Goal: Answer question/provide support: Share knowledge or assist other users

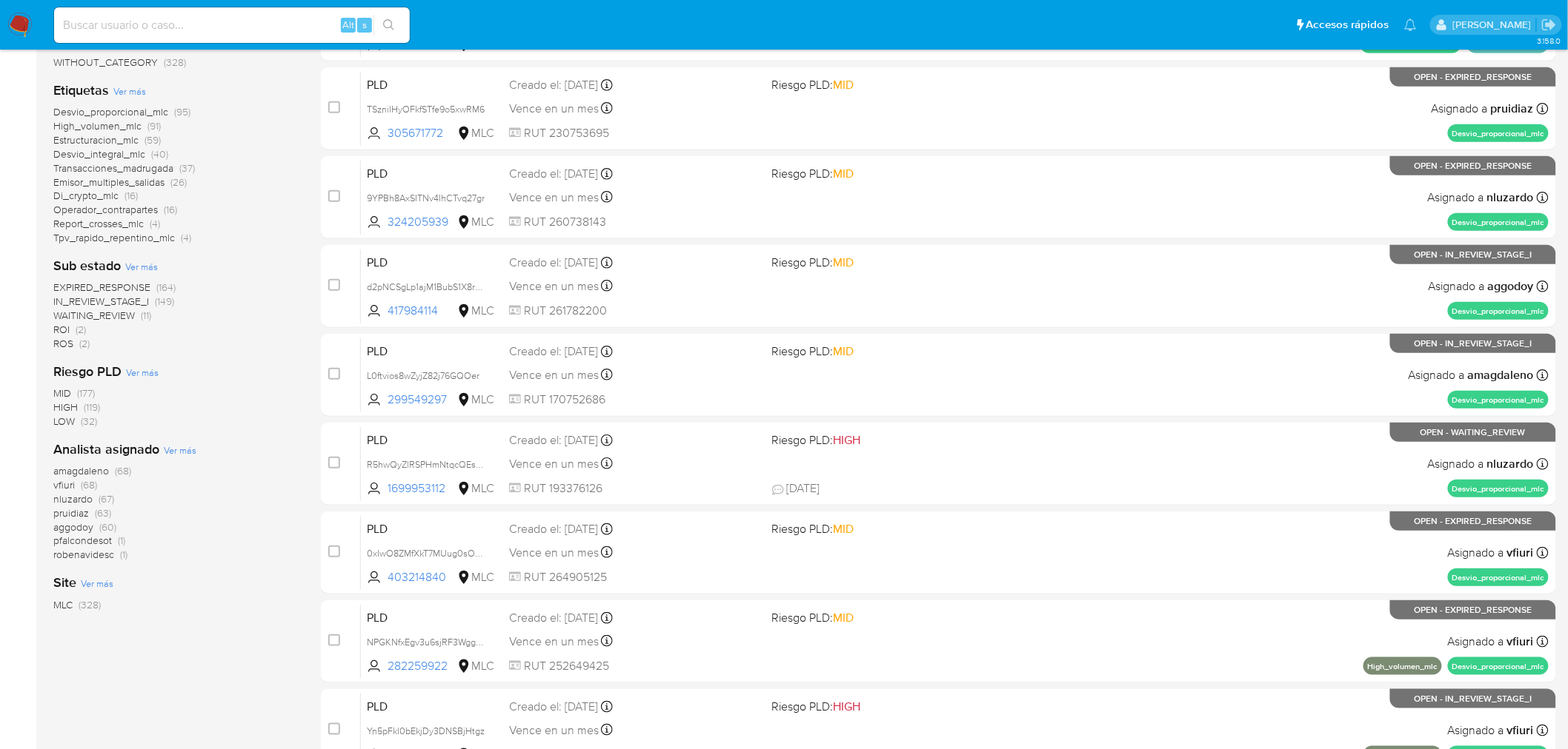
scroll to position [247, 0]
click at [85, 470] on span "amagdaleno" at bounding box center [81, 469] width 56 height 15
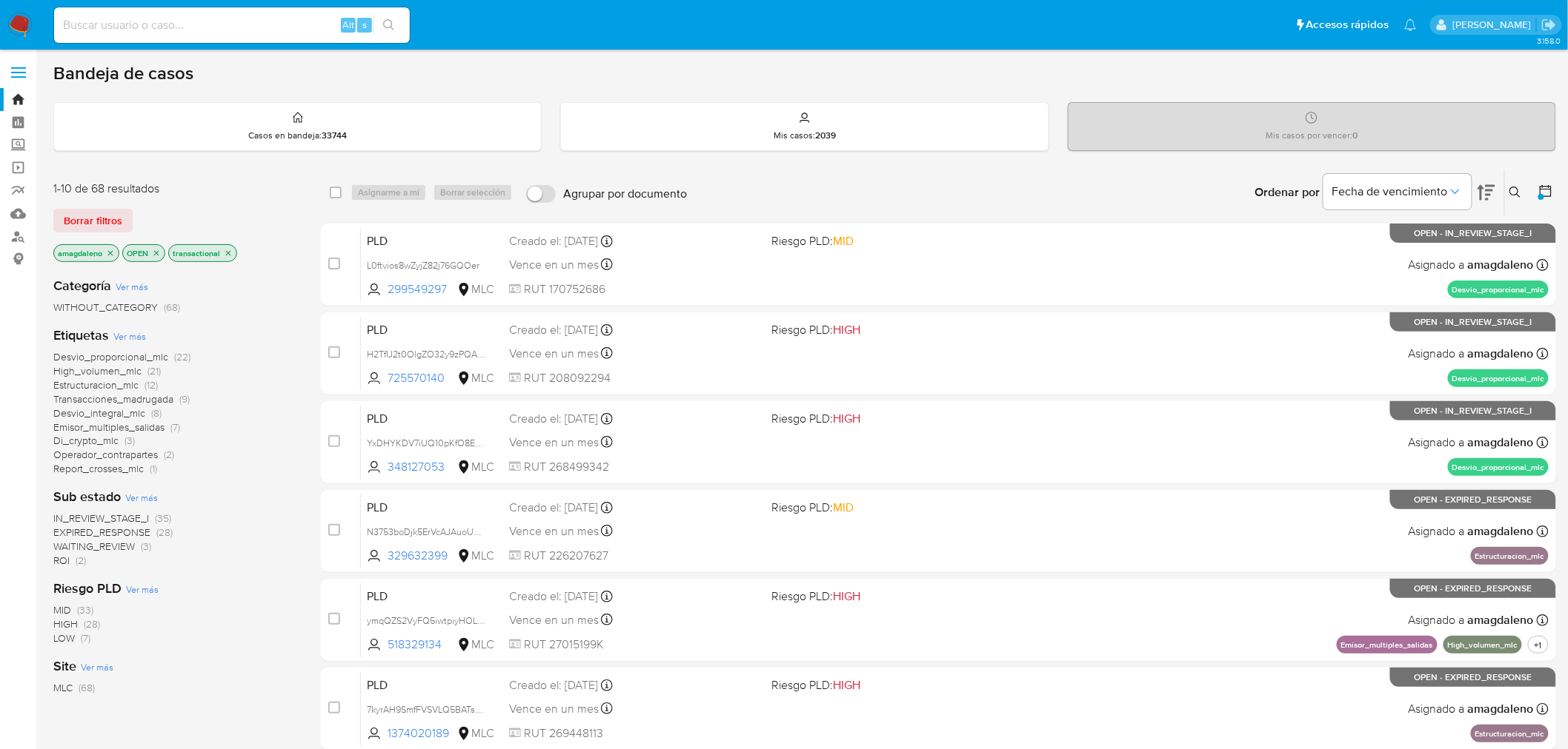
scroll to position [83, 0]
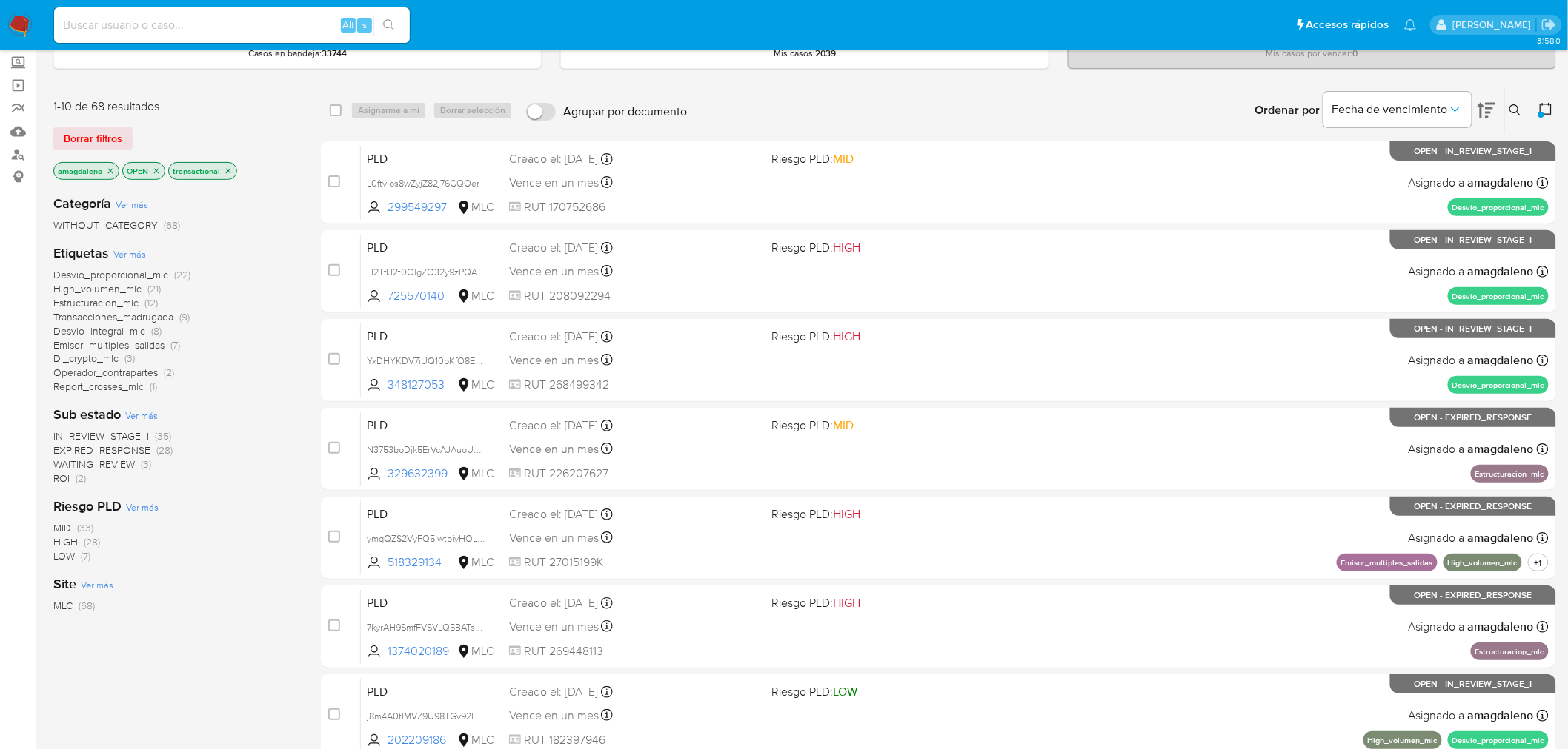
click at [116, 376] on span "Operador_contrapartes" at bounding box center [105, 372] width 104 height 15
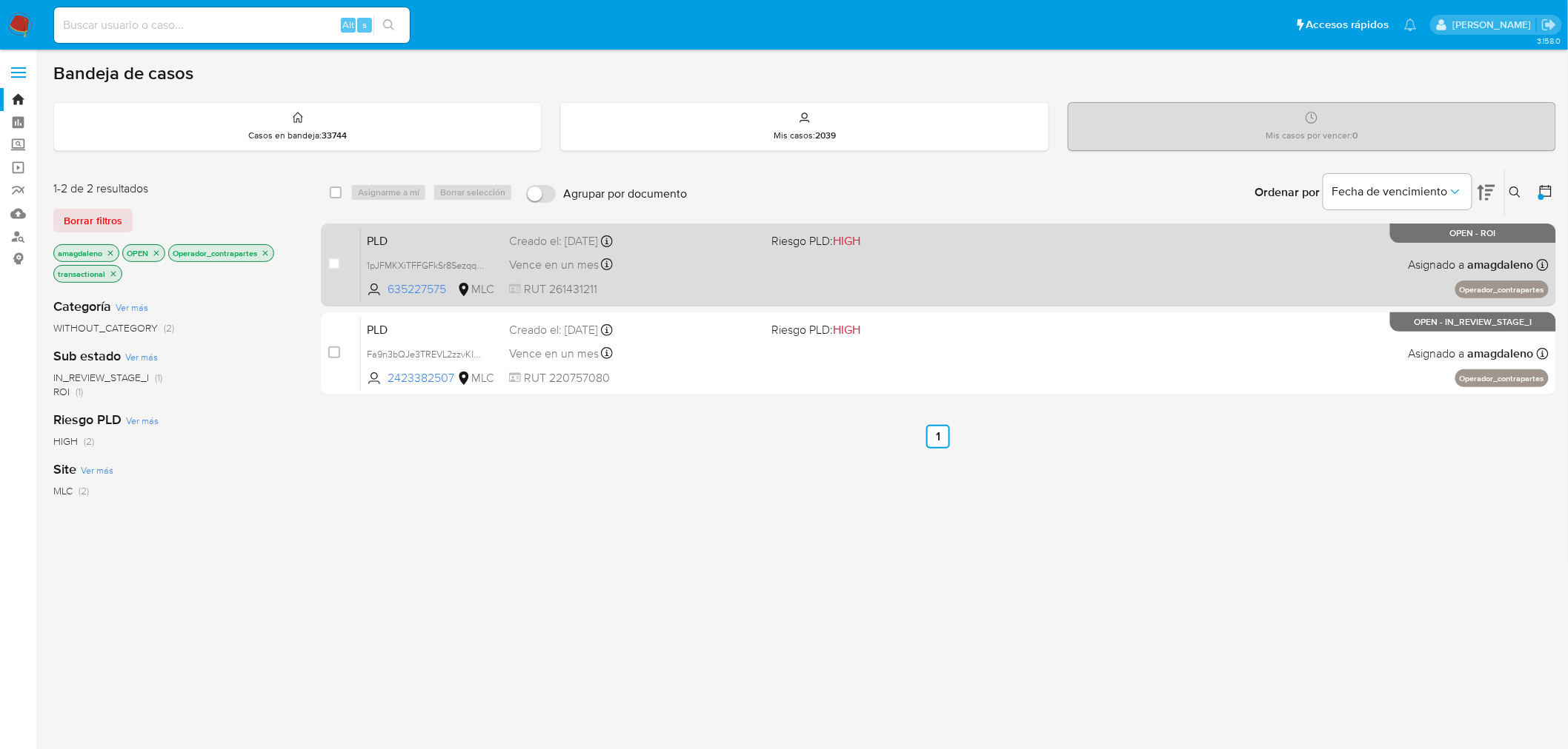
click at [689, 240] on div "Creado el: 12/07/2025 Creado el: 12/07/2025 16:10:04" at bounding box center [635, 241] width 251 height 16
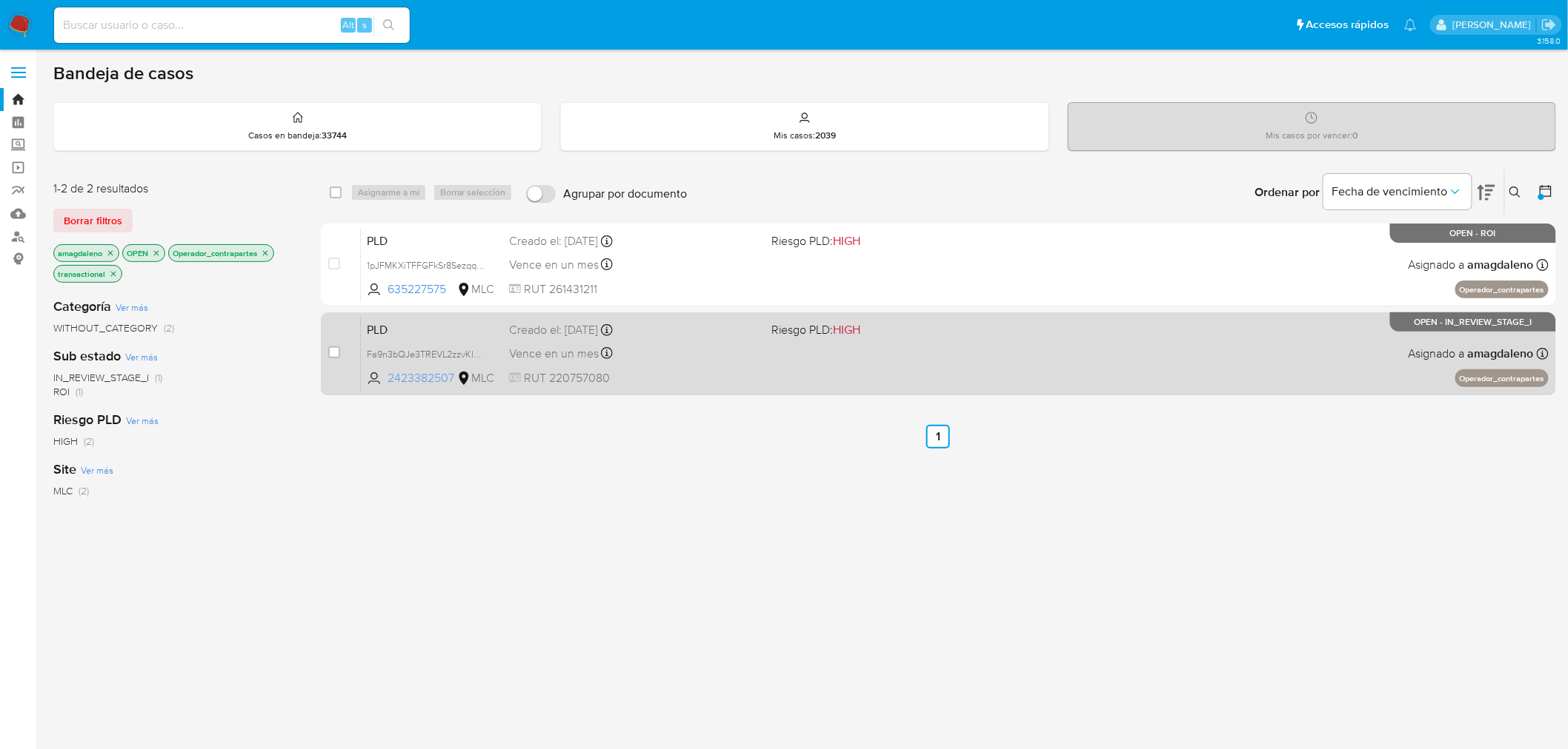
click at [401, 382] on span "2423382507" at bounding box center [421, 379] width 66 height 16
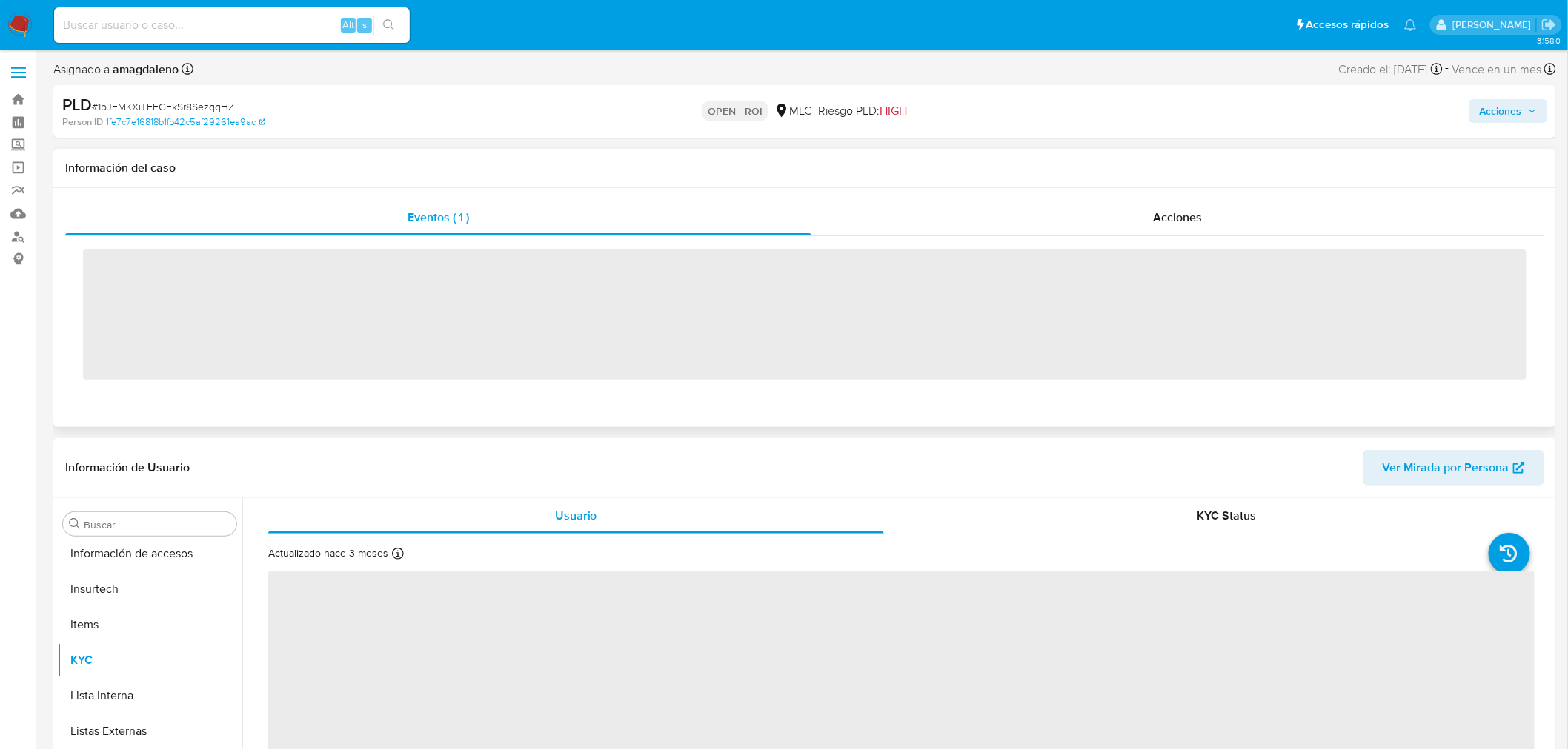
scroll to position [625, 0]
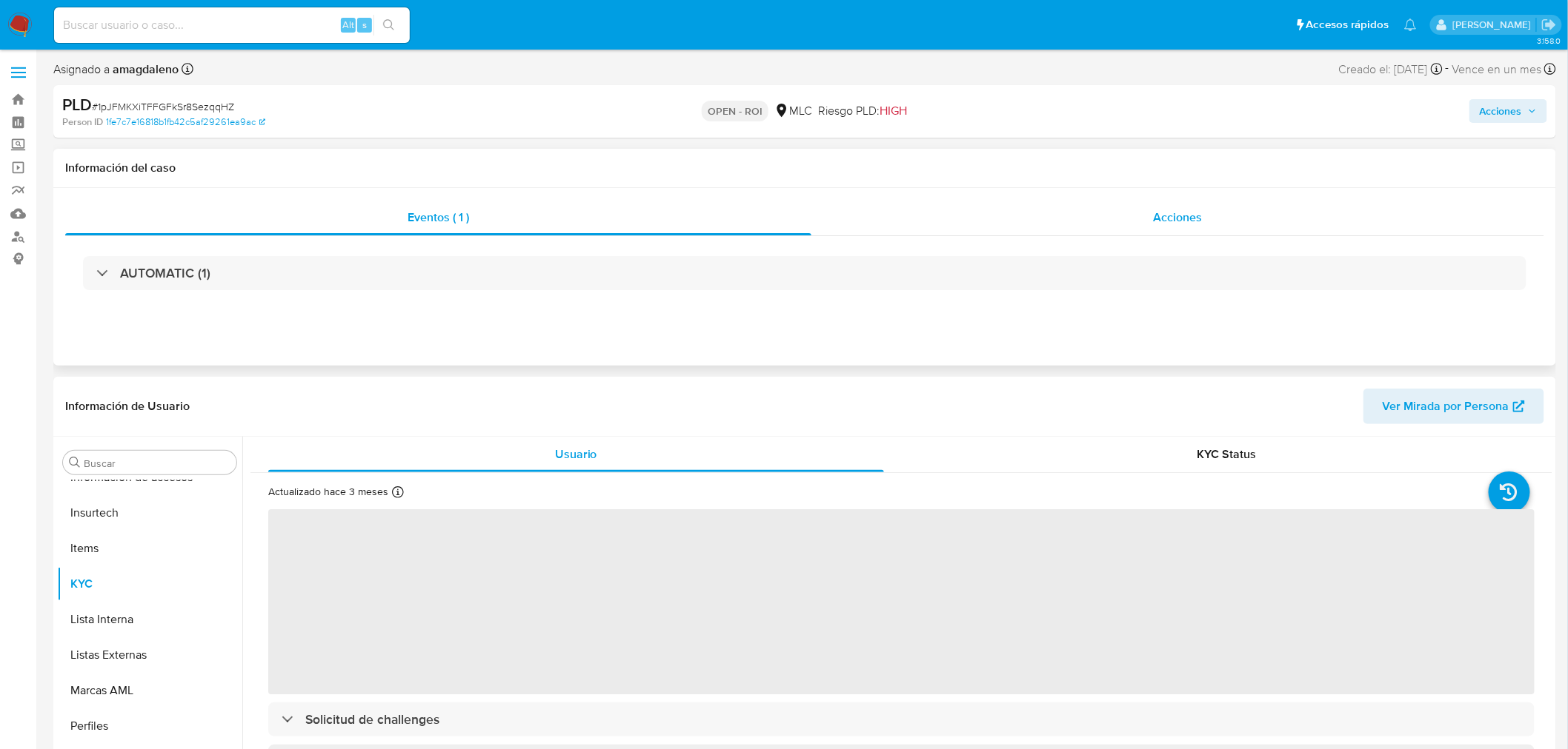
click at [1245, 217] on div "Acciones" at bounding box center [1178, 218] width 733 height 36
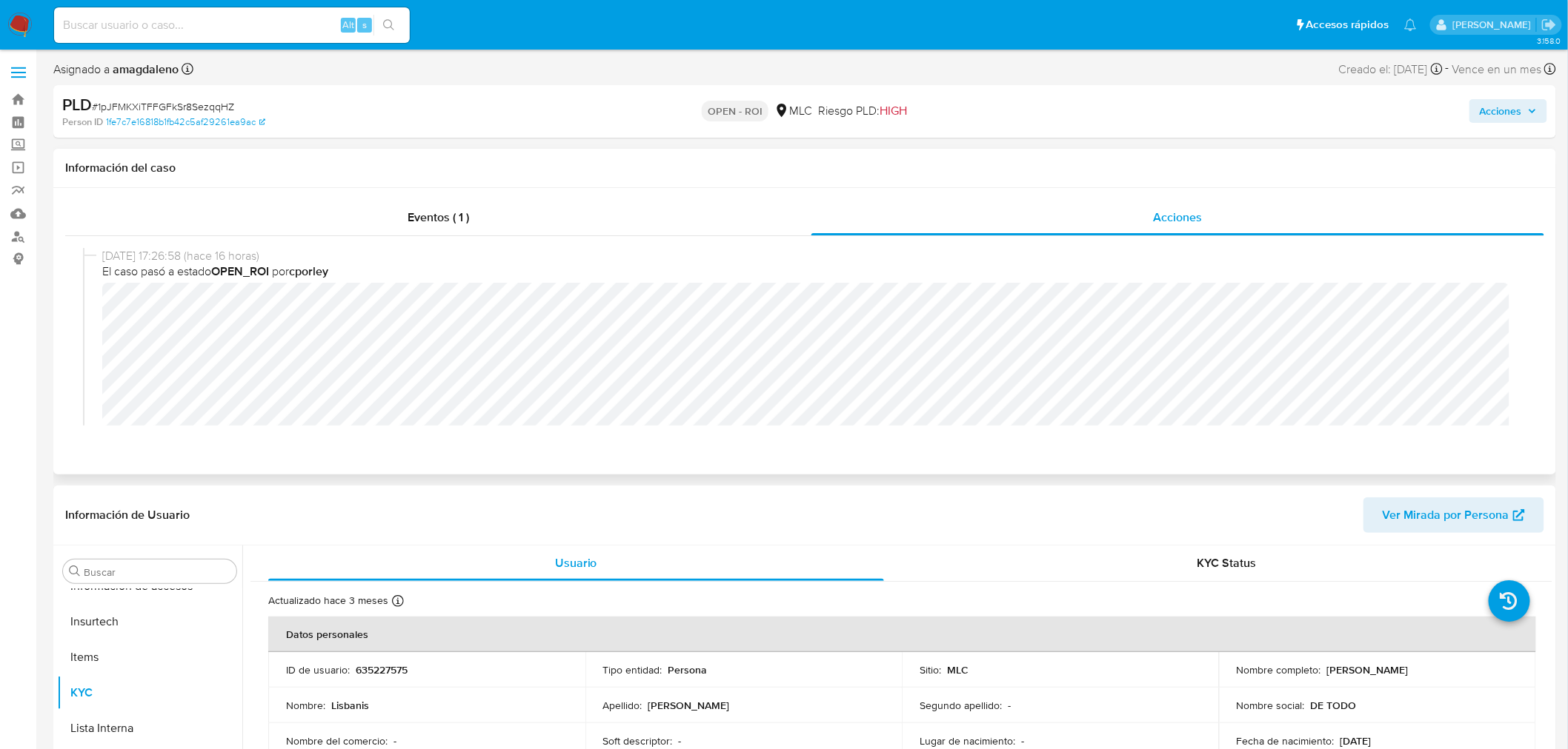
select select "10"
click at [1505, 116] on span "Acciones" at bounding box center [1500, 111] width 42 height 23
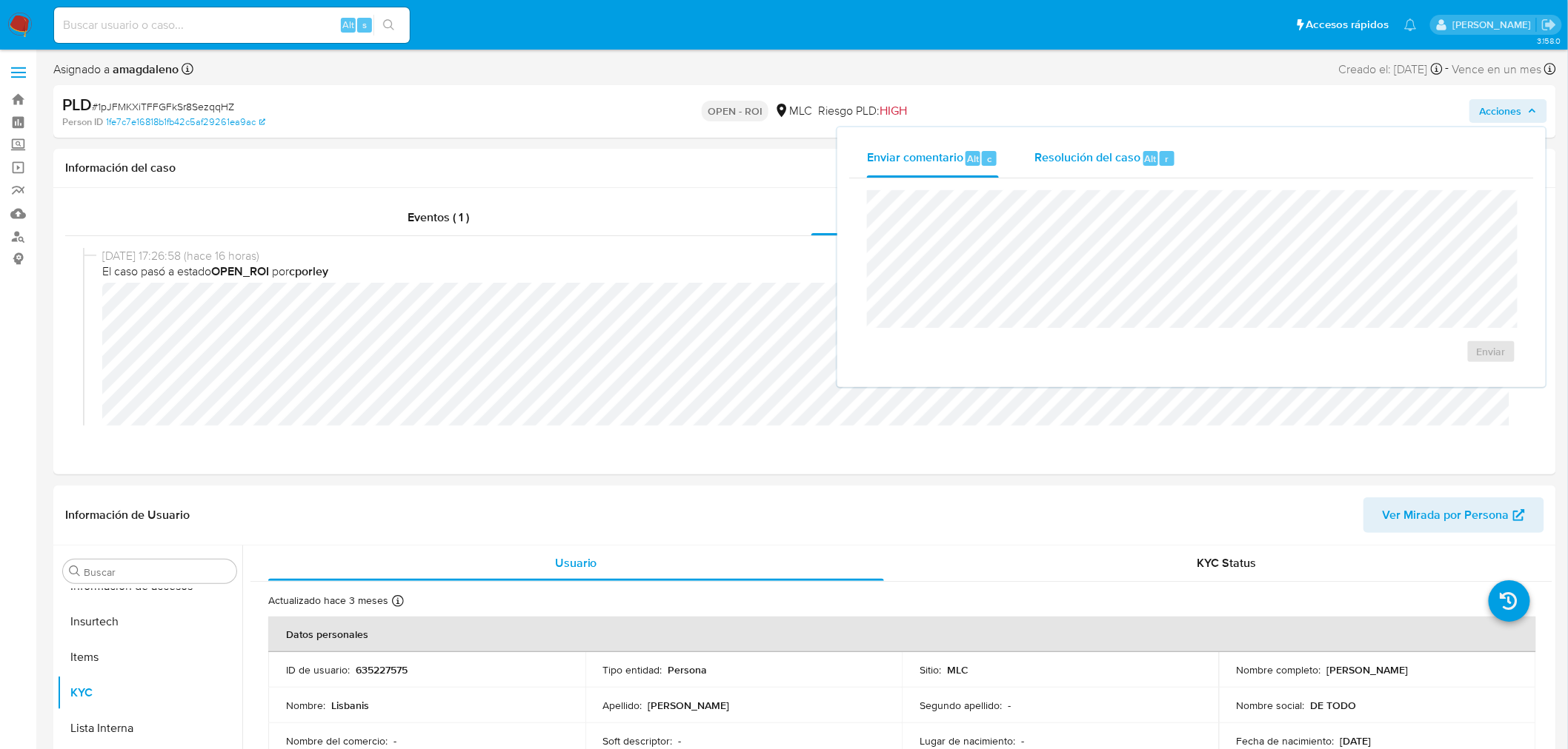
click at [1091, 159] on span "Resolución del caso" at bounding box center [1087, 158] width 106 height 17
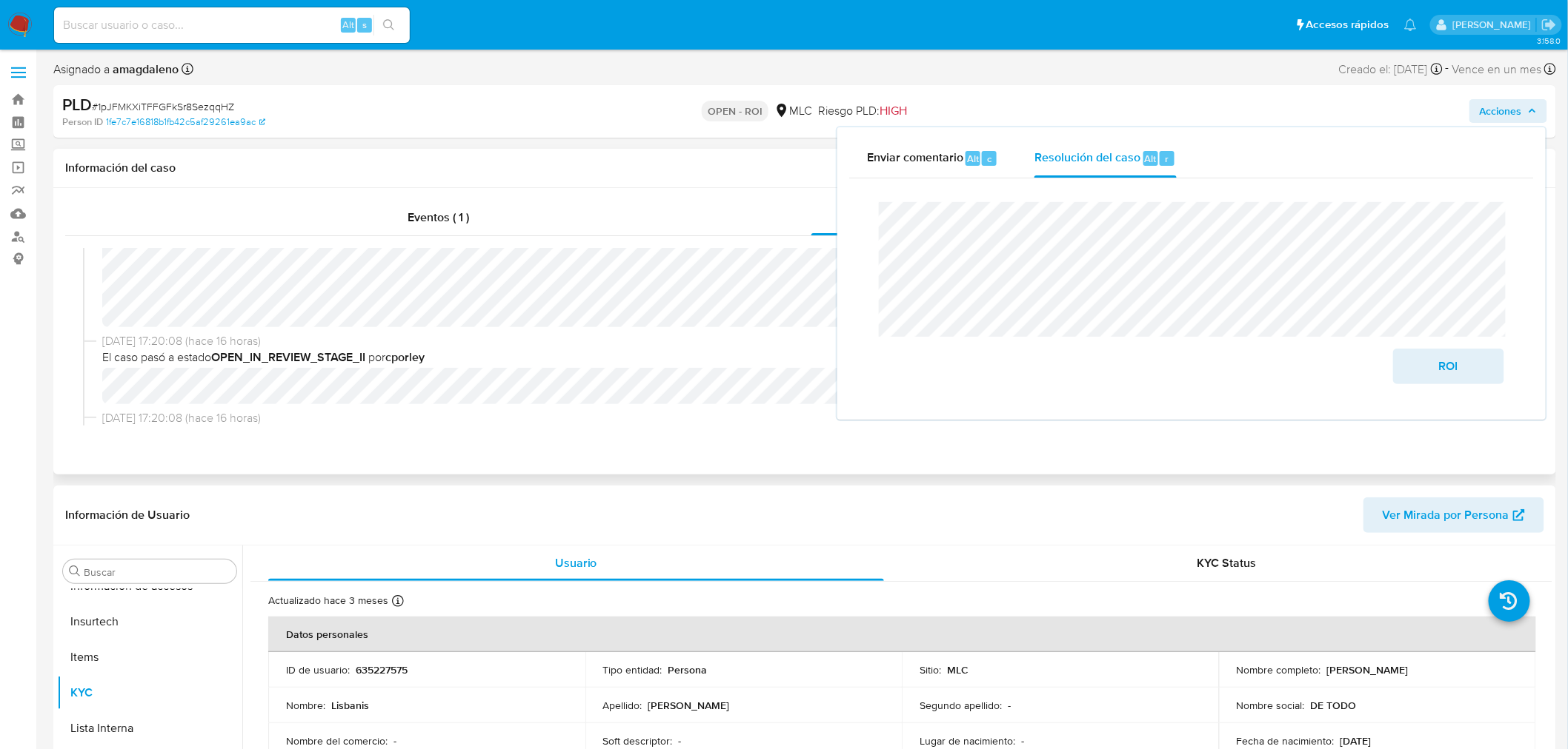
scroll to position [83, 0]
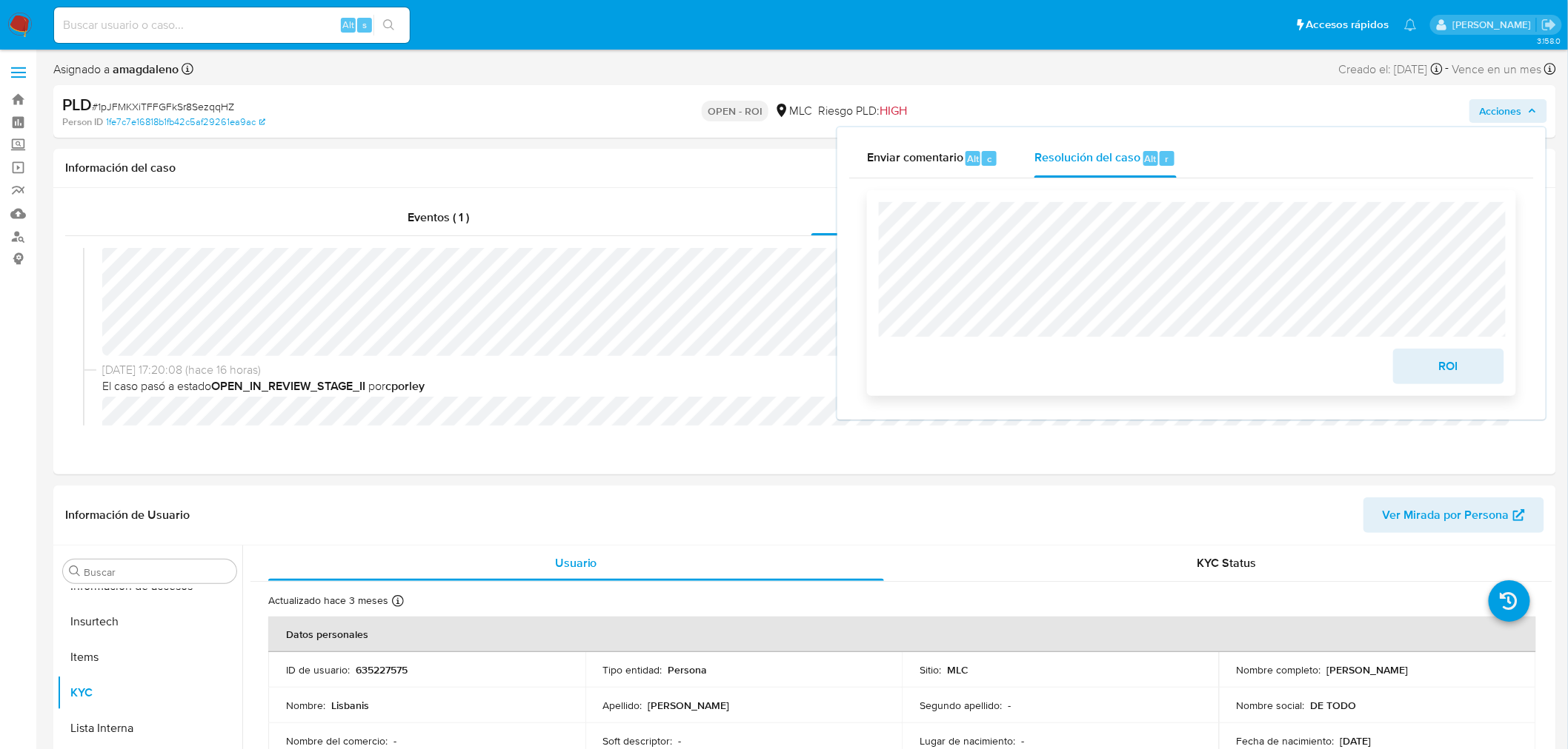
click at [1443, 365] on span "ROI" at bounding box center [1448, 366] width 73 height 32
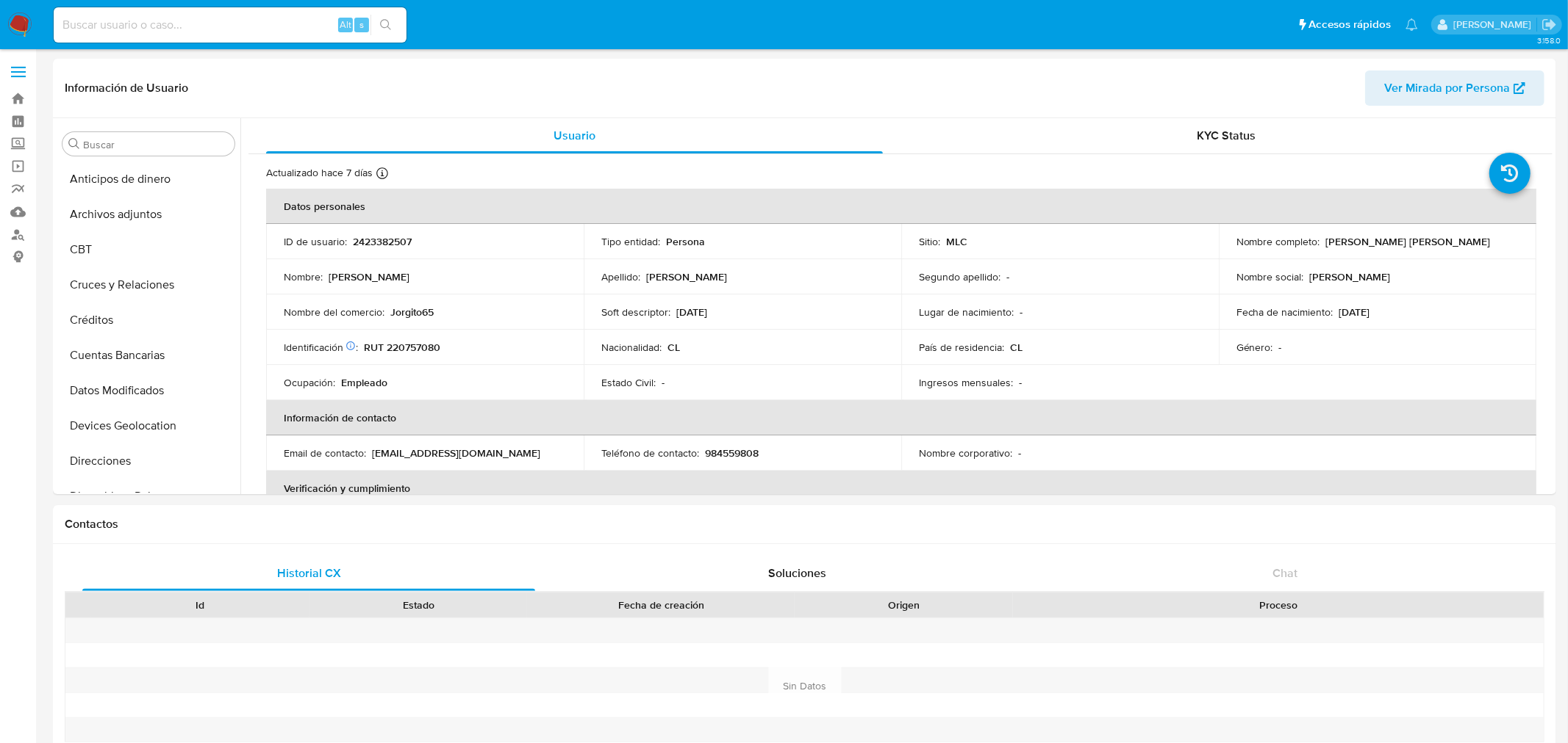
select select "10"
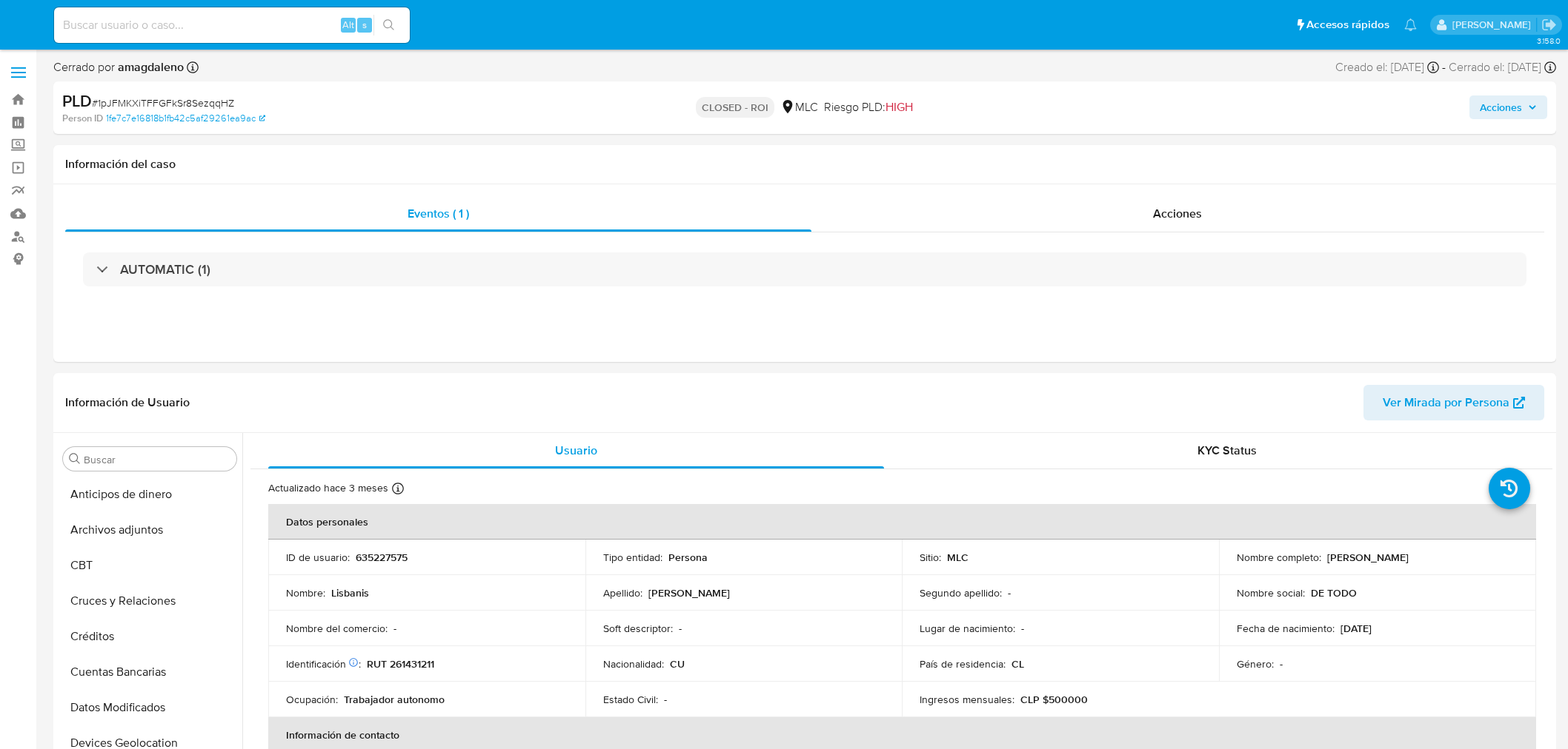
select select "10"
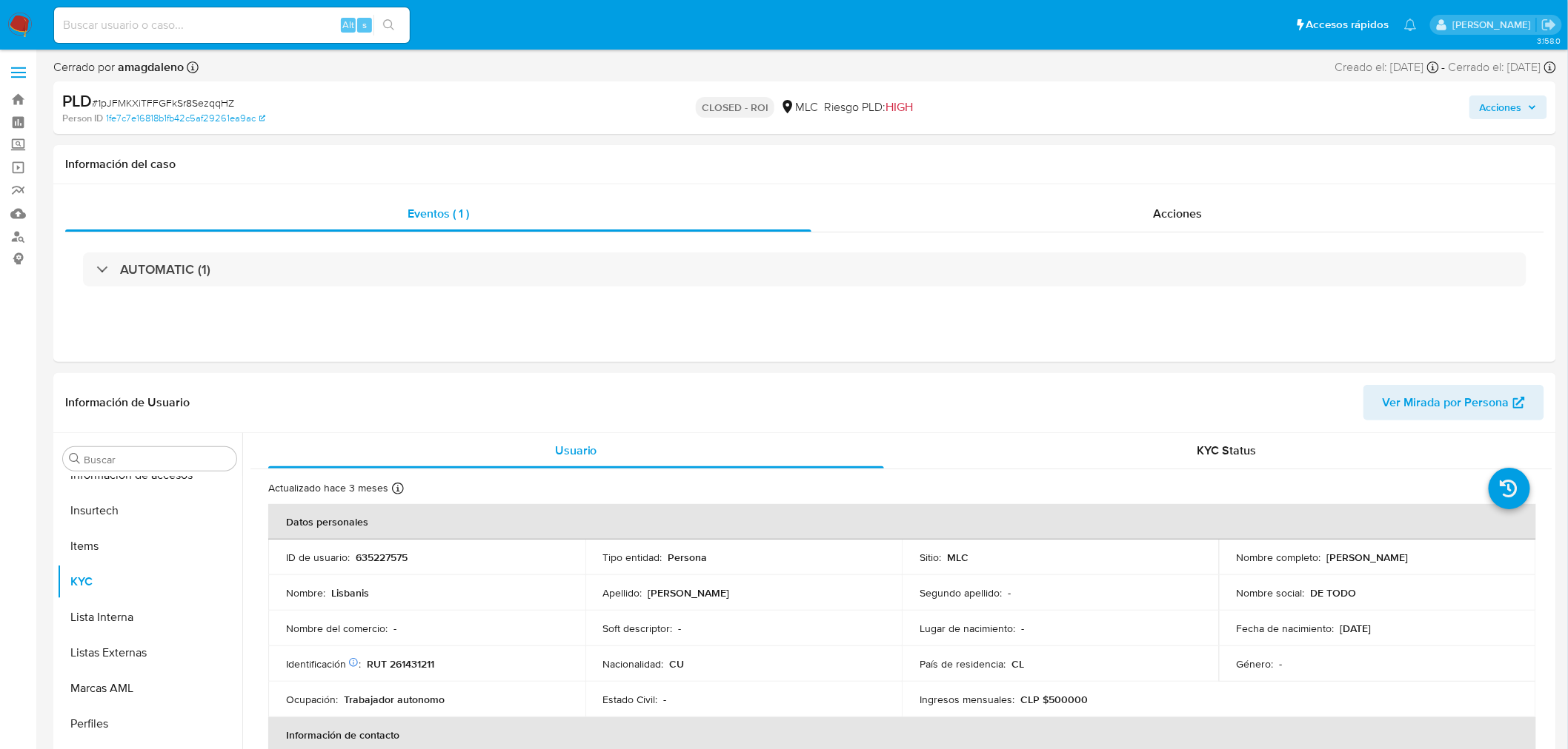
scroll to position [625, 0]
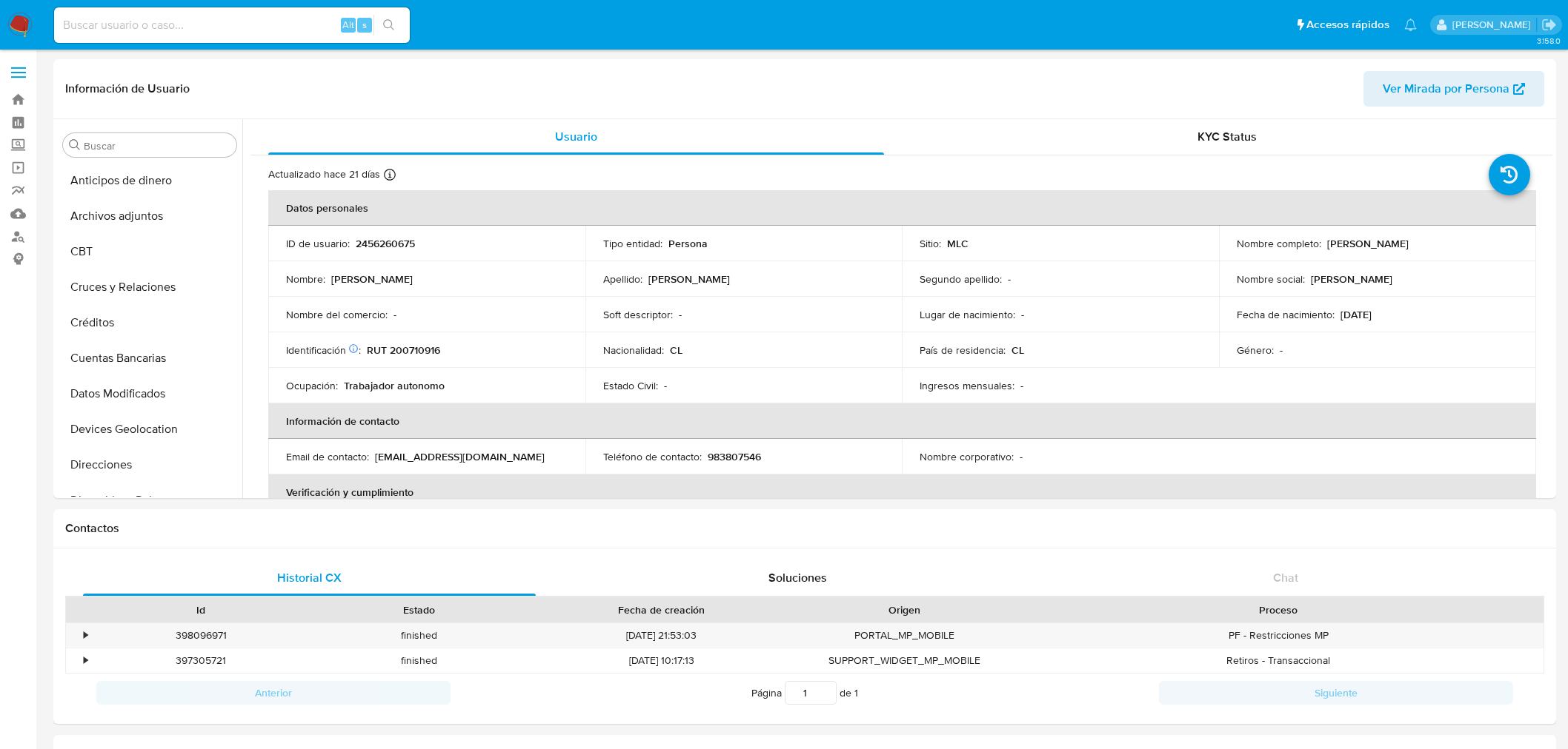
select select "10"
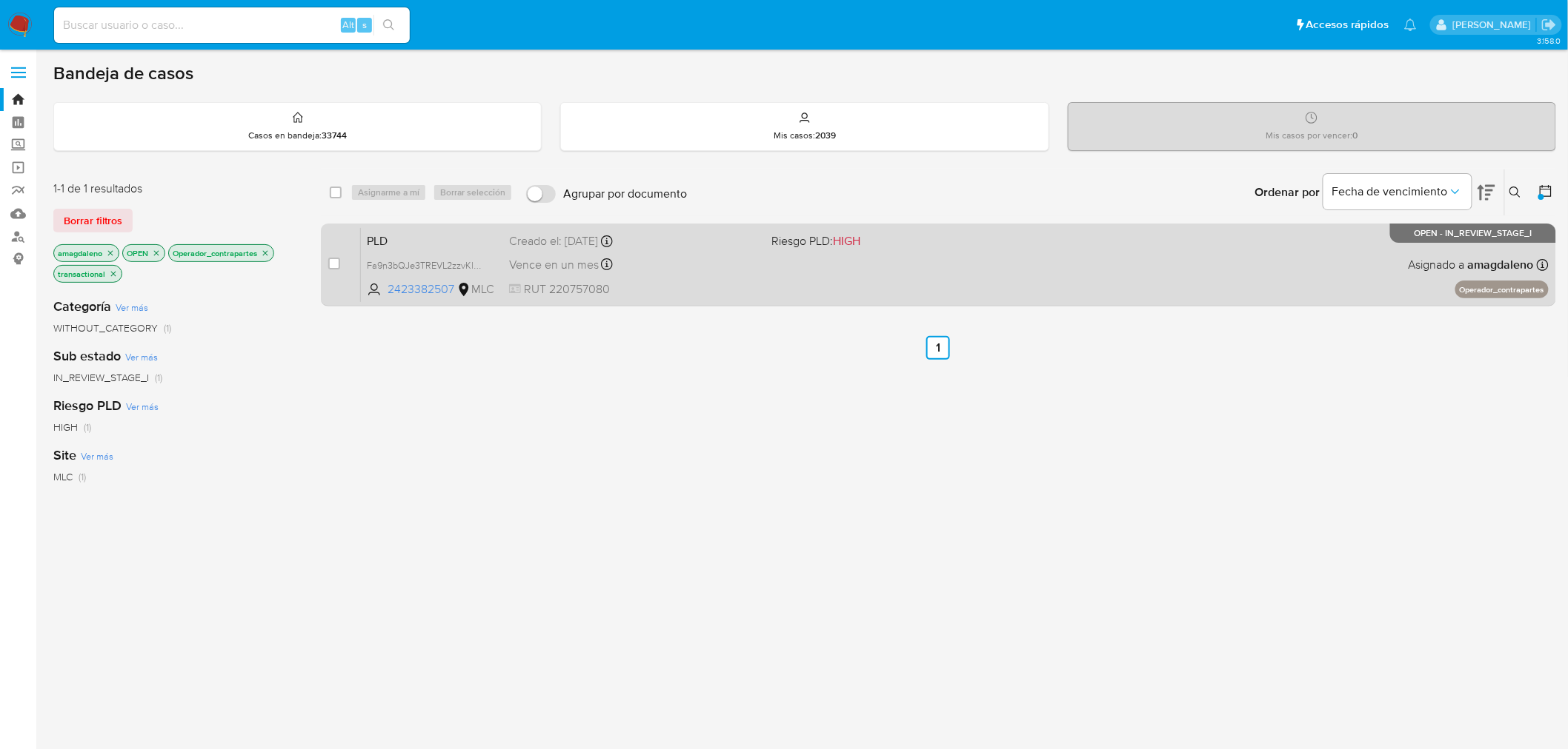
click at [758, 283] on span "RUT 220757080" at bounding box center [635, 290] width 251 height 16
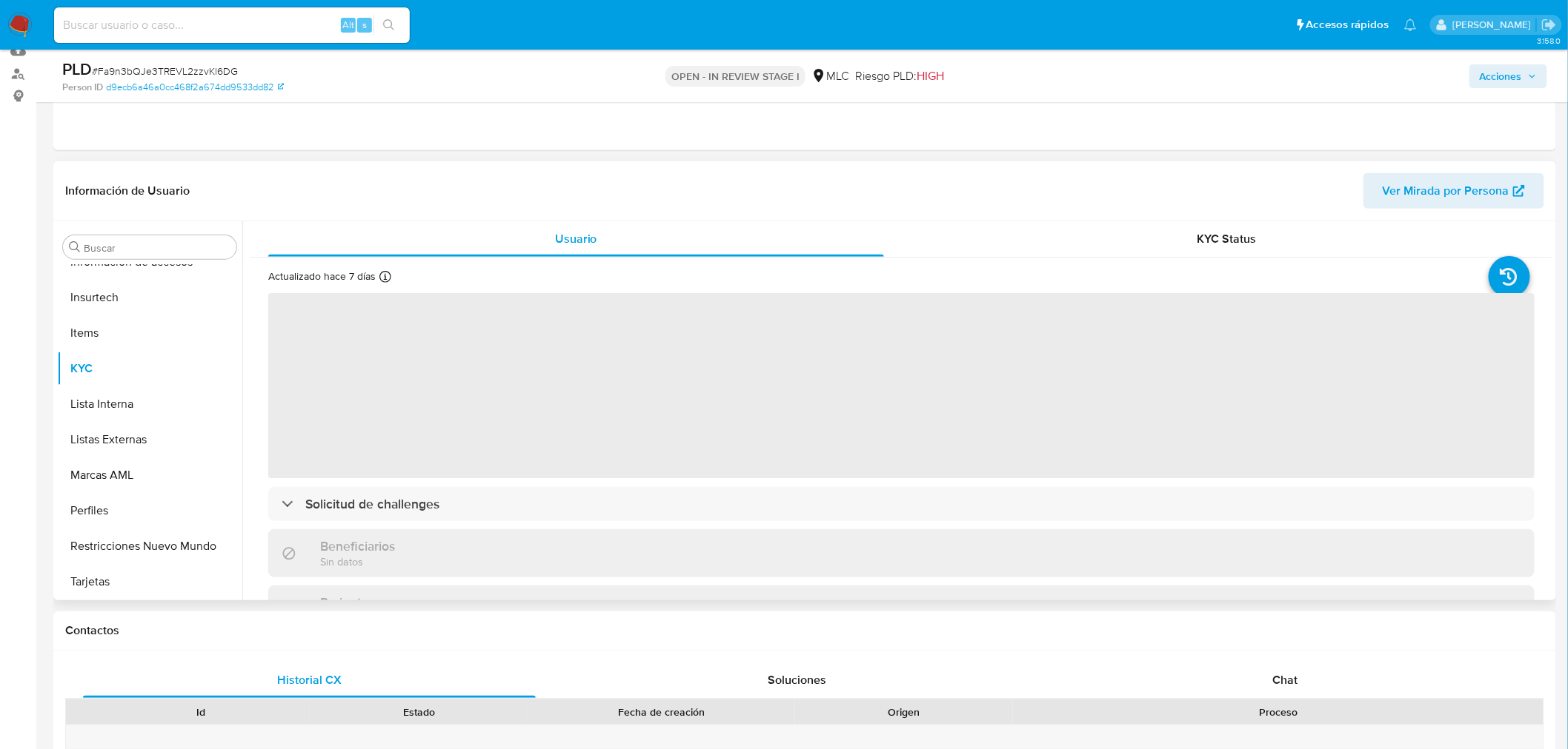
scroll to position [164, 0]
select select "10"
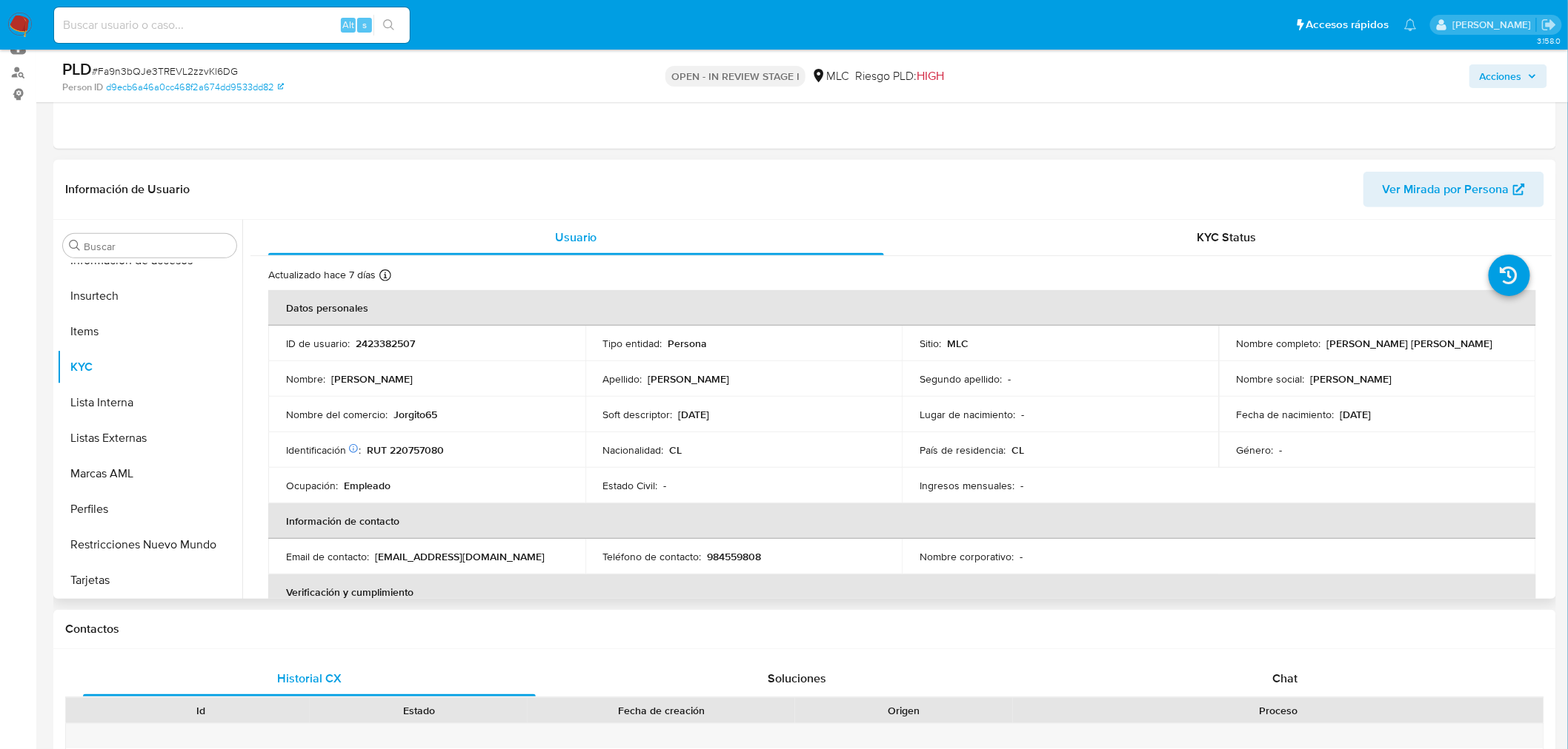
click at [399, 345] on p "2423382507" at bounding box center [385, 344] width 59 height 13
copy p "2423382507"
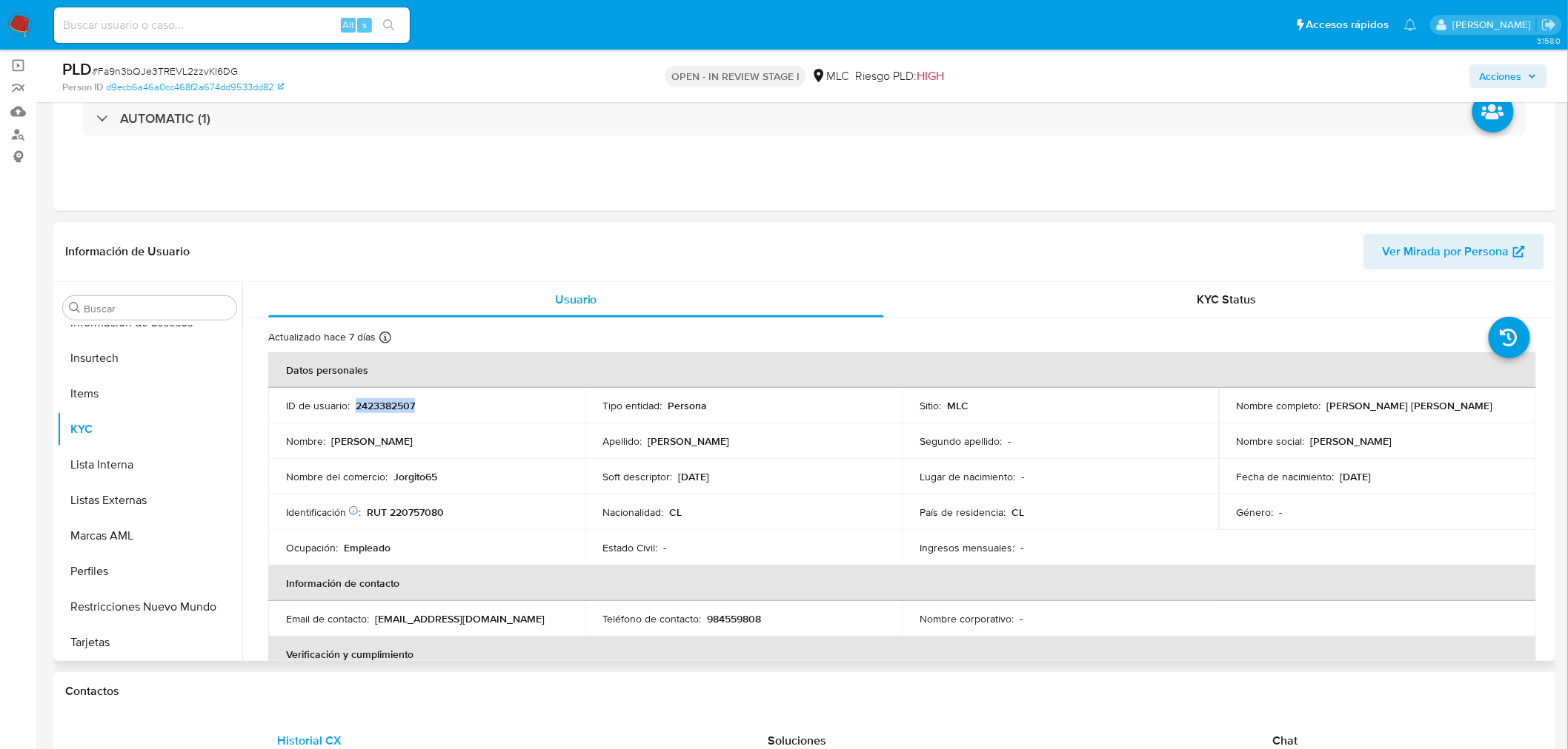
scroll to position [0, 0]
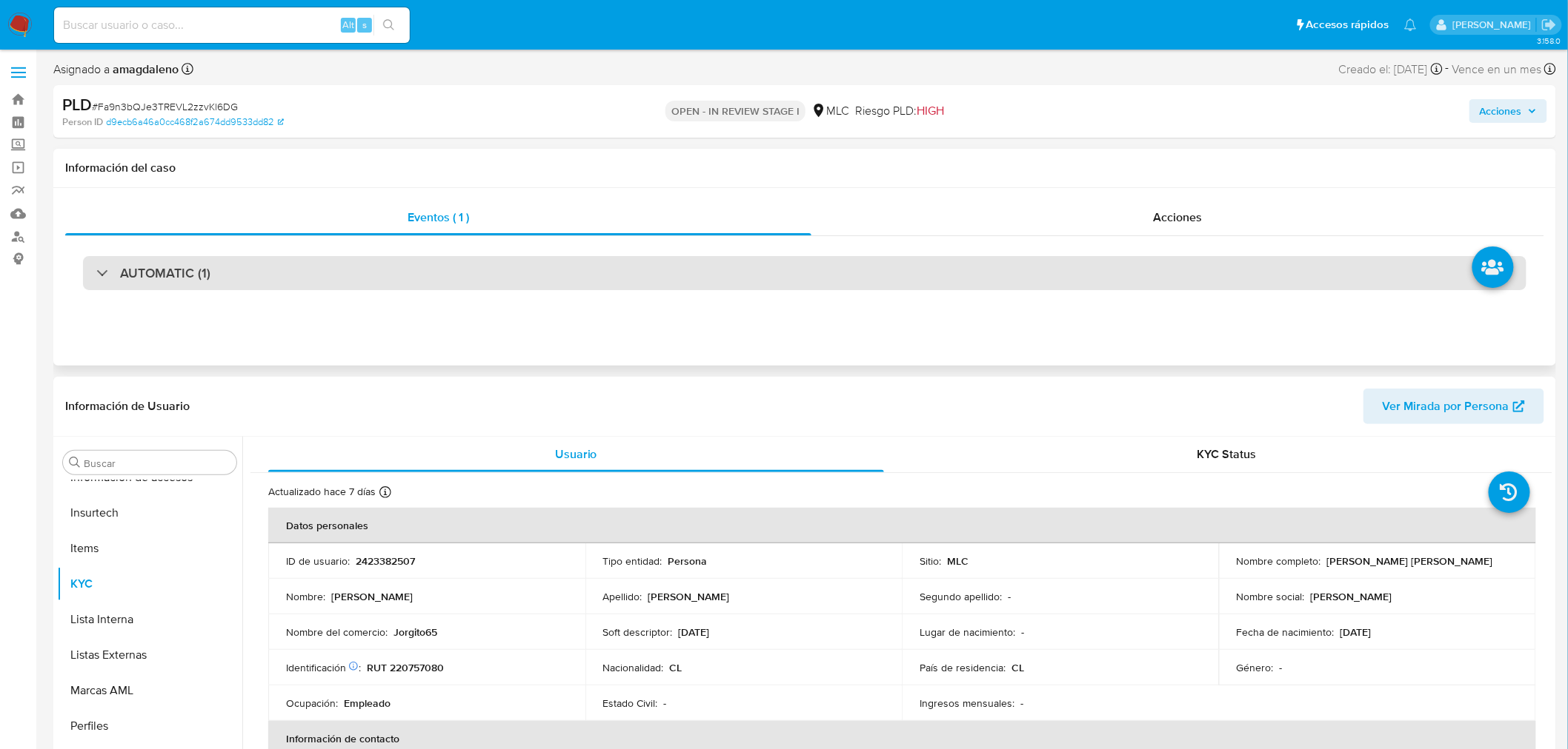
click at [949, 270] on div "AUTOMATIC (1)" at bounding box center [804, 274] width 1443 height 34
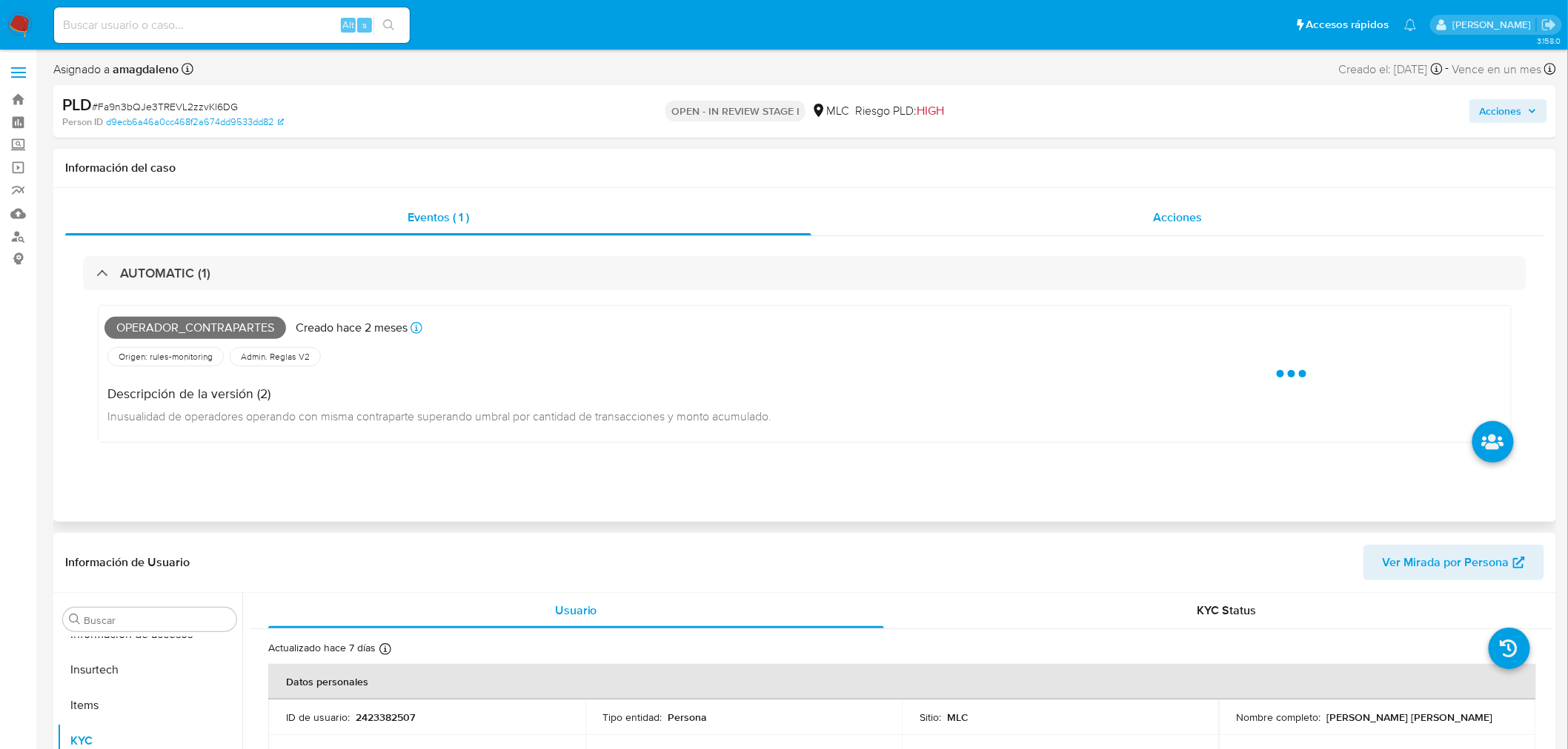
click at [932, 225] on div "Acciones" at bounding box center [1178, 218] width 733 height 36
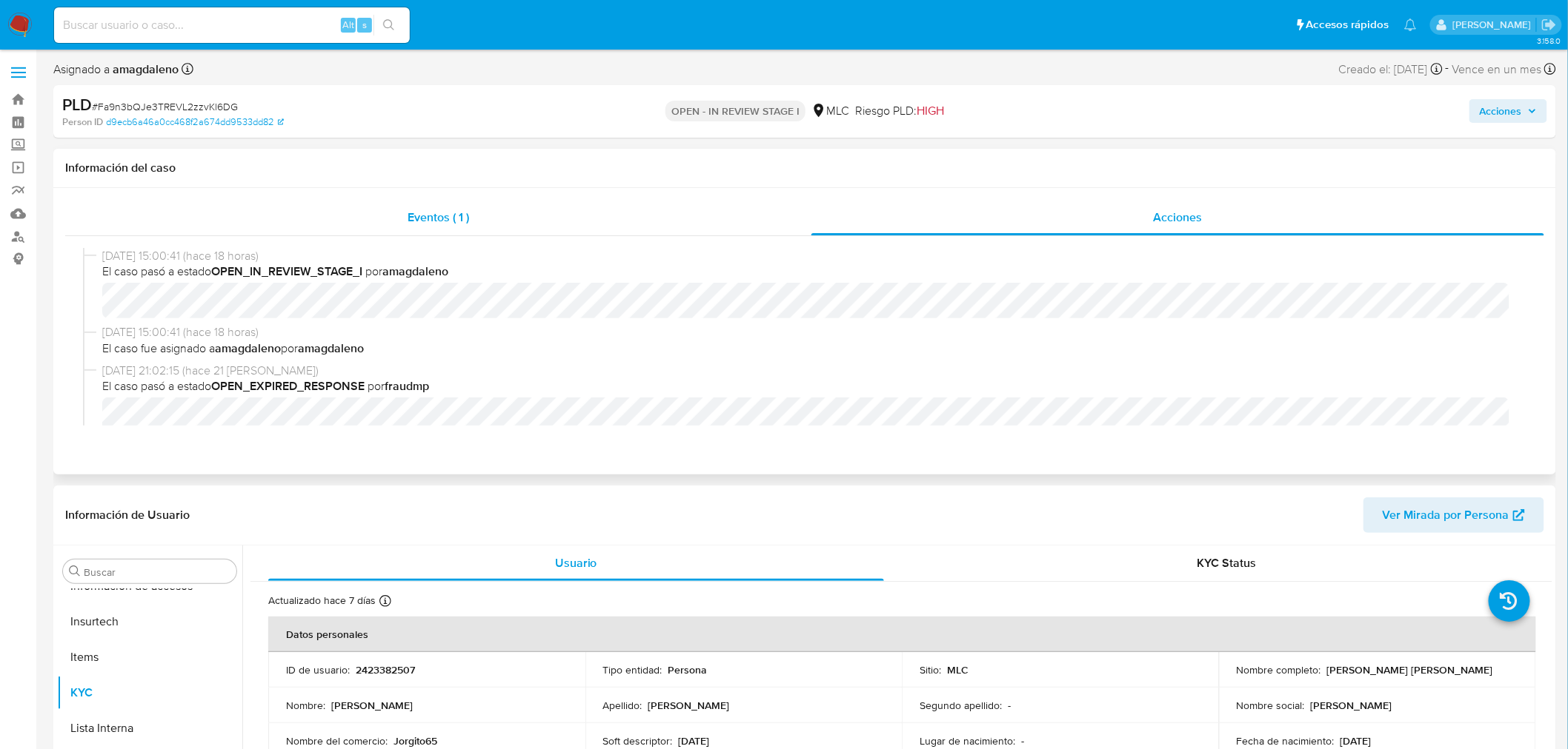
click at [435, 215] on span "Eventos ( 1 )" at bounding box center [438, 217] width 62 height 17
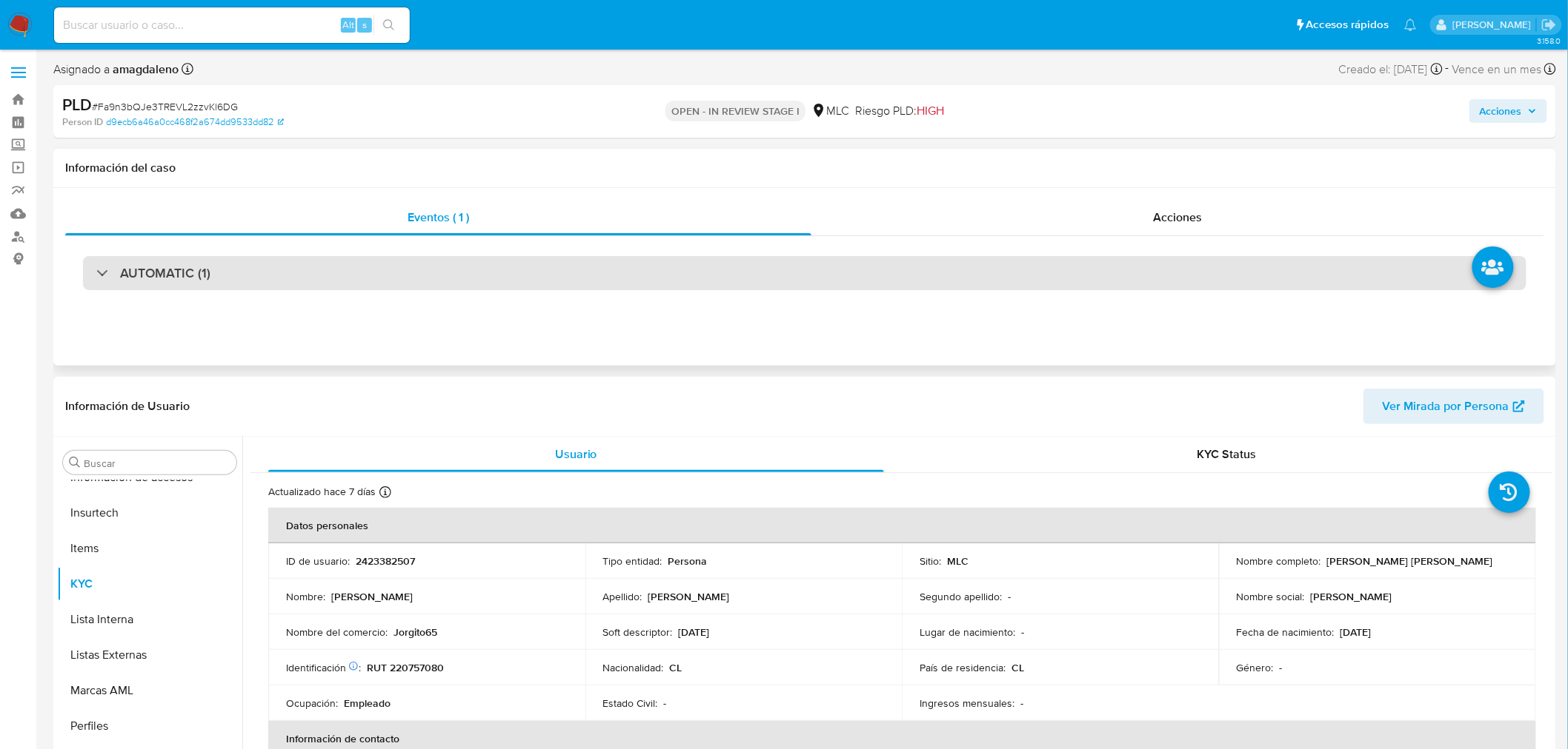
click at [574, 270] on div "AUTOMATIC (1)" at bounding box center [804, 274] width 1443 height 34
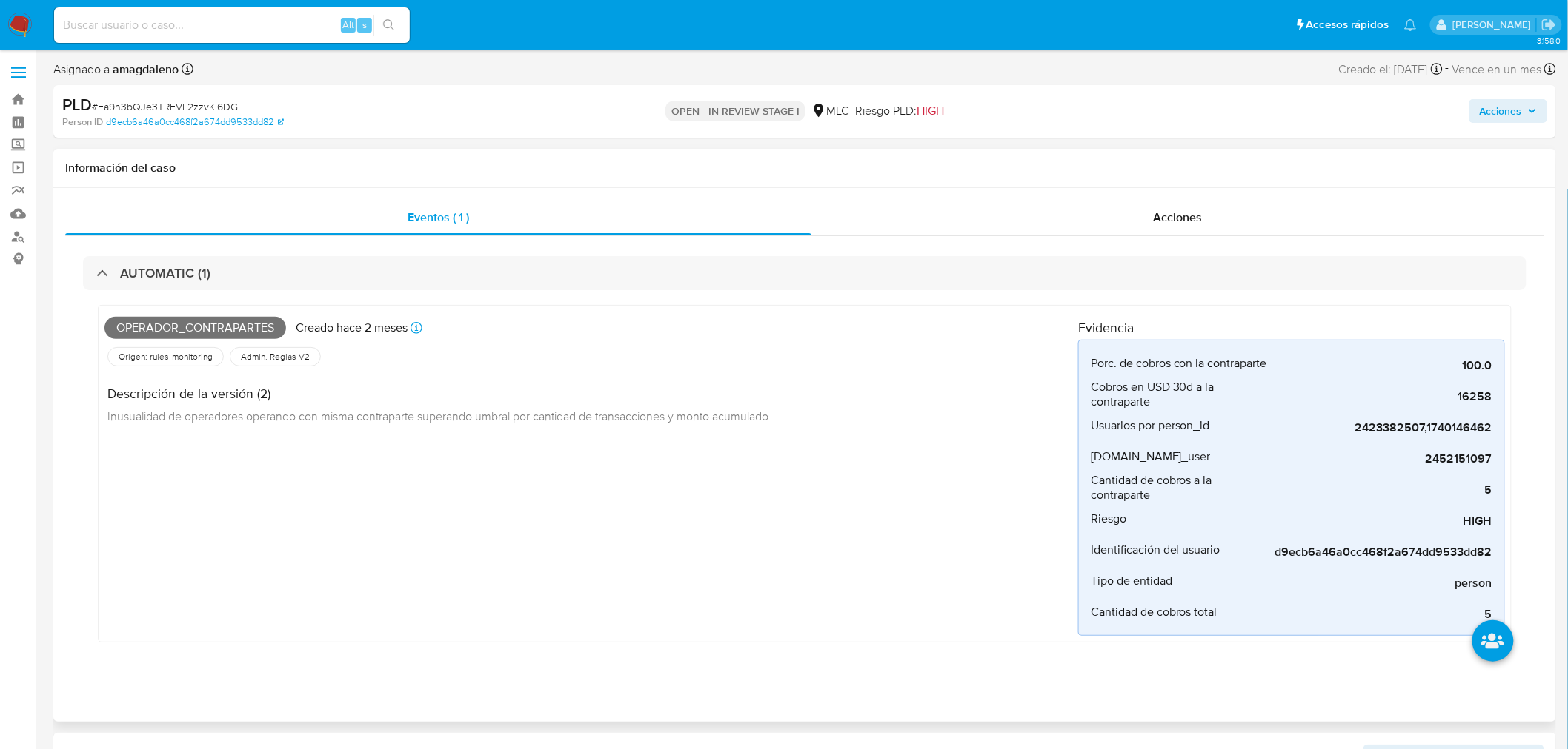
drag, startPoint x: 1435, startPoint y: 394, endPoint x: 1530, endPoint y: 392, distance: 95.0
click at [1530, 392] on div "AUTOMATIC (1) Operador_contrapartes Creado hace 2 meses Creado: 12/07/2025 16:1…" at bounding box center [805, 460] width 1479 height 449
click at [1292, 485] on span "5" at bounding box center [1381, 490] width 223 height 15
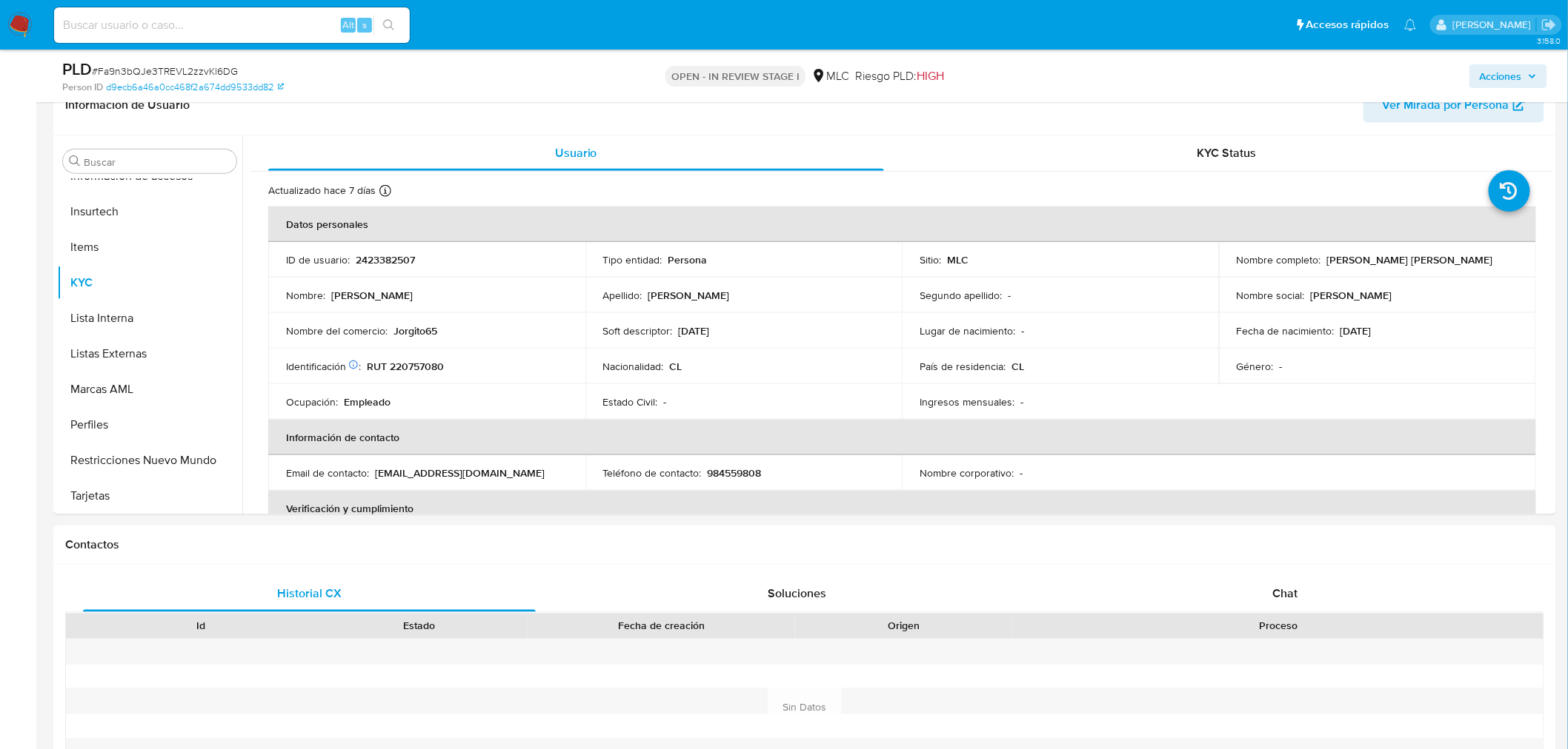
scroll to position [658, 0]
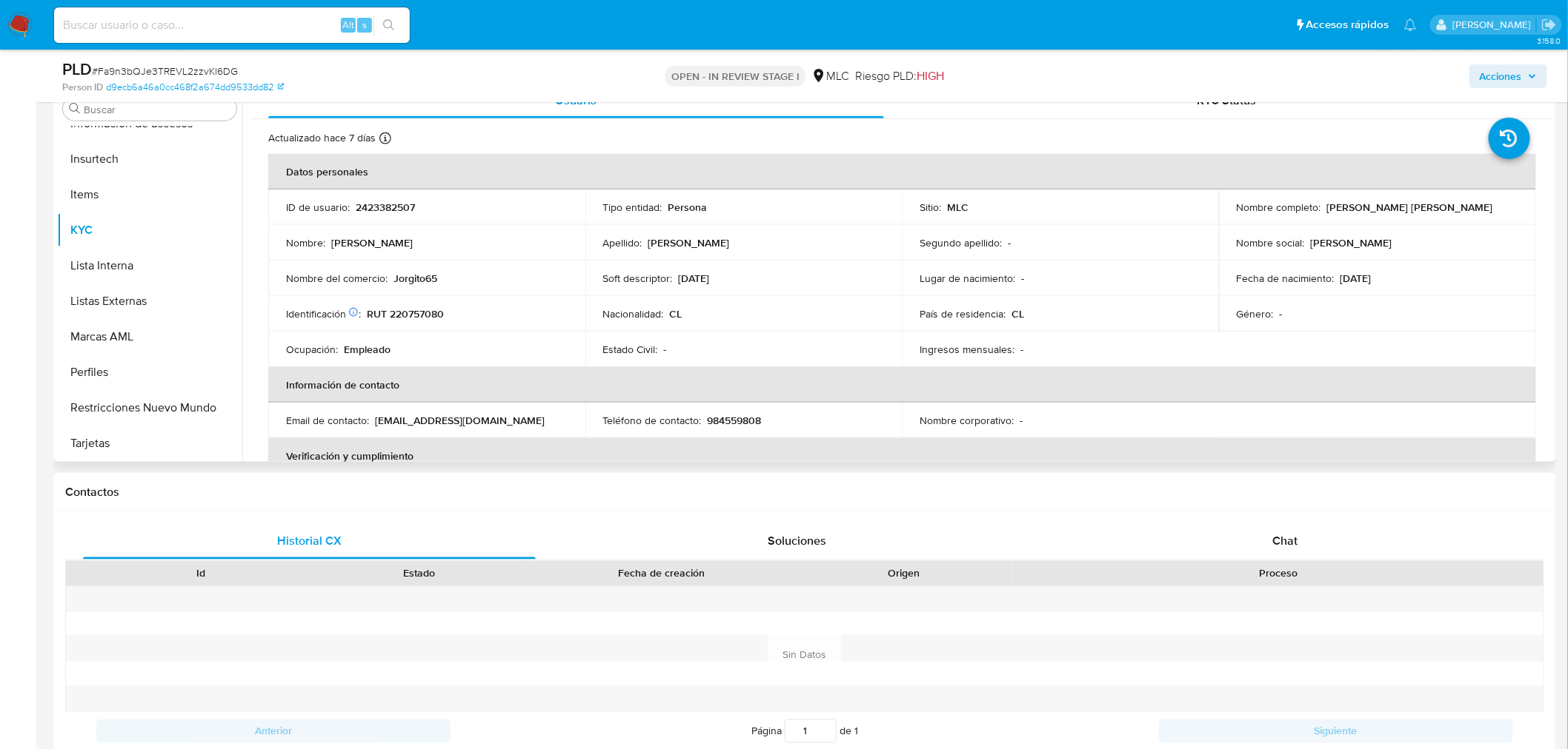
click at [424, 308] on p "RUT 220757080" at bounding box center [406, 314] width 77 height 13
copy p "220757080"
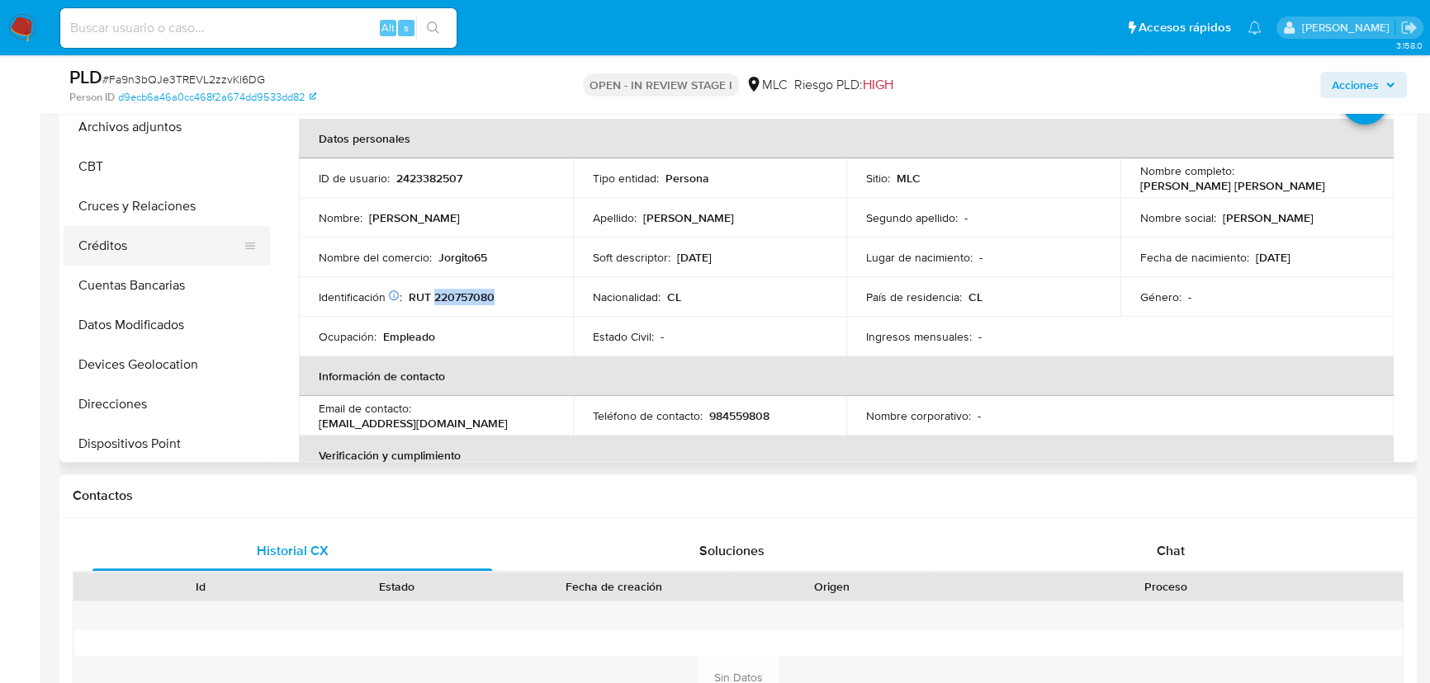
scroll to position [0, 0]
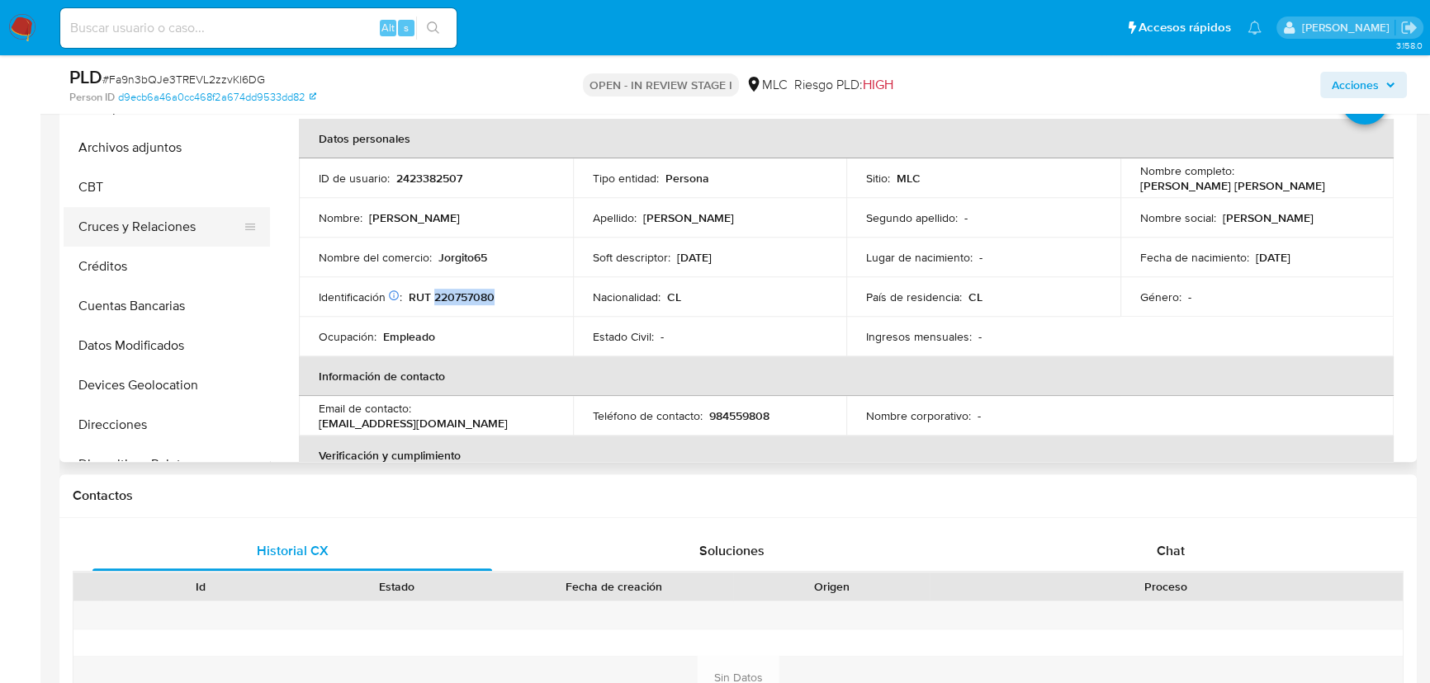
click at [168, 228] on button "Cruces y Relaciones" at bounding box center [160, 227] width 193 height 40
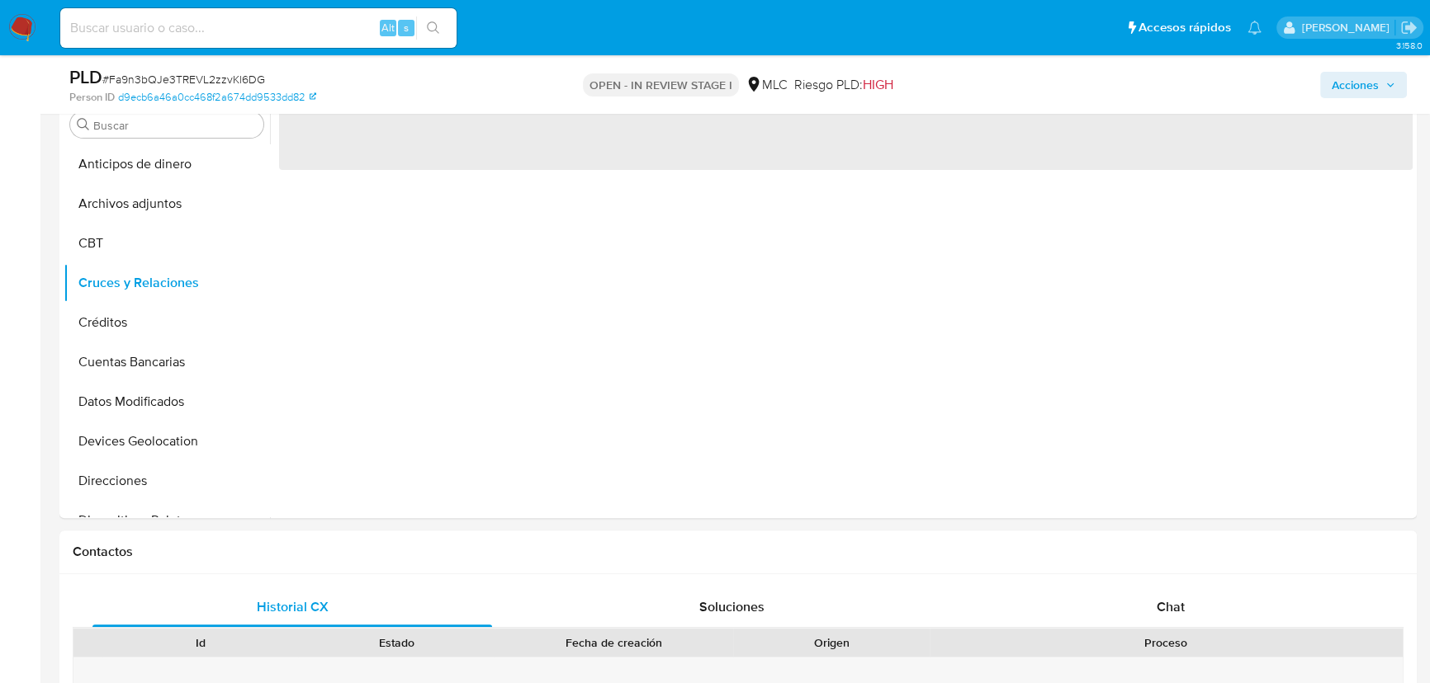
scroll to position [722, 0]
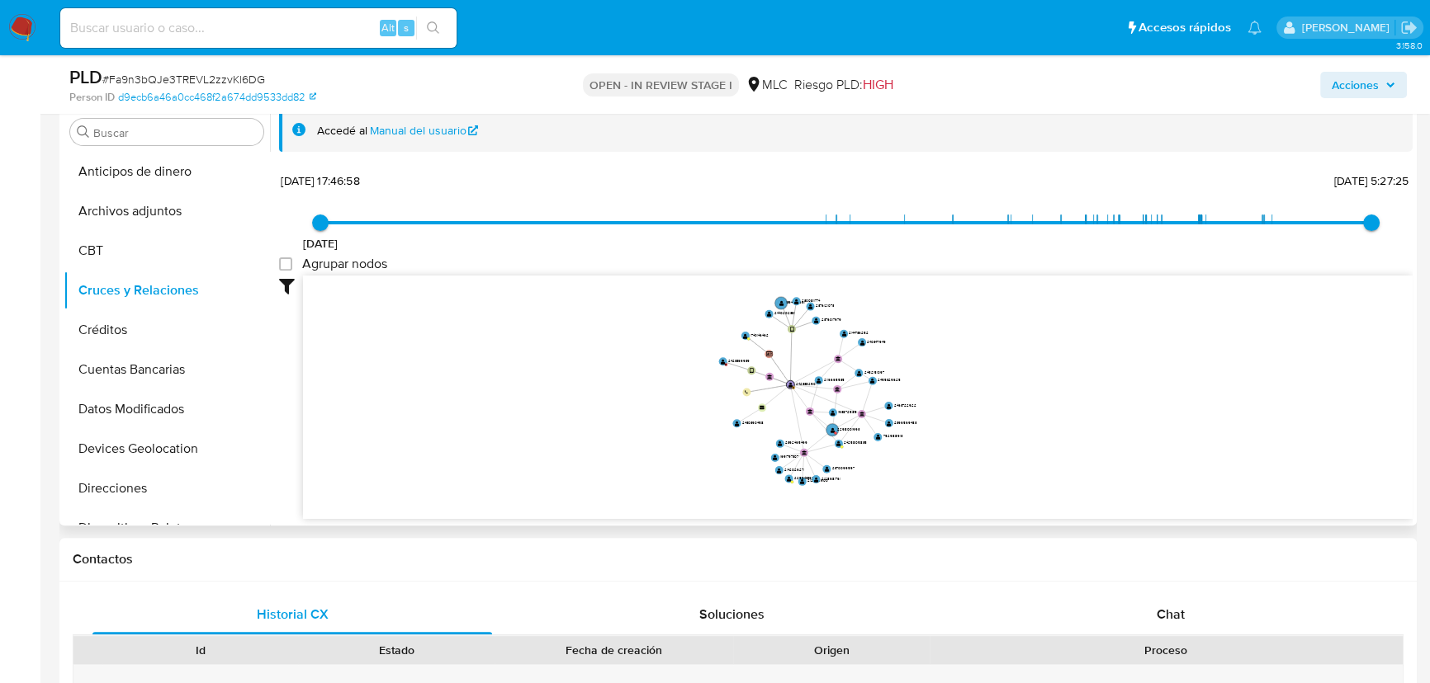
drag, startPoint x: 1029, startPoint y: 376, endPoint x: 991, endPoint y: 388, distance: 39.9
click at [992, 388] on icon "user-2423369939  2423369939 C device-681a550a5aa9cdc82e0517c5  user-242338250…" at bounding box center [857, 395] width 1109 height 239
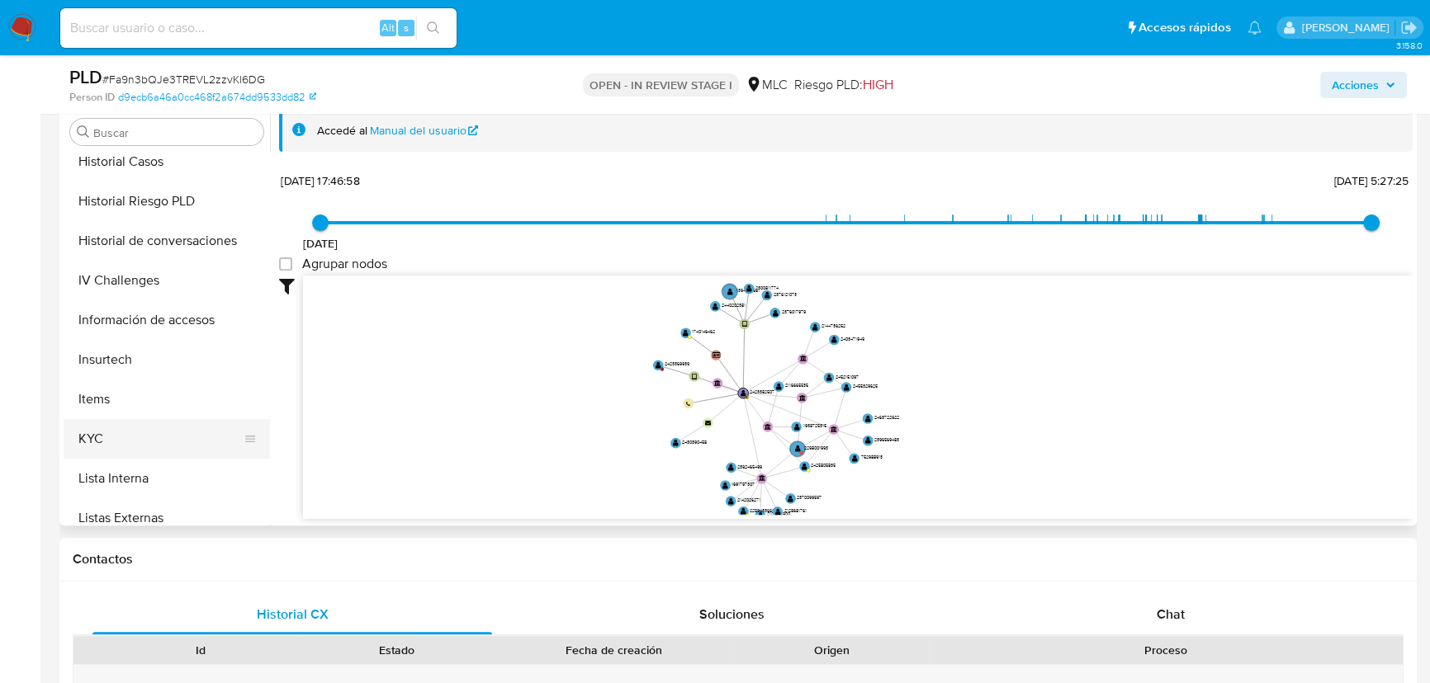
scroll to position [600, 0]
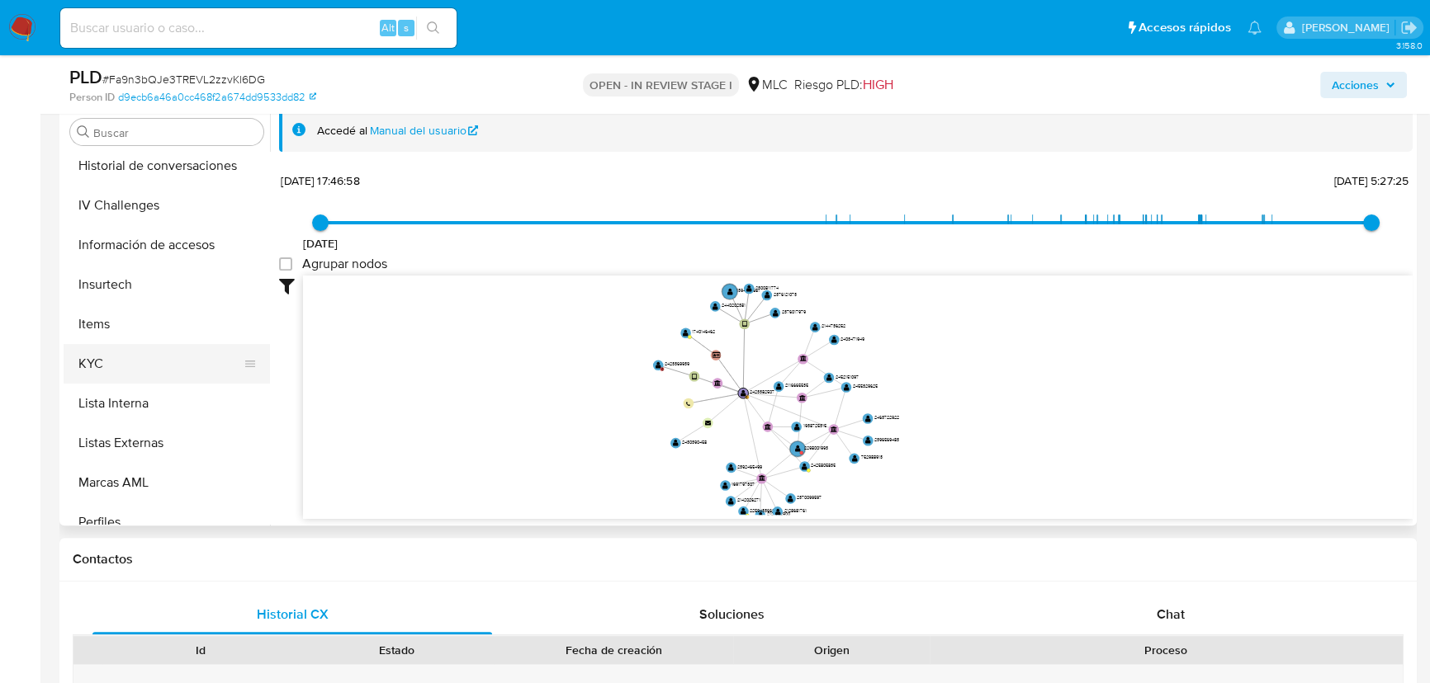
click at [140, 350] on button "KYC" at bounding box center [160, 364] width 193 height 40
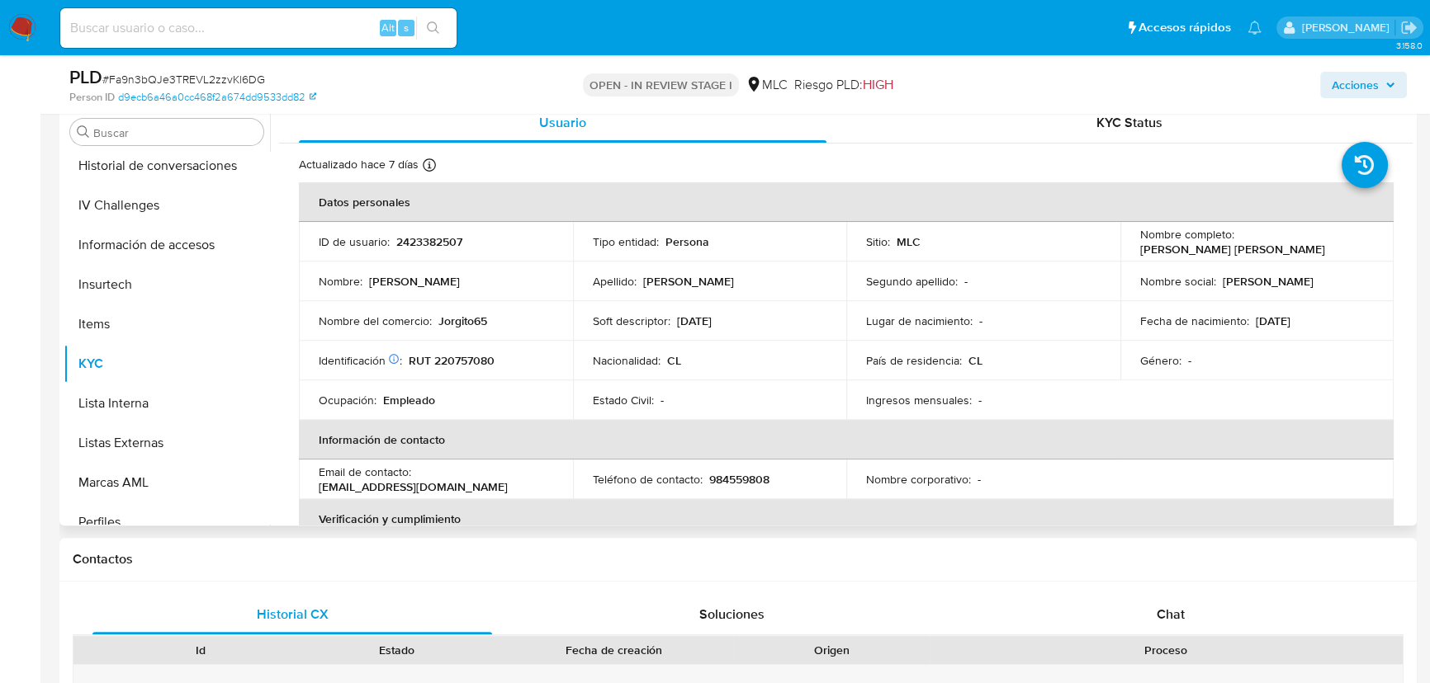
click at [460, 358] on p "RUT 220757080" at bounding box center [452, 360] width 86 height 15
copy p "220757080"
click at [452, 341] on td "Identificación Nº de serie: 519991127 : RUT 220757080" at bounding box center [436, 361] width 274 height 40
click at [1198, 248] on p "Cristobal Andres Novoa Barrios" at bounding box center [1232, 249] width 185 height 15
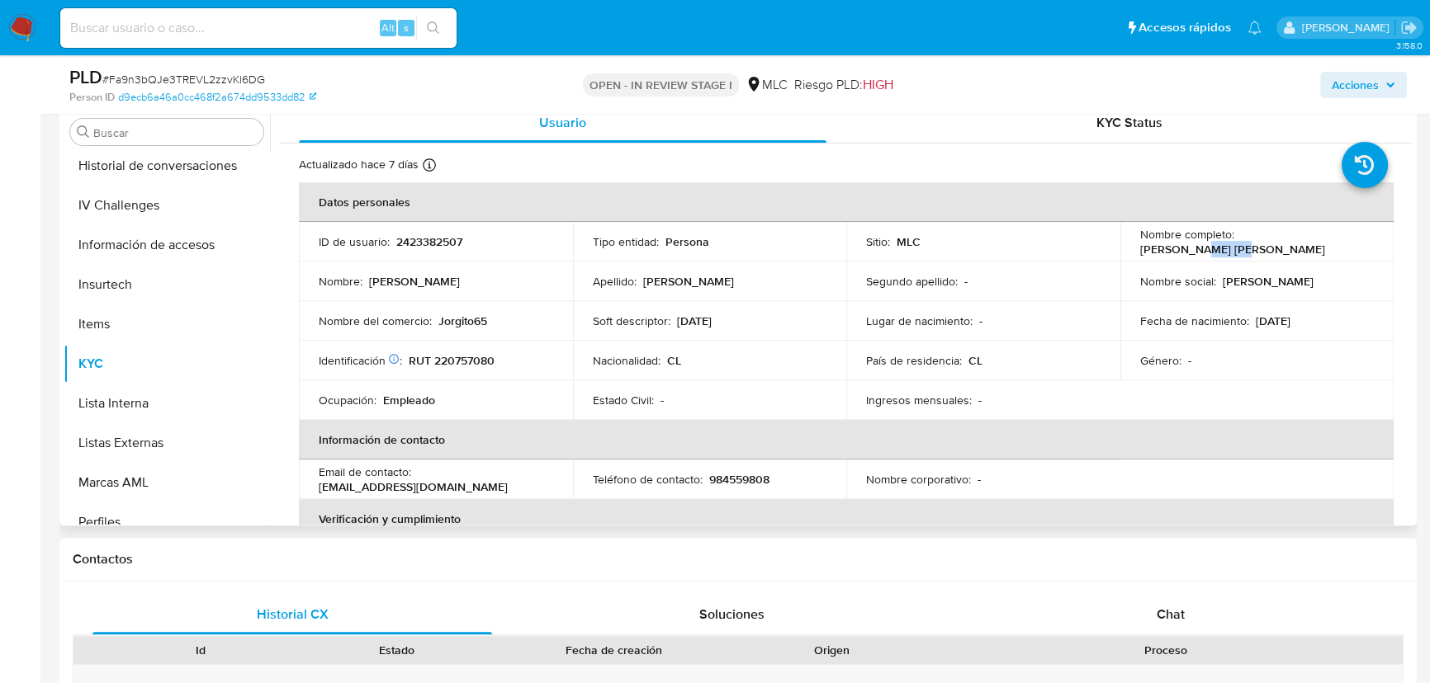
click at [1198, 248] on p "Cristobal Andres Novoa Barrios" at bounding box center [1232, 249] width 185 height 15
copy div "Nombre completo : Cristobal Andres Novoa Barrios"
click at [1198, 248] on p "Cristobal Andres Novoa Barrios" at bounding box center [1232, 249] width 185 height 15
drag, startPoint x: 1137, startPoint y: 247, endPoint x: 1337, endPoint y: 253, distance: 200.7
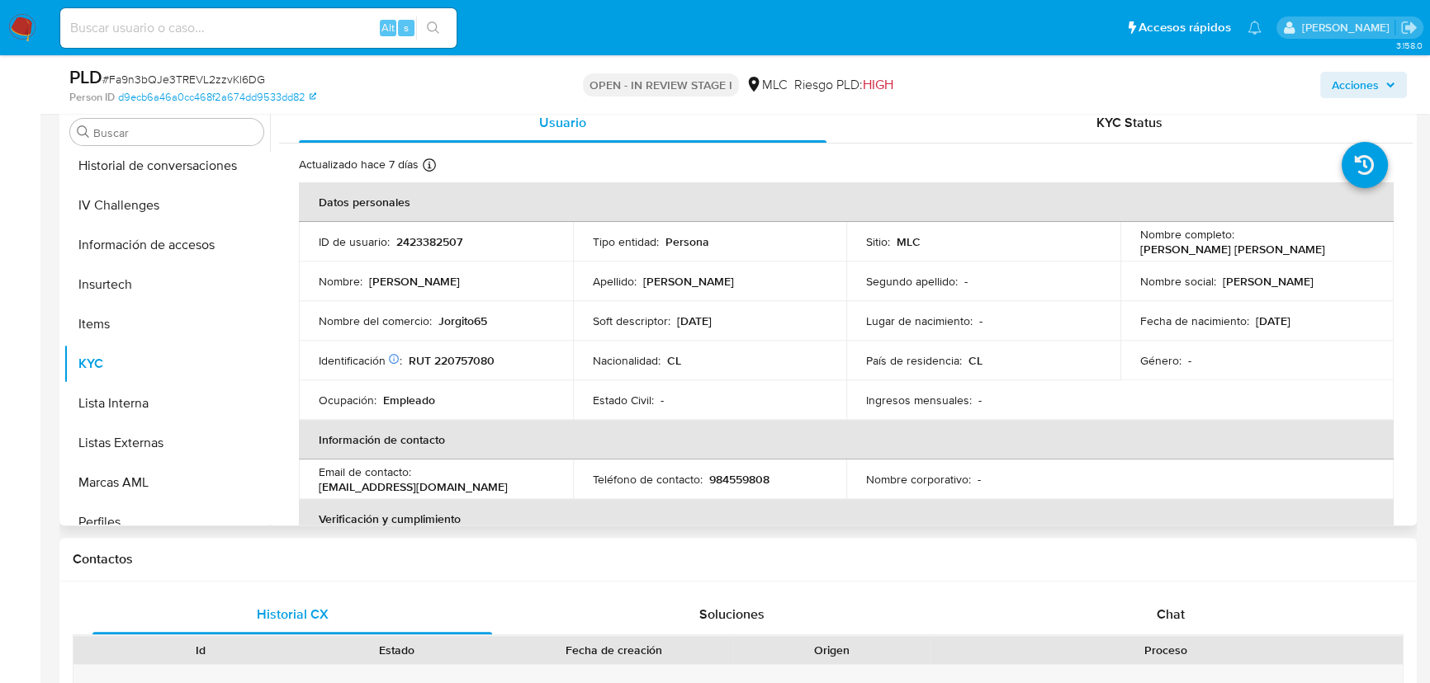
click at [1337, 253] on div "Nombre completo : Cristobal Andres Novoa Barrios" at bounding box center [1257, 242] width 234 height 30
copy p "Cristobal Andres Novoa Barrios"
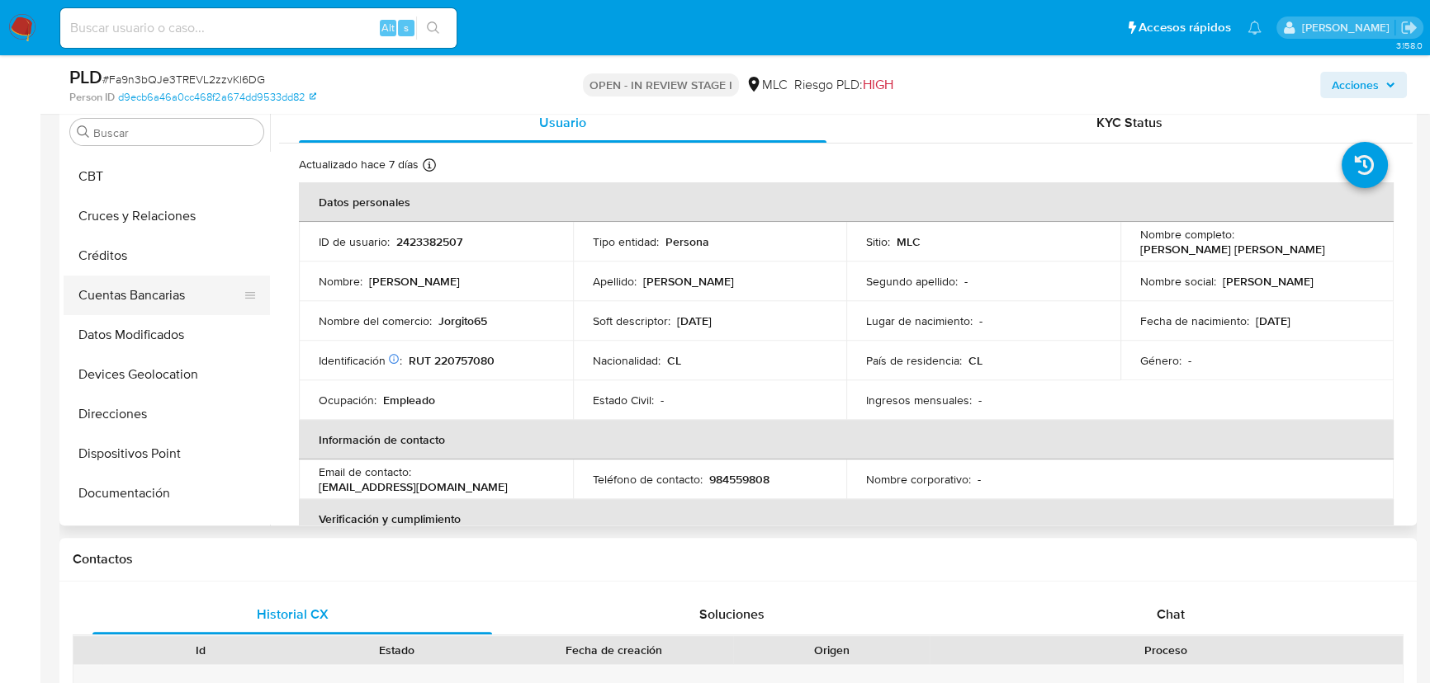
scroll to position [149, 0]
click at [125, 415] on button "Documentación" at bounding box center [160, 419] width 193 height 40
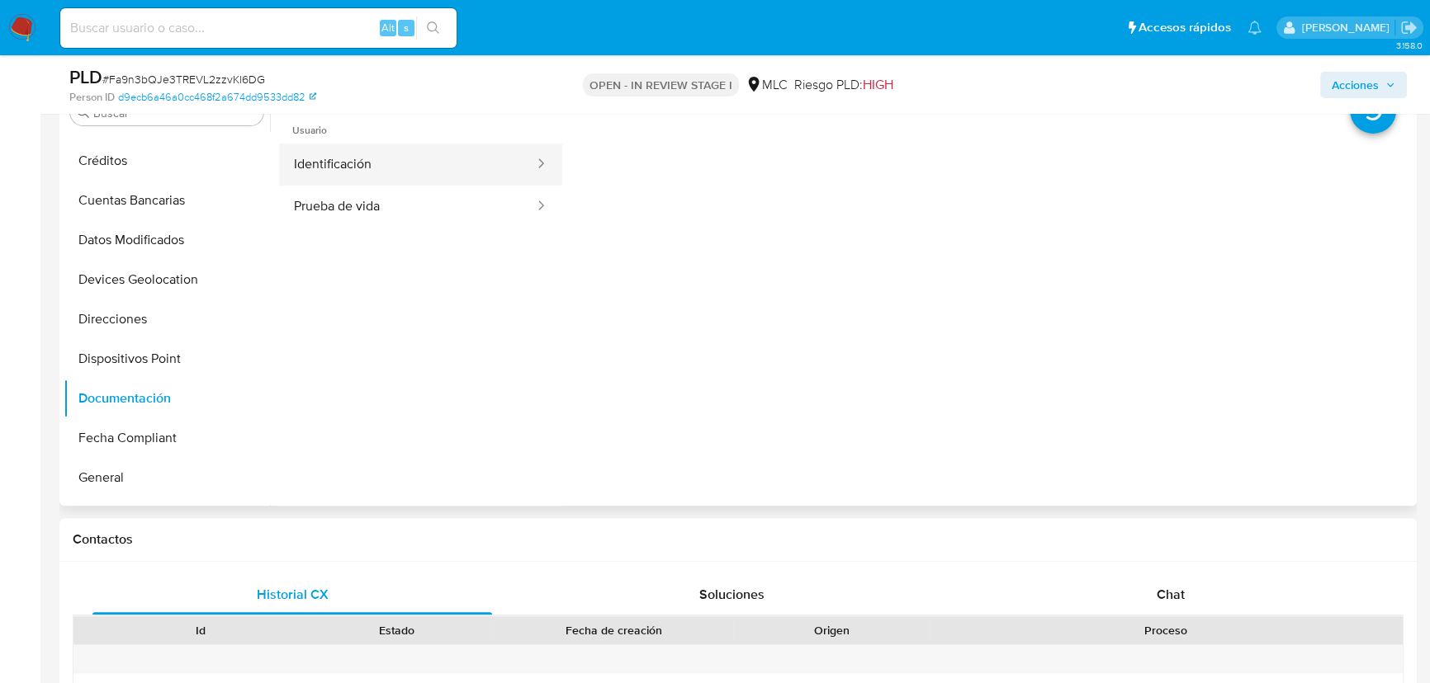
click at [333, 163] on button "Identificación" at bounding box center [407, 165] width 257 height 42
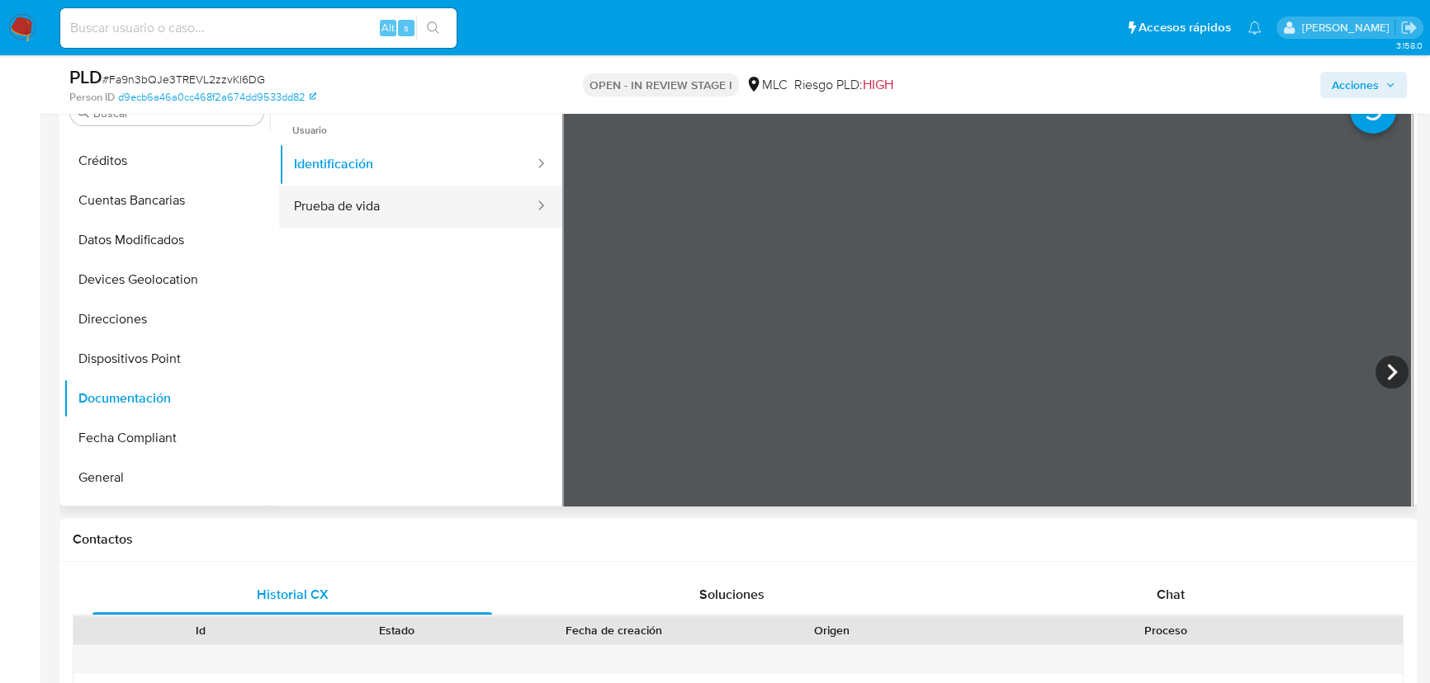
click at [410, 208] on button "Prueba de vida" at bounding box center [407, 207] width 257 height 42
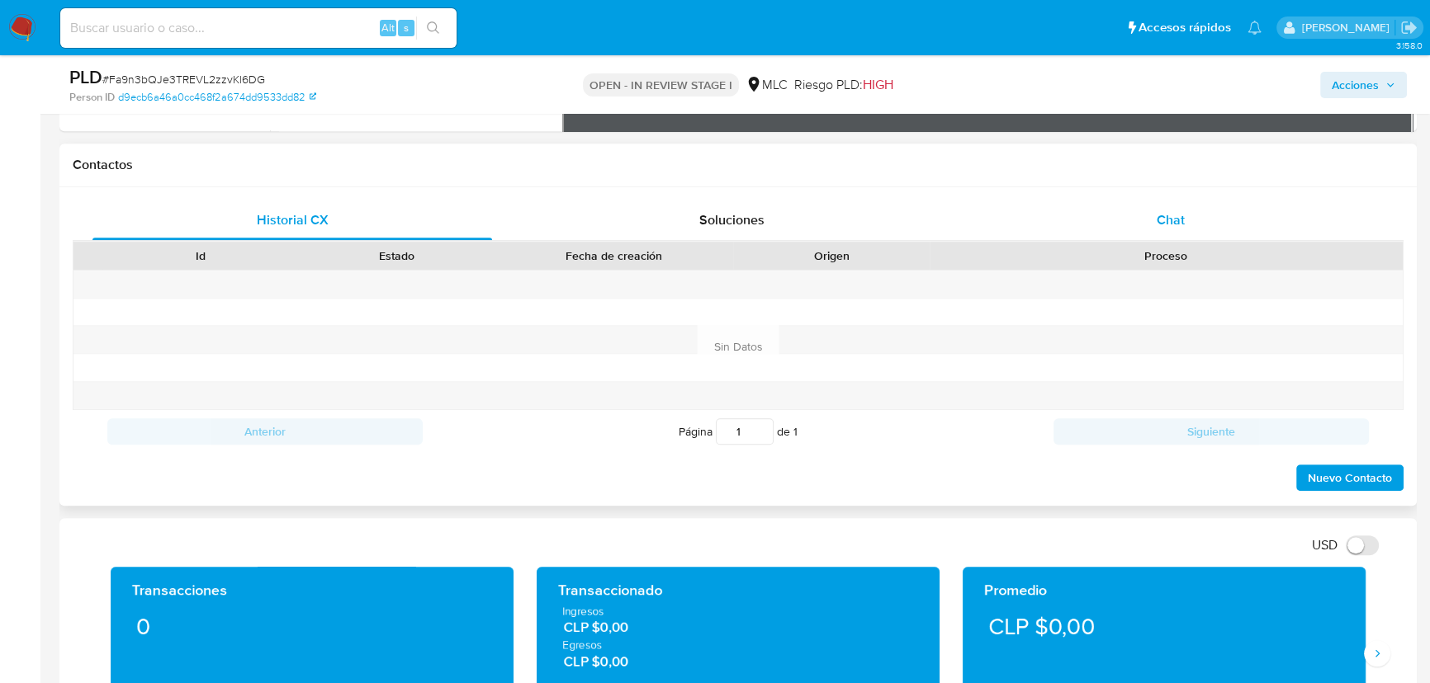
scroll to position [1098, 0]
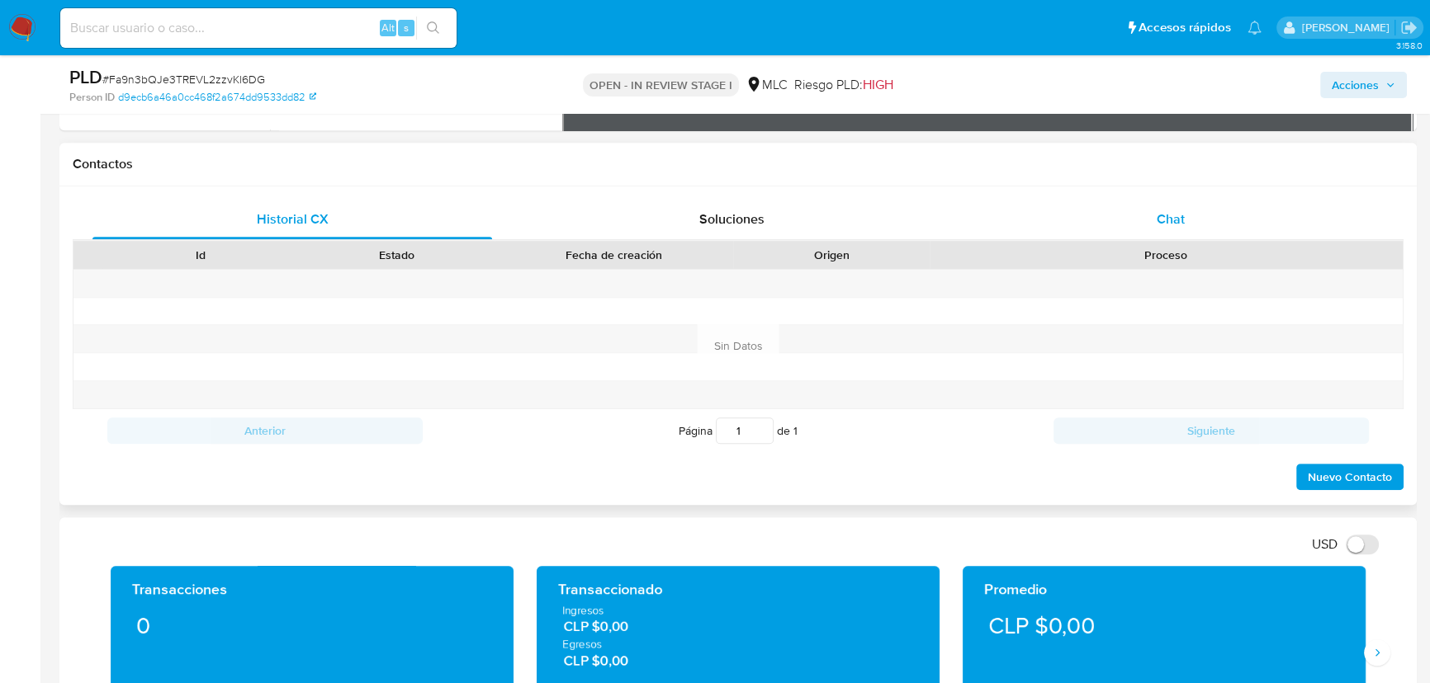
click at [1142, 213] on div "Chat" at bounding box center [1171, 220] width 400 height 40
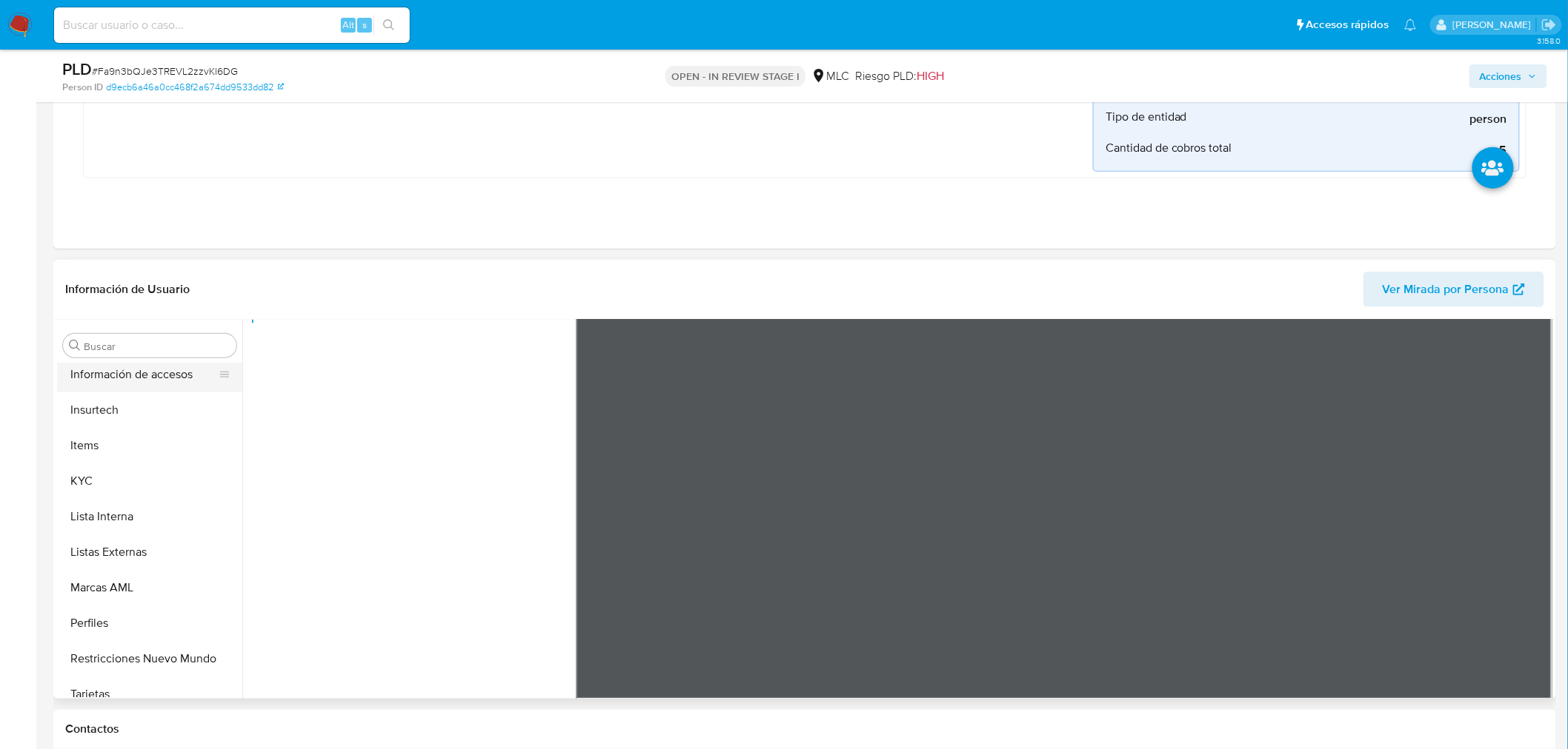
scroll to position [626, 0]
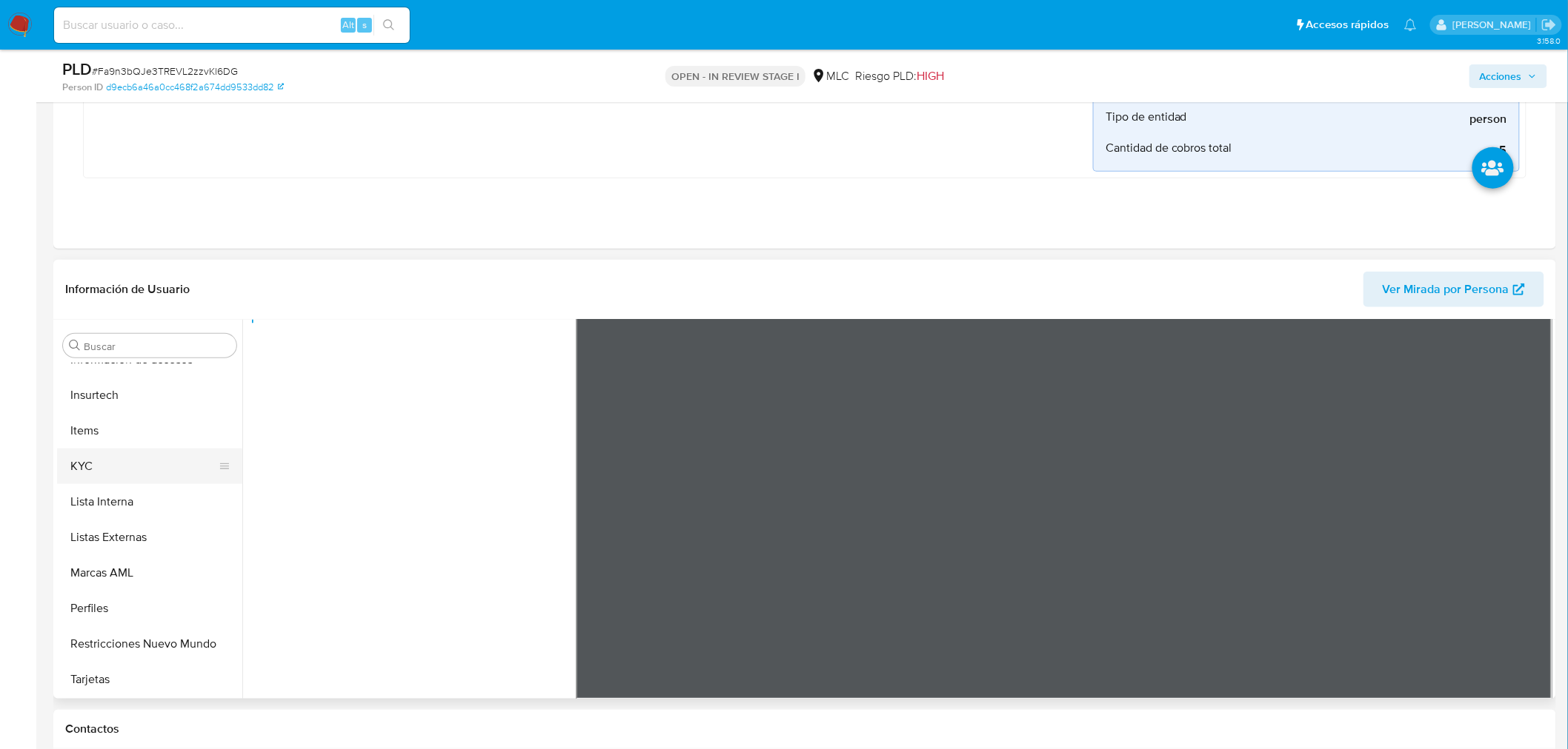
click at [109, 465] on button "KYC" at bounding box center [144, 466] width 173 height 36
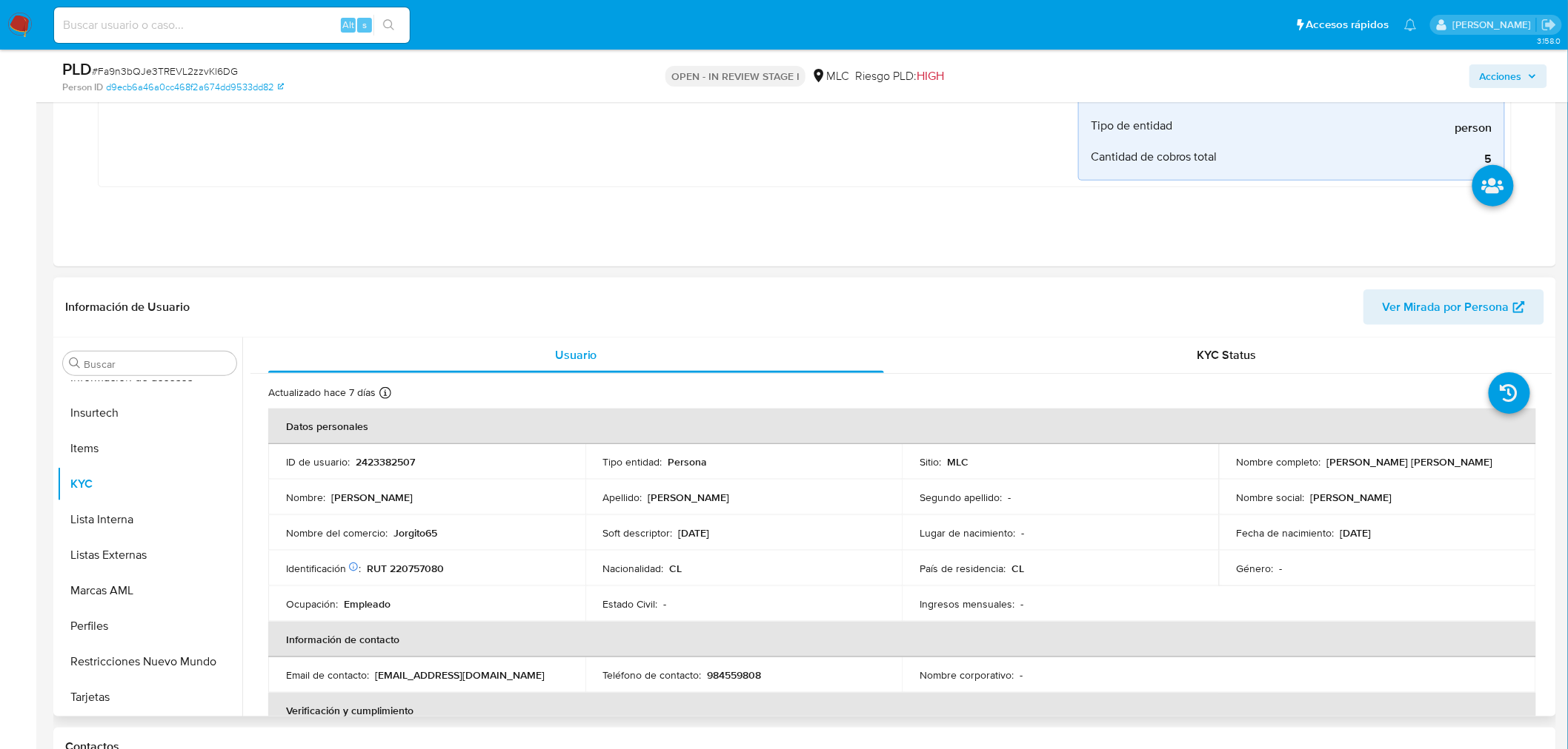
scroll to position [625, 0]
click at [419, 541] on td "Nombre del comercio : Jorgito65" at bounding box center [426, 534] width 317 height 36
click at [419, 536] on p "Jorgito65" at bounding box center [415, 533] width 44 height 13
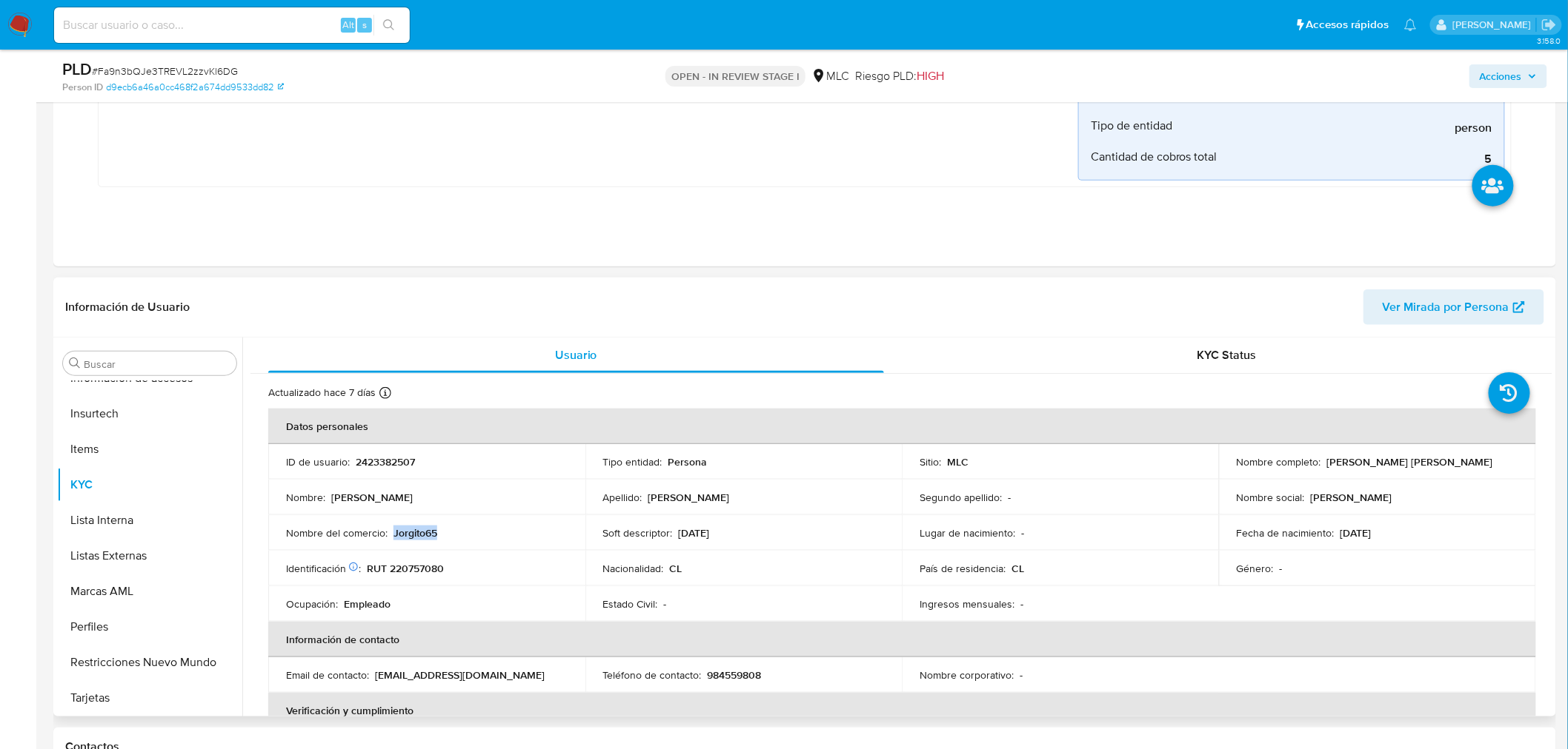
copy p "Jorgito65"
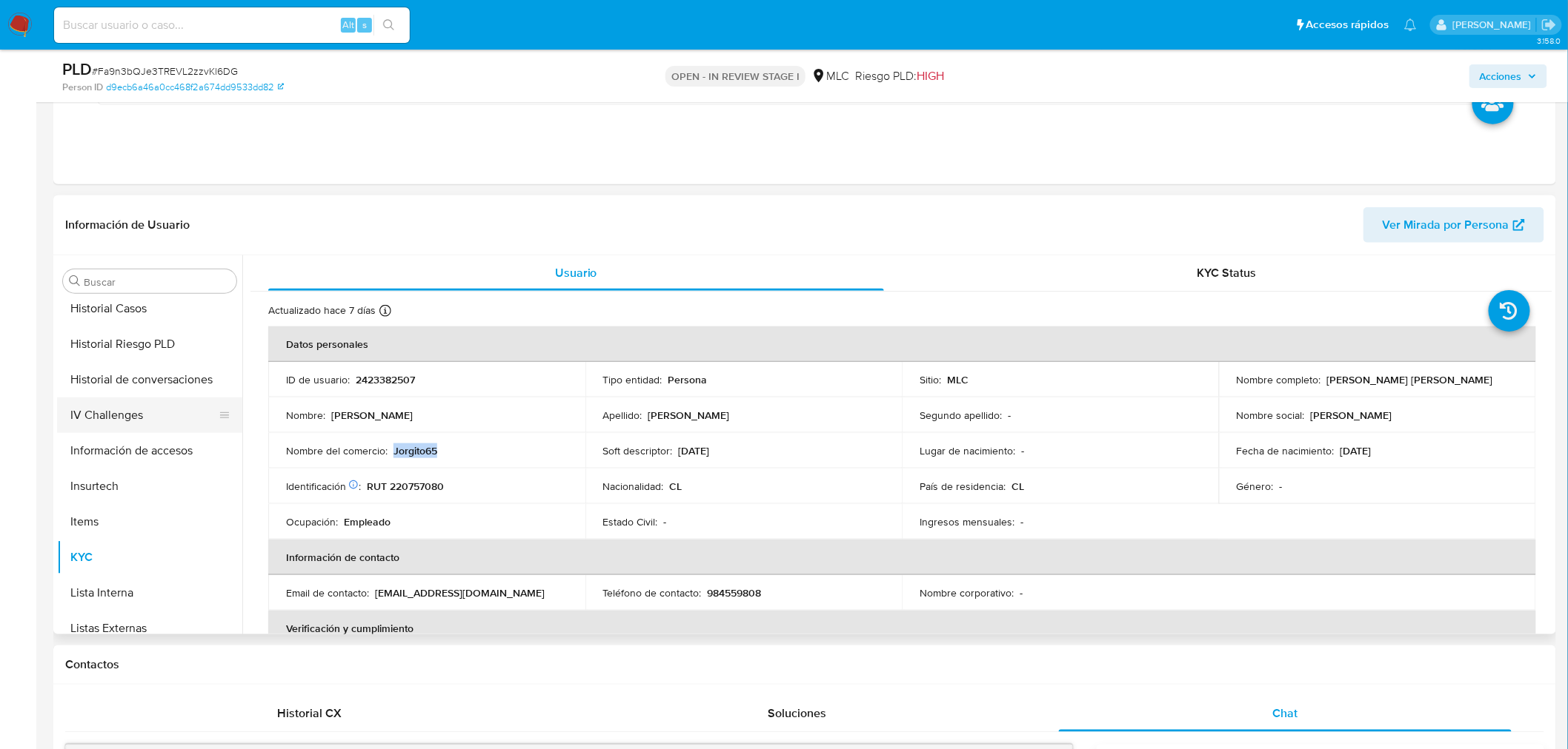
scroll to position [379, 0]
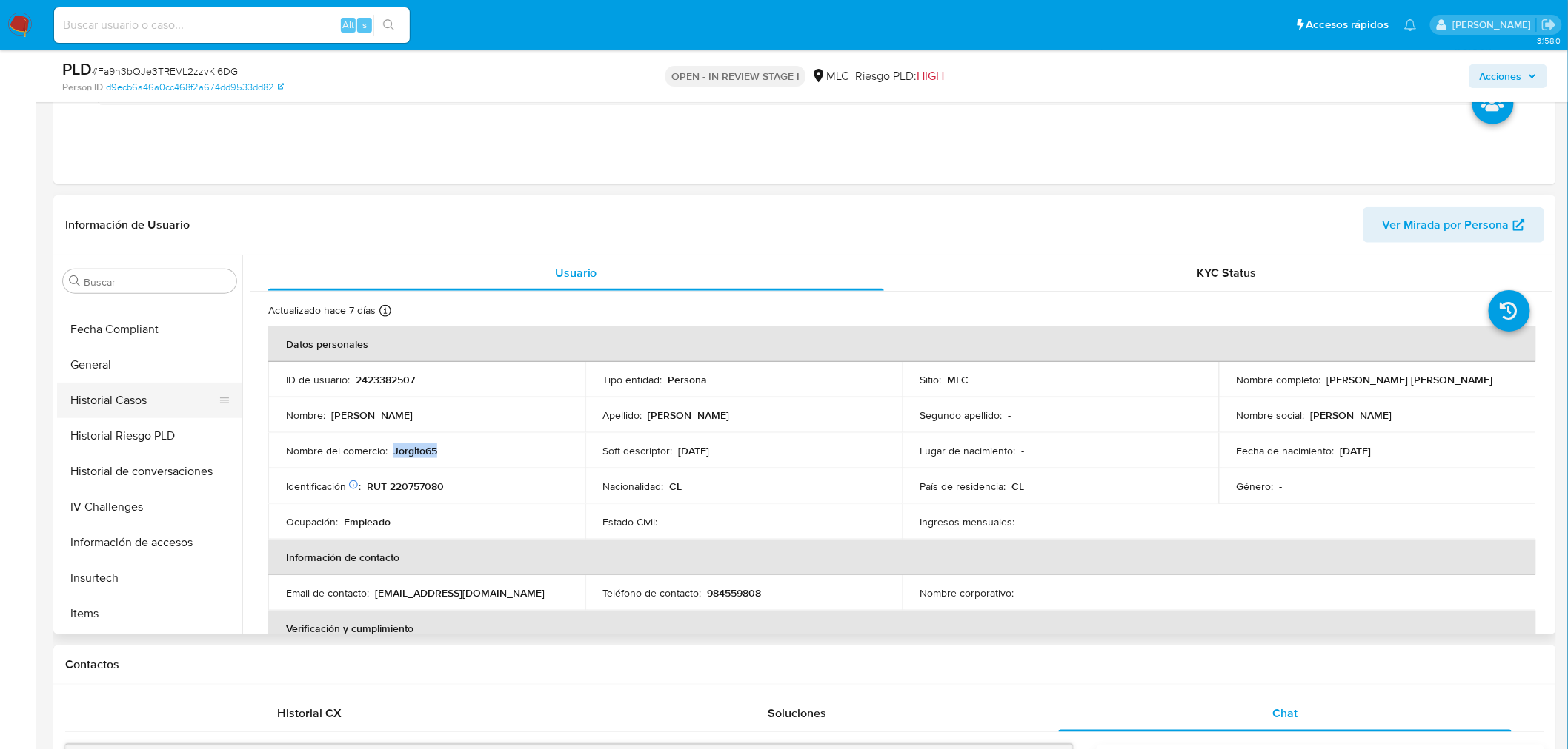
click at [132, 397] on button "Historial Casos" at bounding box center [144, 401] width 173 height 36
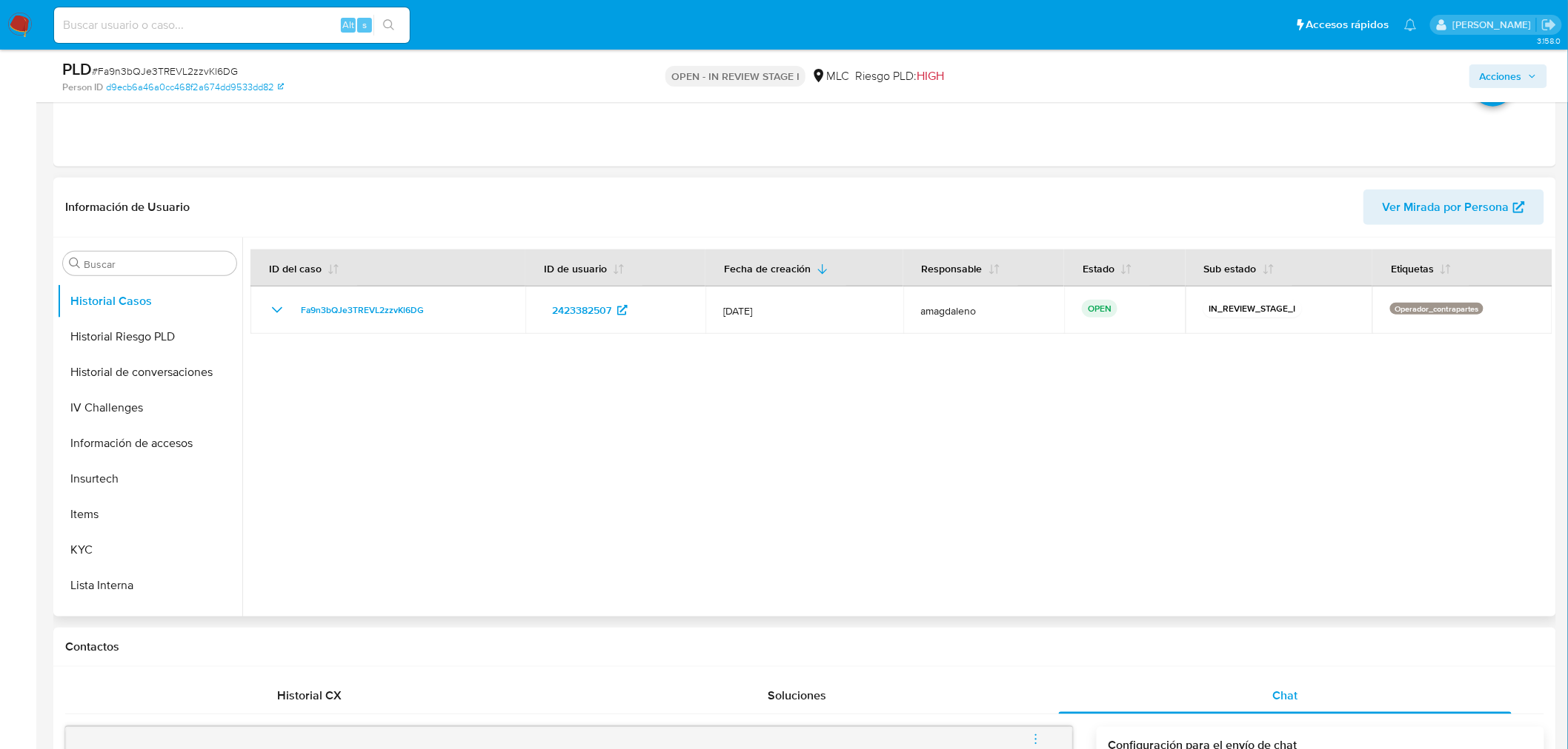
scroll to position [626, 0]
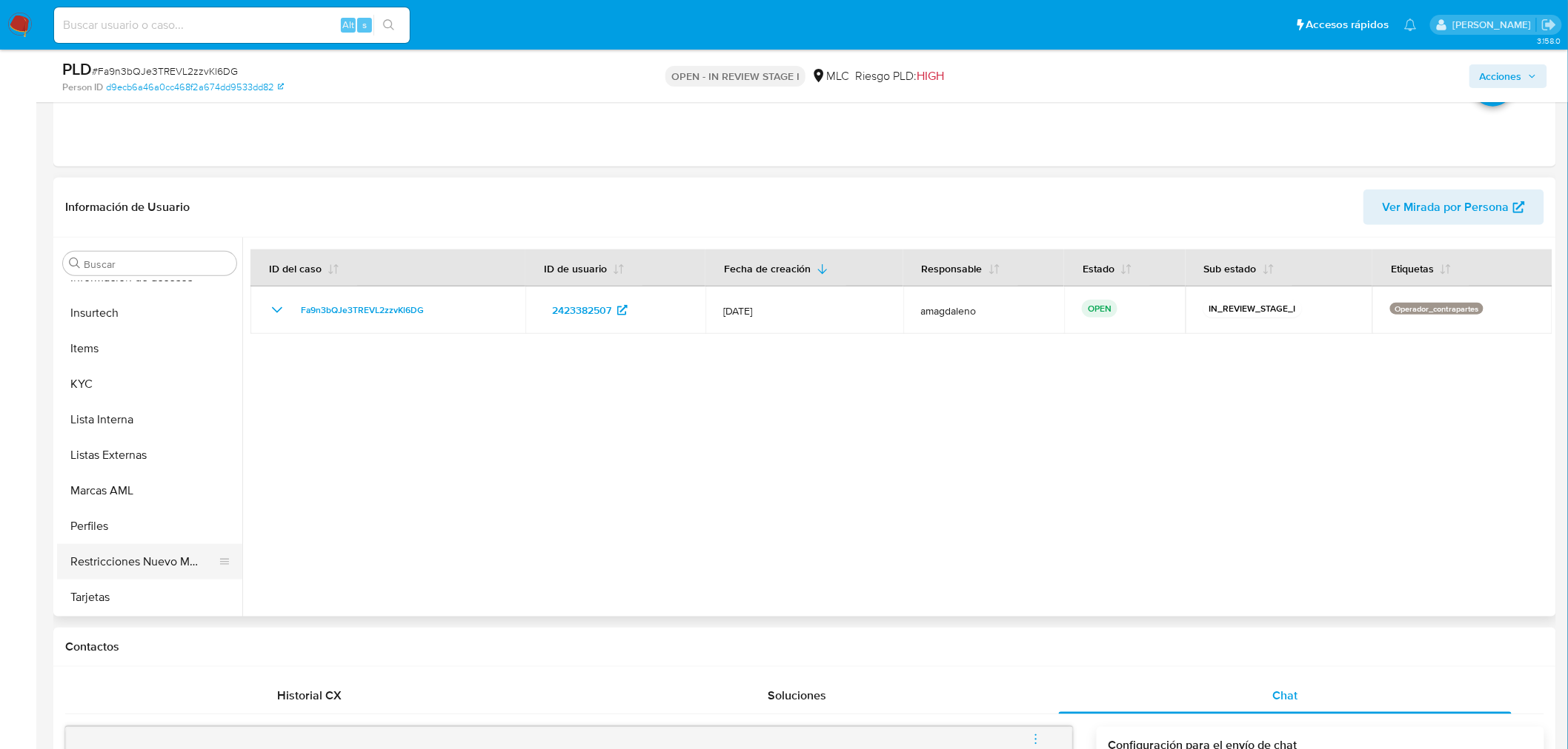
click at [157, 560] on button "Restricciones Nuevo Mundo" at bounding box center [144, 562] width 173 height 36
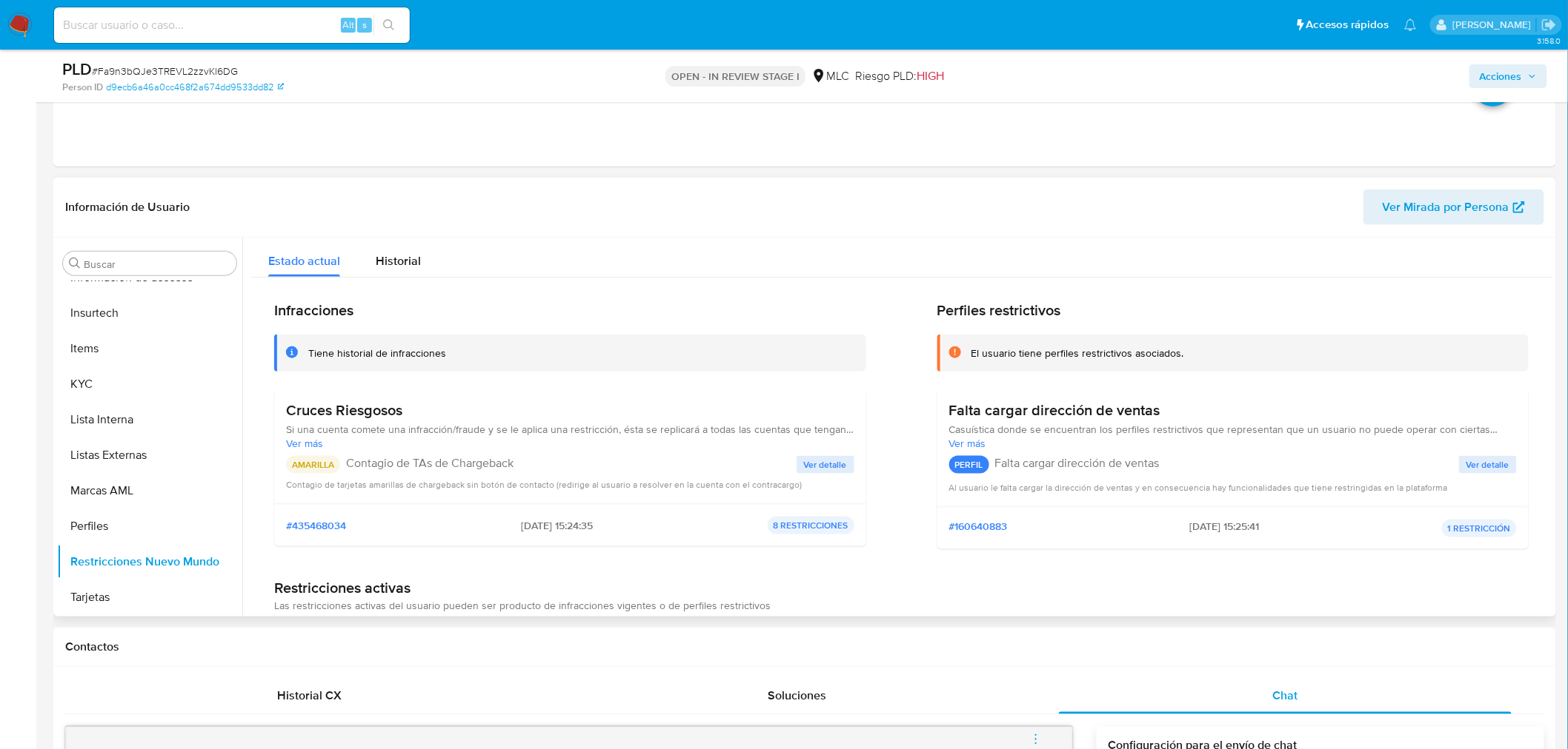
scroll to position [625, 0]
click at [826, 461] on span "Ver detalle" at bounding box center [826, 465] width 43 height 15
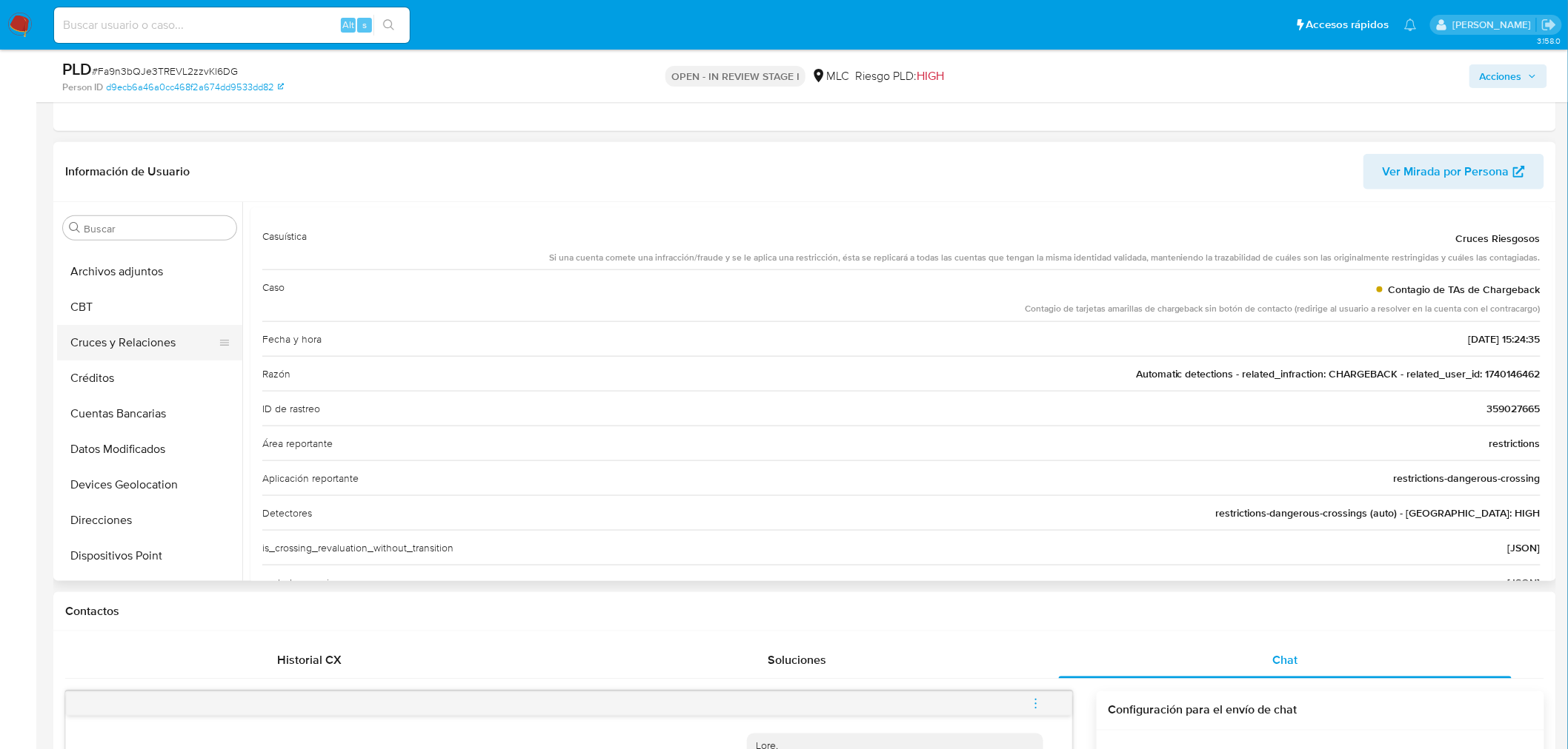
scroll to position [0, 0]
click at [143, 368] on button "Cruces y Relaciones" at bounding box center [144, 370] width 173 height 36
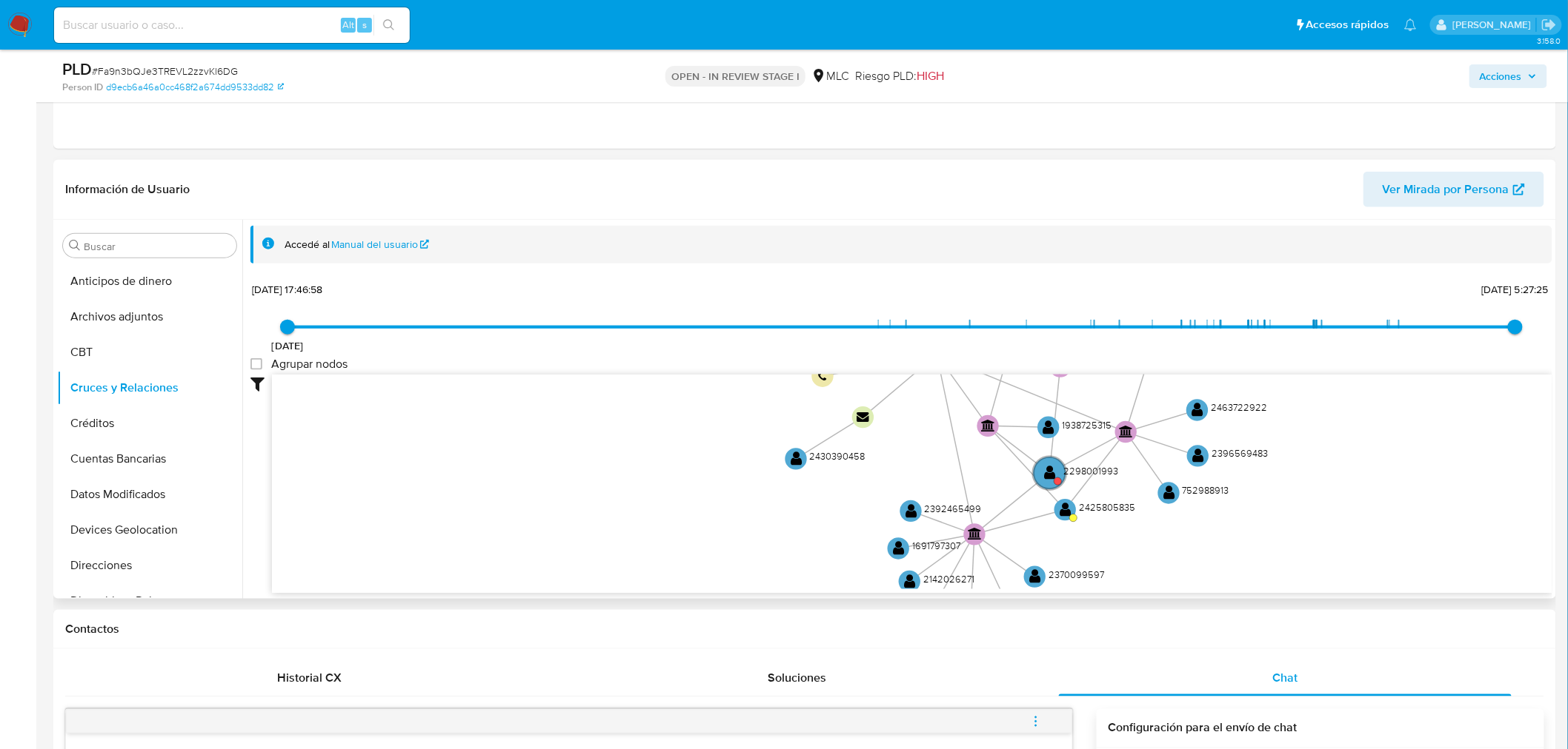
drag, startPoint x: 1200, startPoint y: 475, endPoint x: 1290, endPoint y: 381, distance: 130.1
click at [1290, 381] on icon "user-2423369939  2423369939 C device-681a550a5aa9cdc82e0517c5  user-242338250…" at bounding box center [912, 482] width 1280 height 214
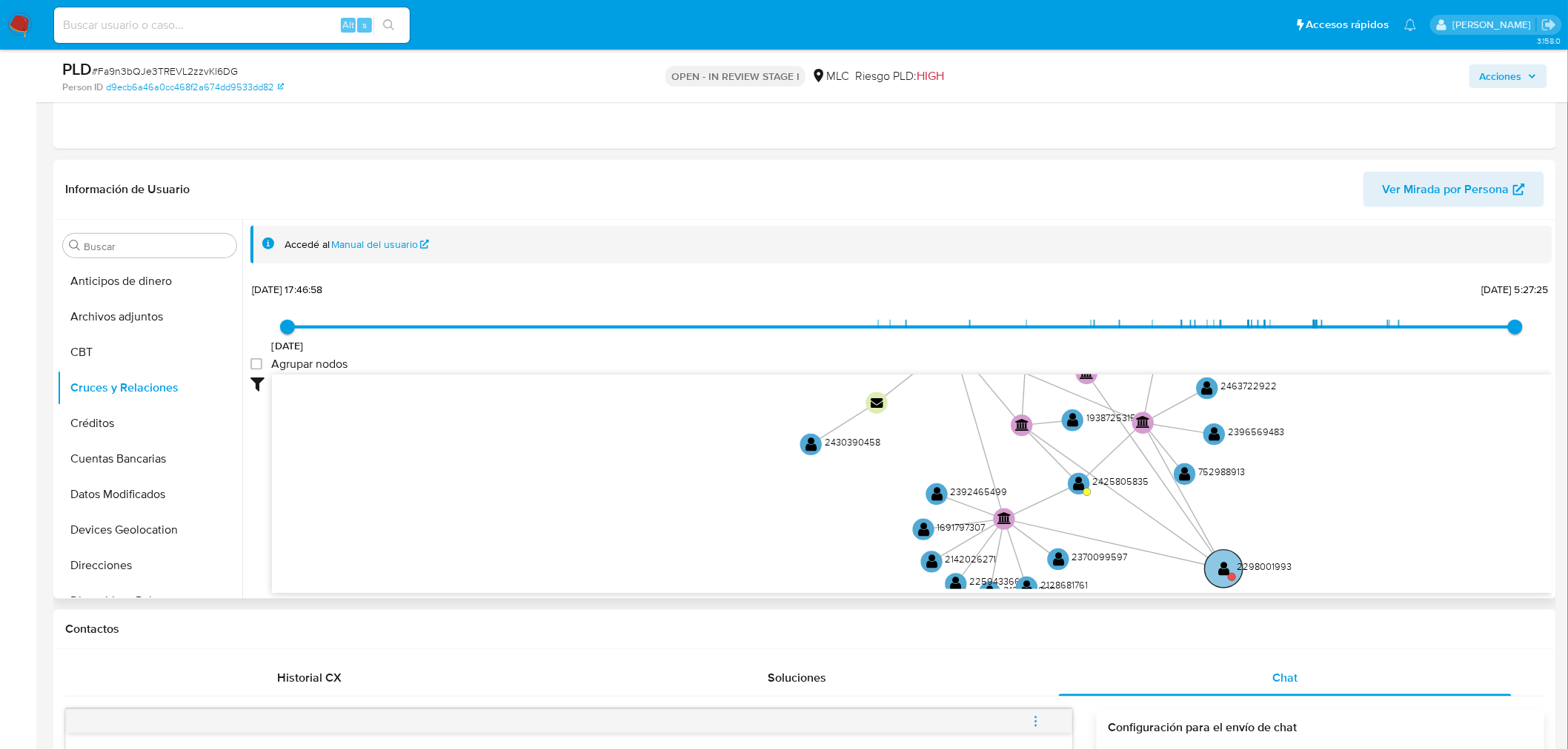
drag, startPoint x: 1068, startPoint y: 459, endPoint x: 1230, endPoint y: 574, distance: 198.7
click at [1230, 574] on circle at bounding box center [1232, 577] width 7 height 7
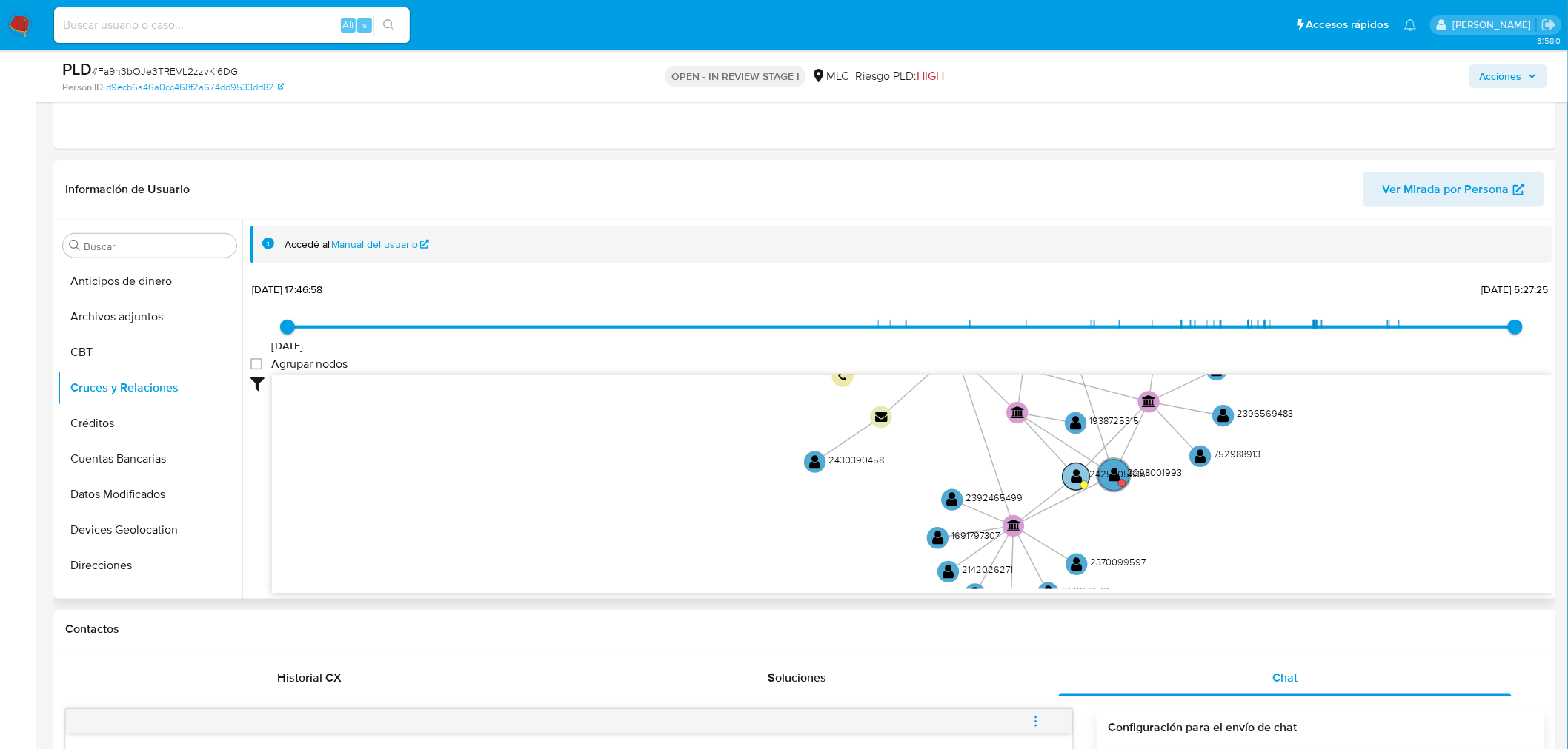
click at [1115, 474] on text "2425805835" at bounding box center [1117, 474] width 57 height 13
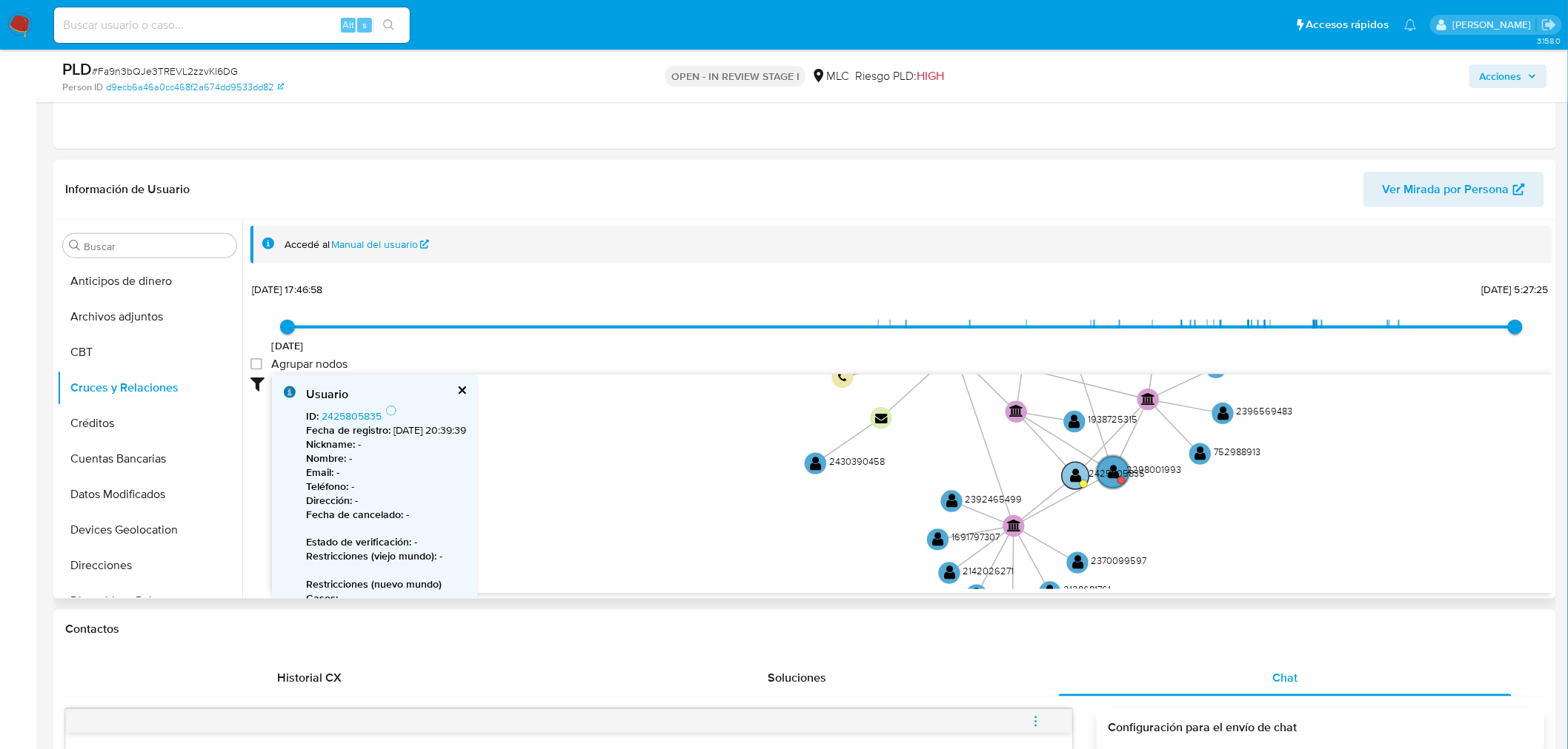
click at [1115, 475] on text "2425805835" at bounding box center [1117, 473] width 57 height 13
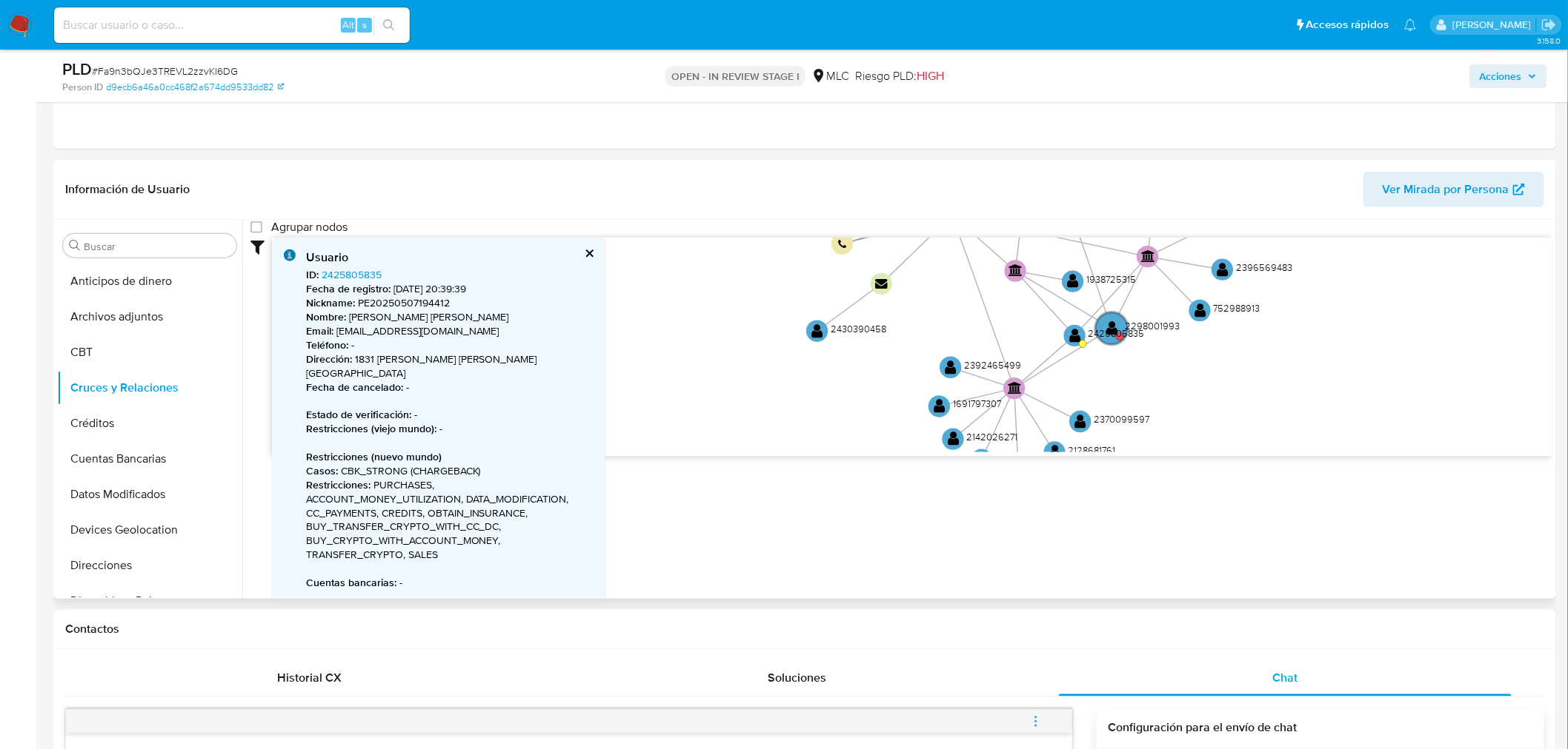
scroll to position [164, 0]
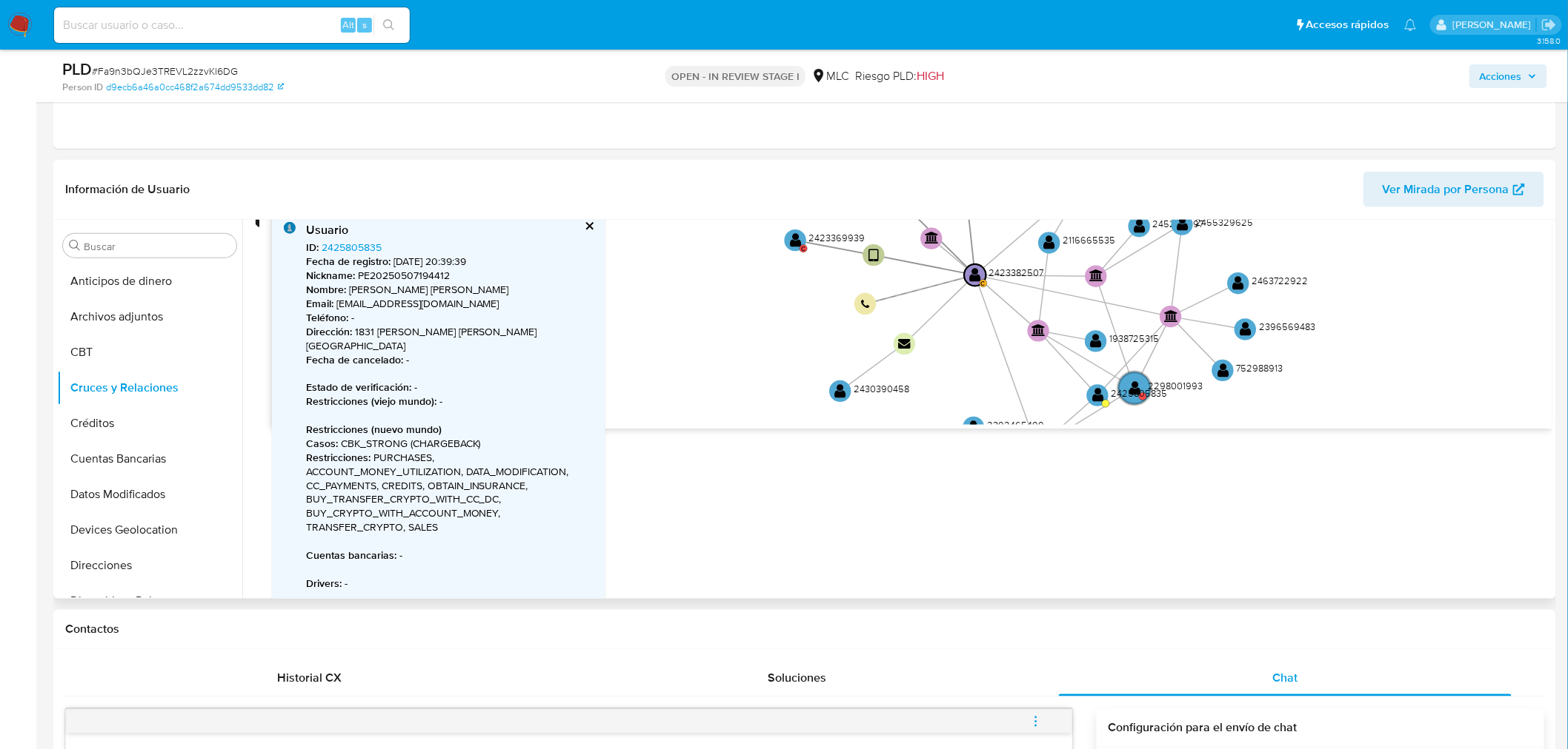
drag, startPoint x: 714, startPoint y: 282, endPoint x: 745, endPoint y: 389, distance: 111.4
click at [745, 391] on icon "user-2423369939  2423369939 C device-681a550a5aa9cdc82e0517c5  user-242338250…" at bounding box center [912, 317] width 1280 height 214
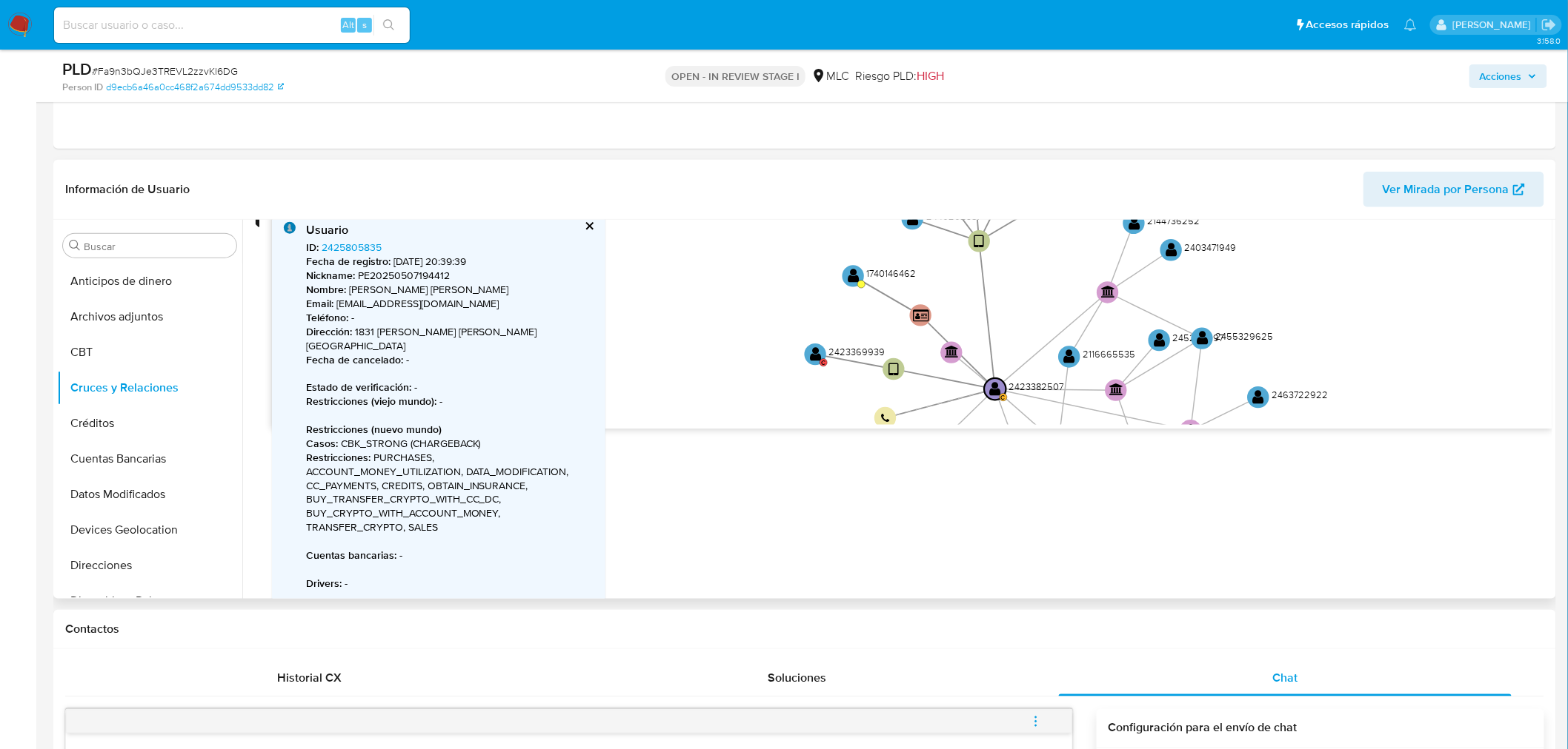
drag, startPoint x: 766, startPoint y: 278, endPoint x: 775, endPoint y: 351, distance: 73.6
click at [775, 351] on icon "user-2423369939  2423369939 C device-681a550a5aa9cdc82e0517c5  user-242338250…" at bounding box center [912, 317] width 1280 height 214
click at [810, 350] on text "" at bounding box center [815, 353] width 12 height 15
click at [810, 350] on text "" at bounding box center [815, 355] width 12 height 15
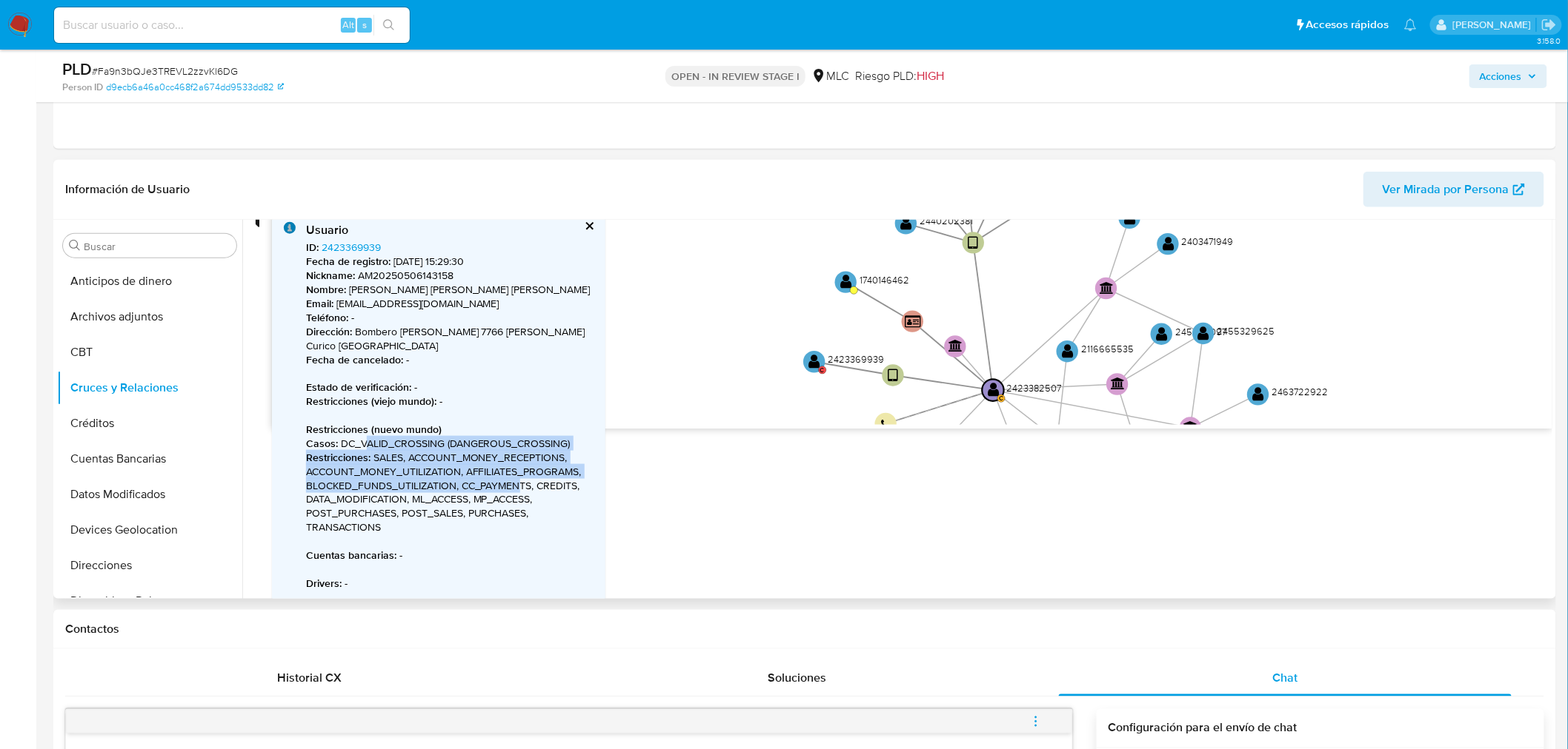
drag, startPoint x: 367, startPoint y: 431, endPoint x: 521, endPoint y: 467, distance: 158.2
click at [521, 467] on span "Fecha de registro : 6/5/2025, 15:29:30 Nickname : AM20250506143158 Nombre : Mar…" at bounding box center [450, 422] width 287 height 335
click at [677, 344] on icon "user-2423369939  2423369939 C device-681a550a5aa9cdc82e0517c5  user-242338250…" at bounding box center [912, 317] width 1280 height 214
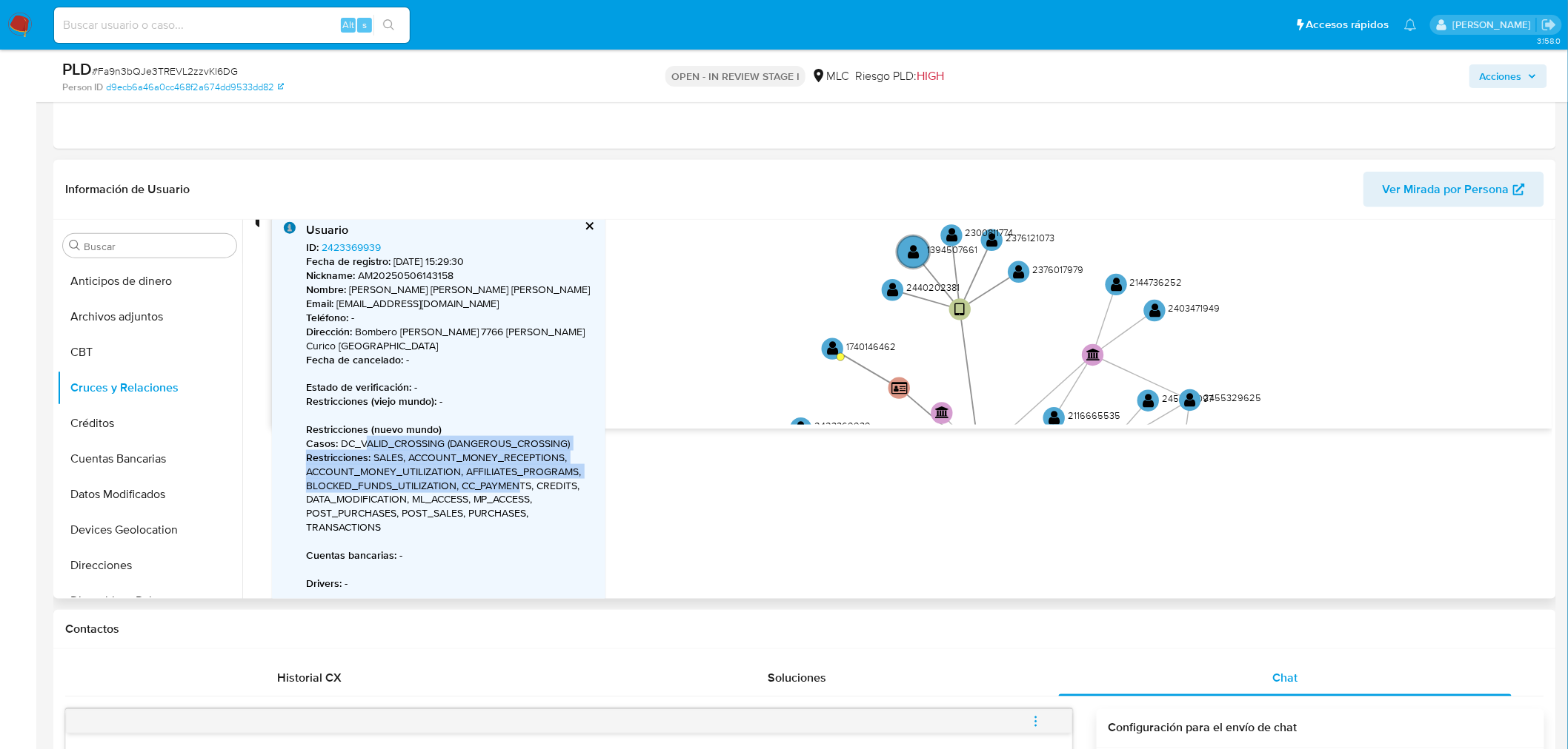
drag, startPoint x: 770, startPoint y: 367, endPoint x: 768, endPoint y: 379, distance: 12.2
click at [768, 379] on icon "user-2423369939  2423369939 C device-681a550a5aa9cdc82e0517c5  user-242338250…" at bounding box center [912, 317] width 1280 height 214
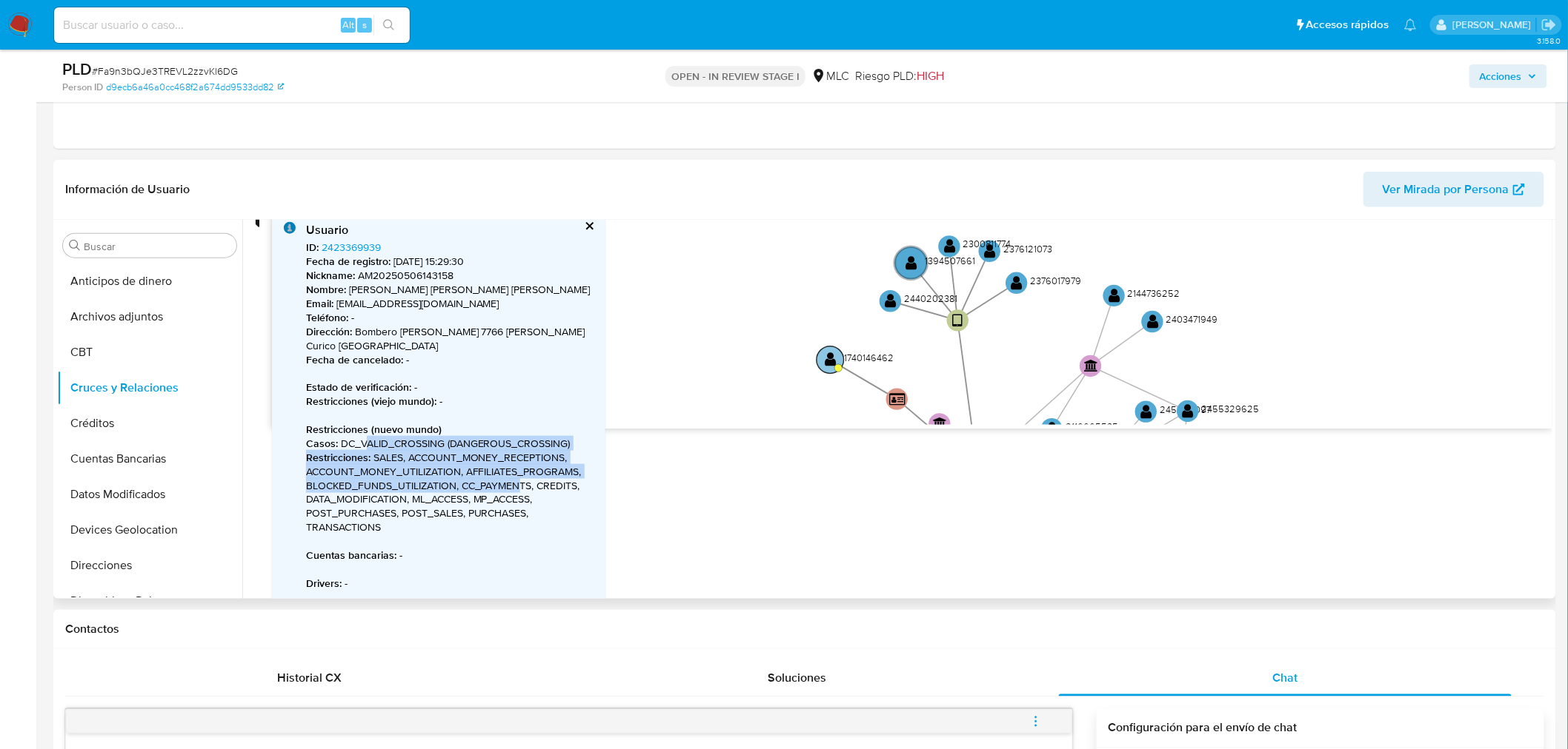
click at [827, 358] on text "" at bounding box center [830, 360] width 12 height 15
click at [827, 358] on text "" at bounding box center [828, 361] width 12 height 15
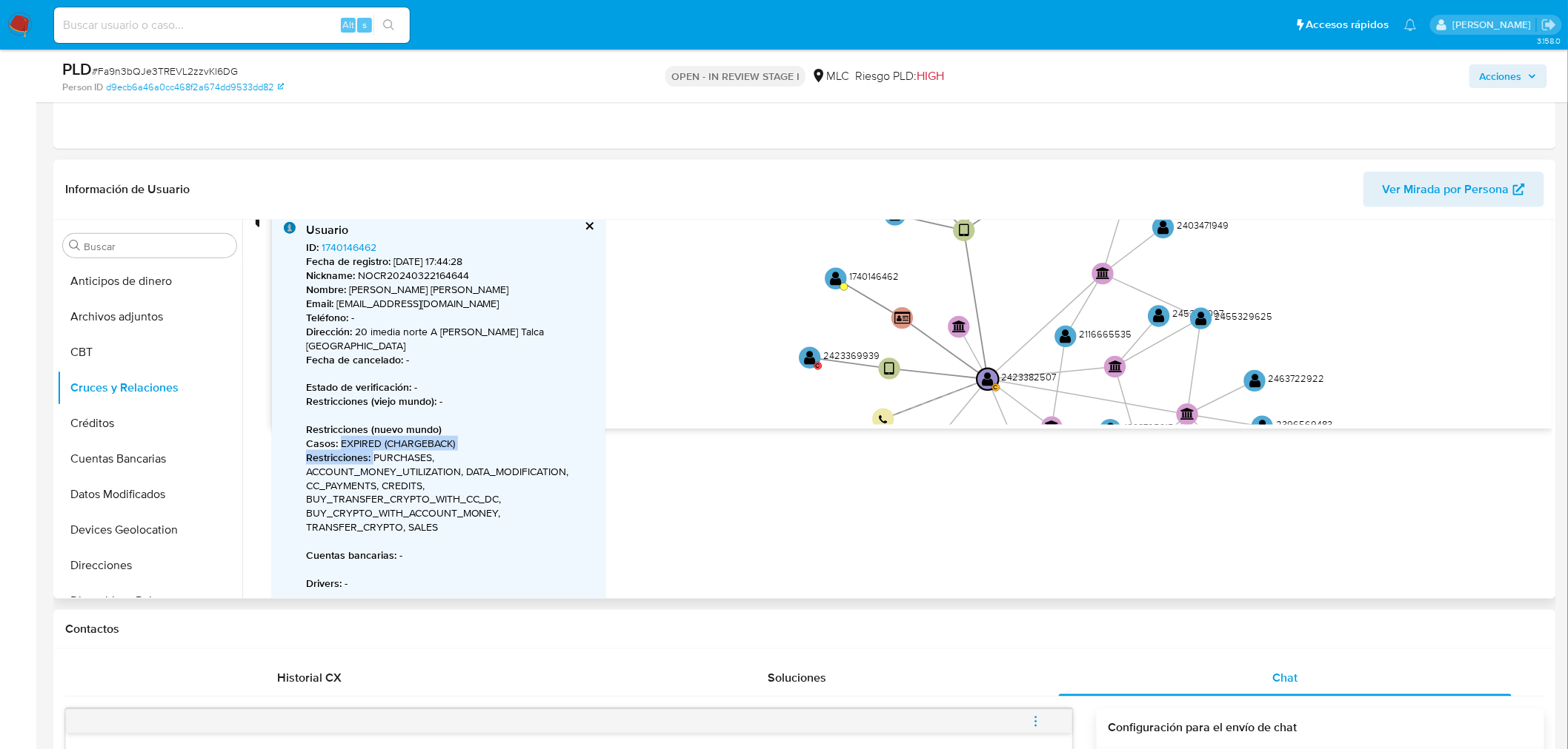
drag, startPoint x: 685, startPoint y: 344, endPoint x: 698, endPoint y: 255, distance: 89.9
click at [698, 255] on icon "user-2423369939  2423369939 C device-681a550a5aa9cdc82e0517c5  user-242338250…" at bounding box center [912, 317] width 1280 height 214
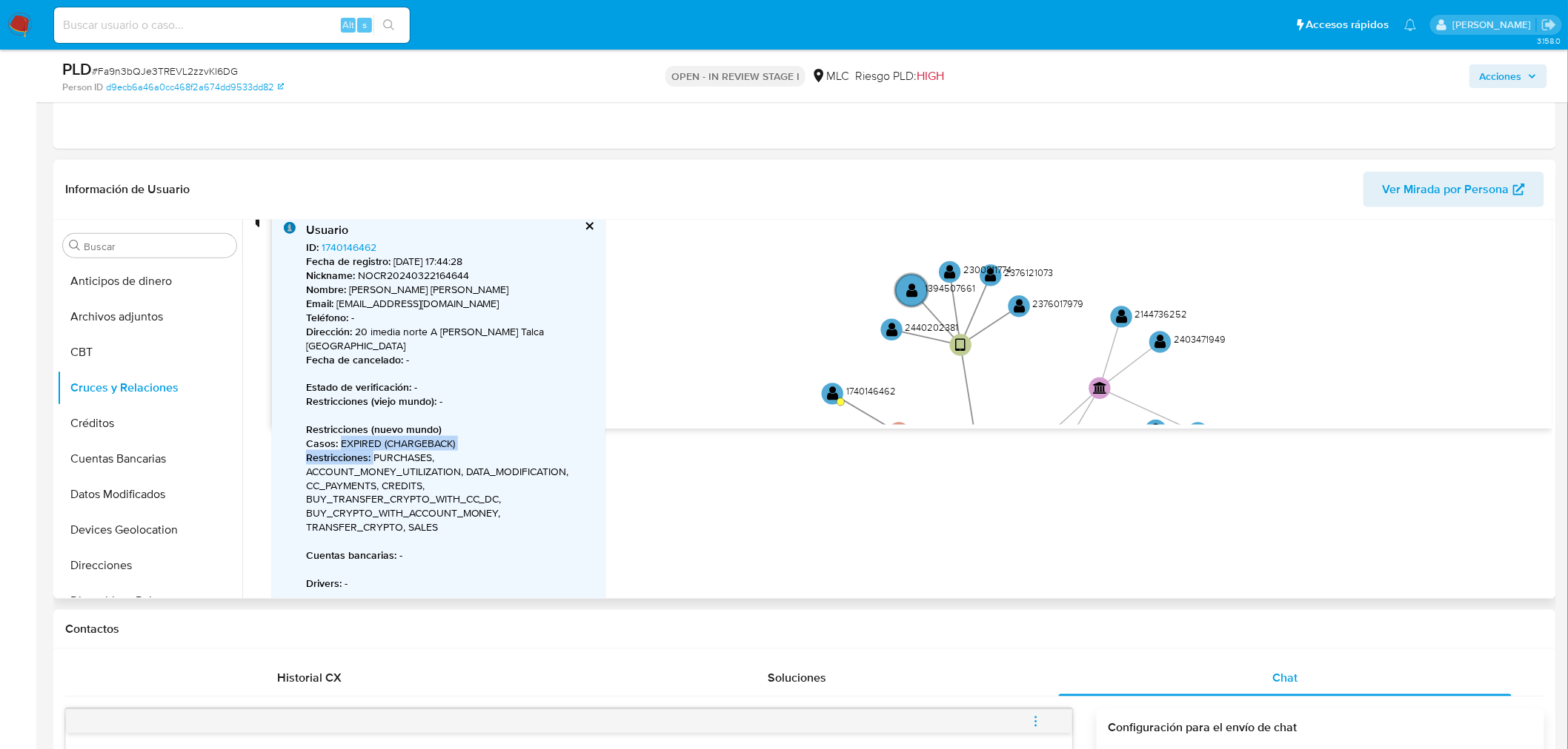
drag, startPoint x: 972, startPoint y: 272, endPoint x: 982, endPoint y: 362, distance: 90.6
click at [969, 383] on icon "user-2423369939  2423369939 C device-681a550a5aa9cdc82e0517c5  user-242338250…" at bounding box center [912, 317] width 1280 height 214
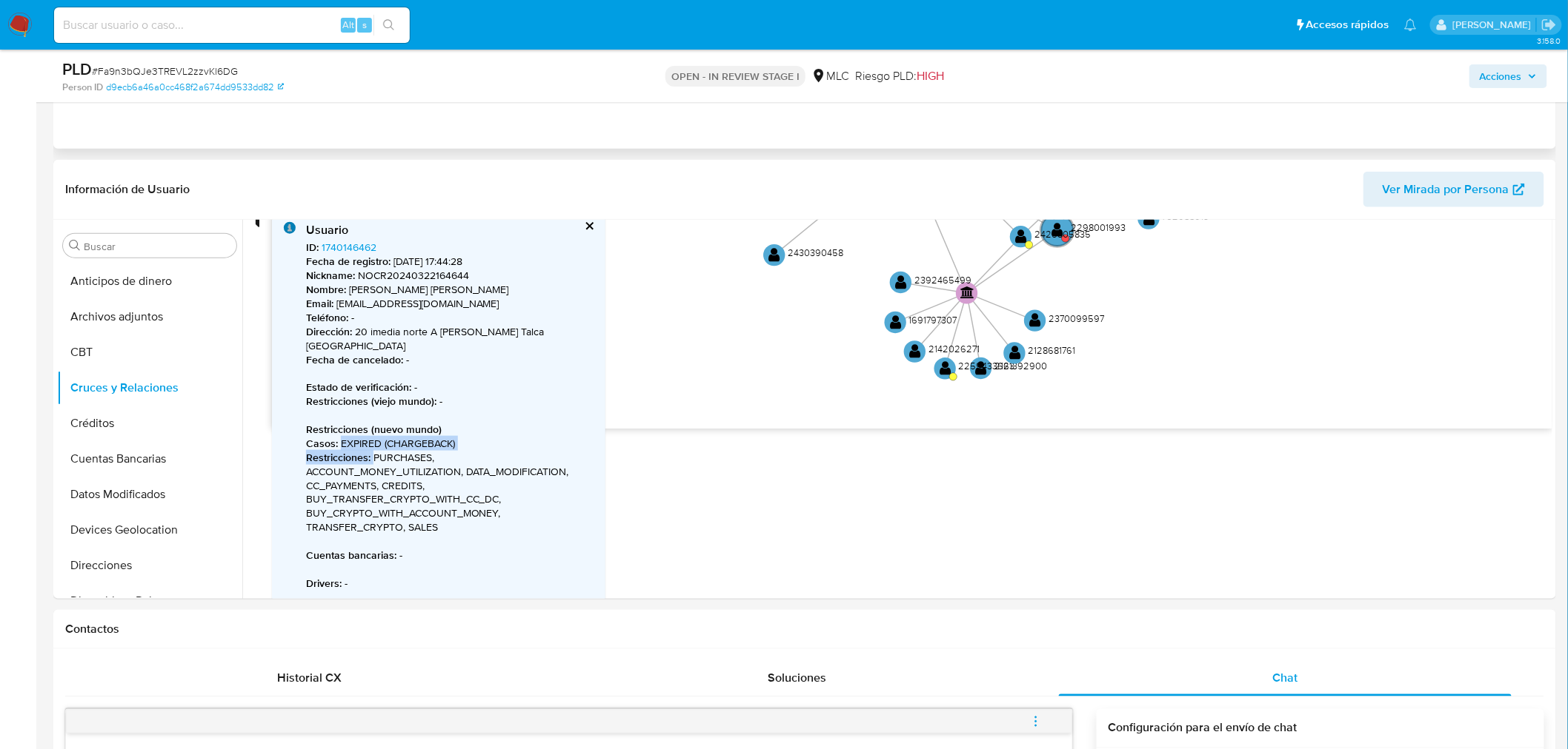
scroll to position [0, 0]
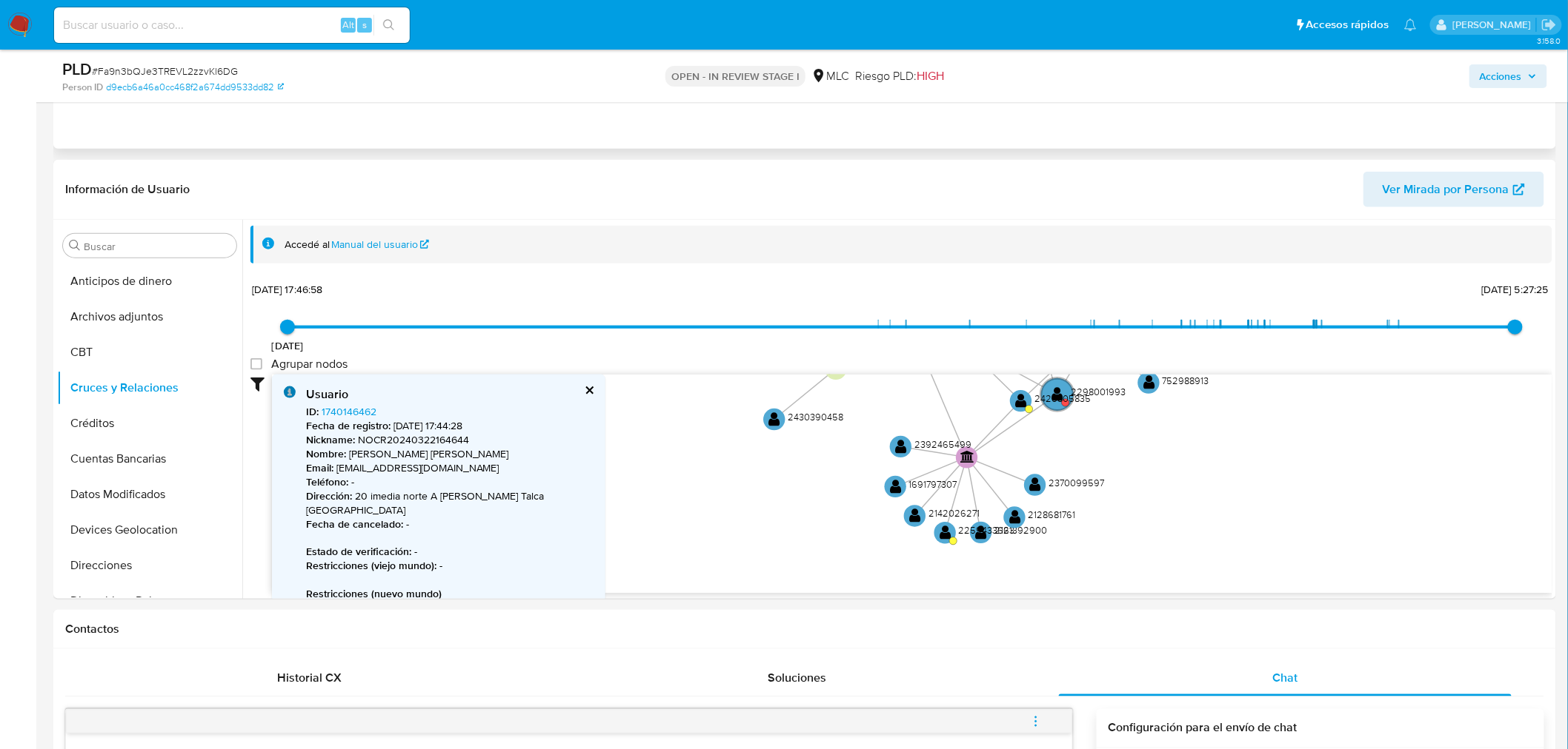
drag, startPoint x: 999, startPoint y: 369, endPoint x: 892, endPoint y: 112, distance: 278.4
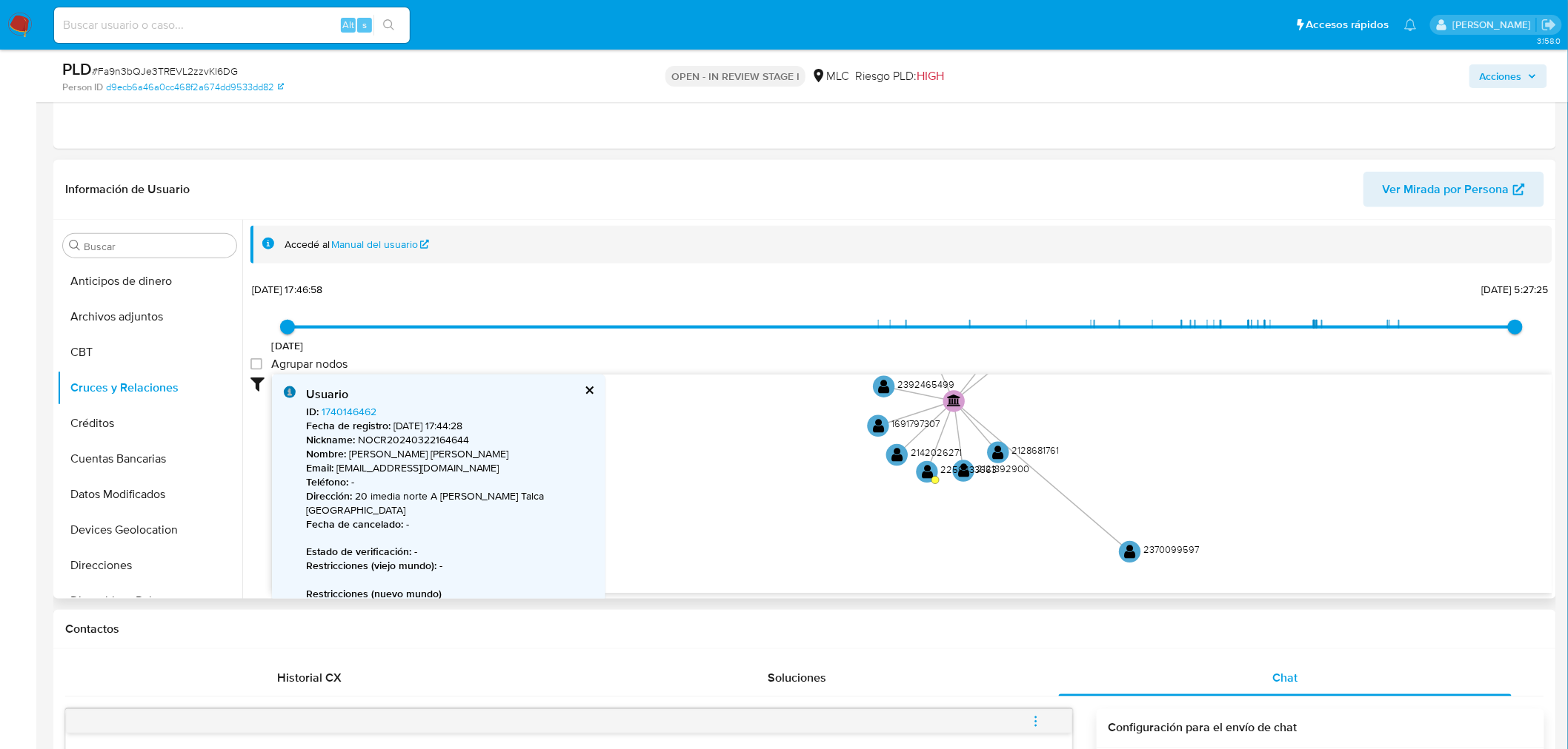
drag, startPoint x: 1019, startPoint y: 423, endPoint x: 1138, endPoint y: 528, distance: 158.7
click at [1135, 544] on g "user-2370099597  2370099597" at bounding box center [1159, 552] width 81 height 22
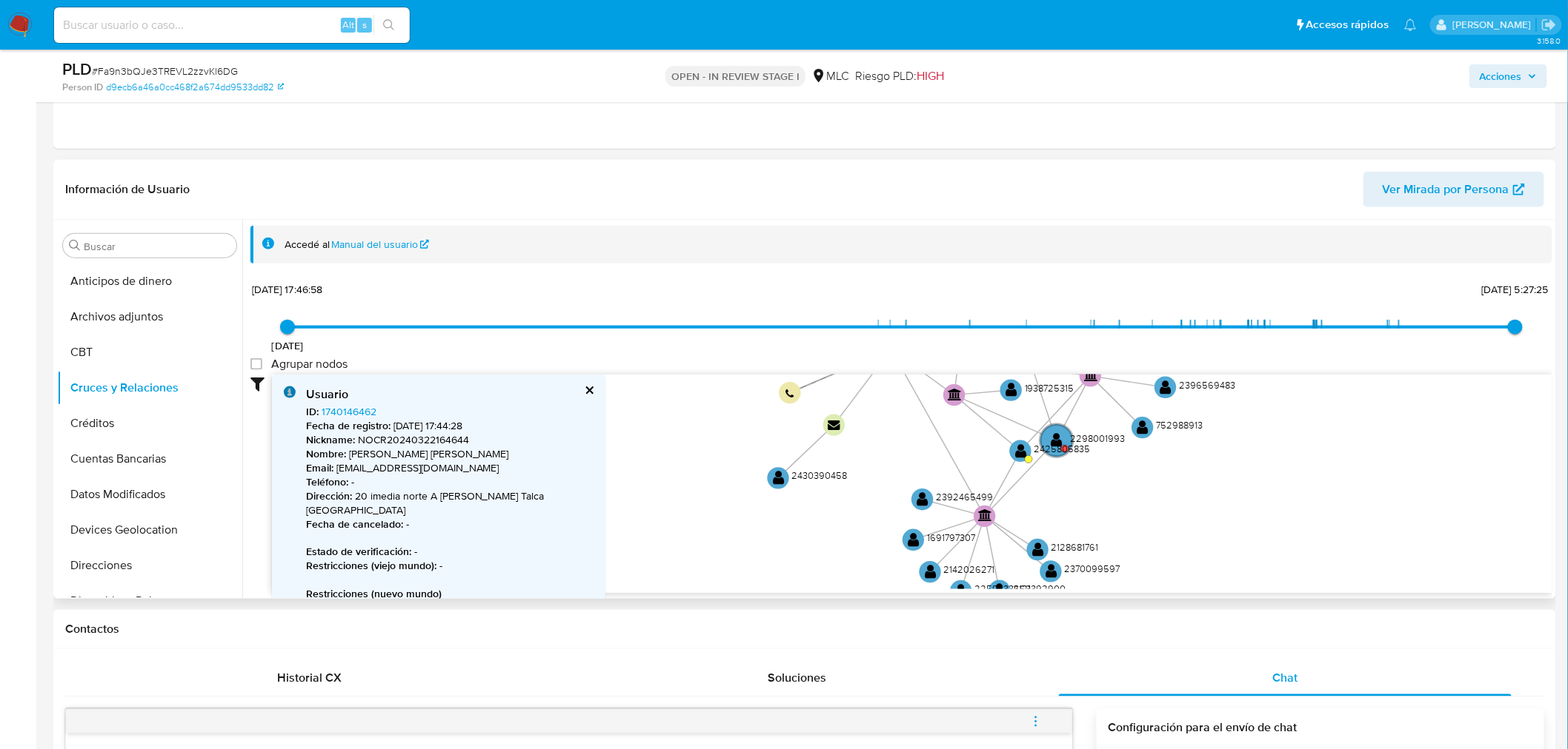
drag, startPoint x: 1232, startPoint y: 500, endPoint x: 1238, endPoint y: 507, distance: 9.2
click at [1236, 507] on icon "user-2423369939  2423369939 C device-681a550a5aa9cdc82e0517c5  user-242338250…" at bounding box center [912, 482] width 1280 height 214
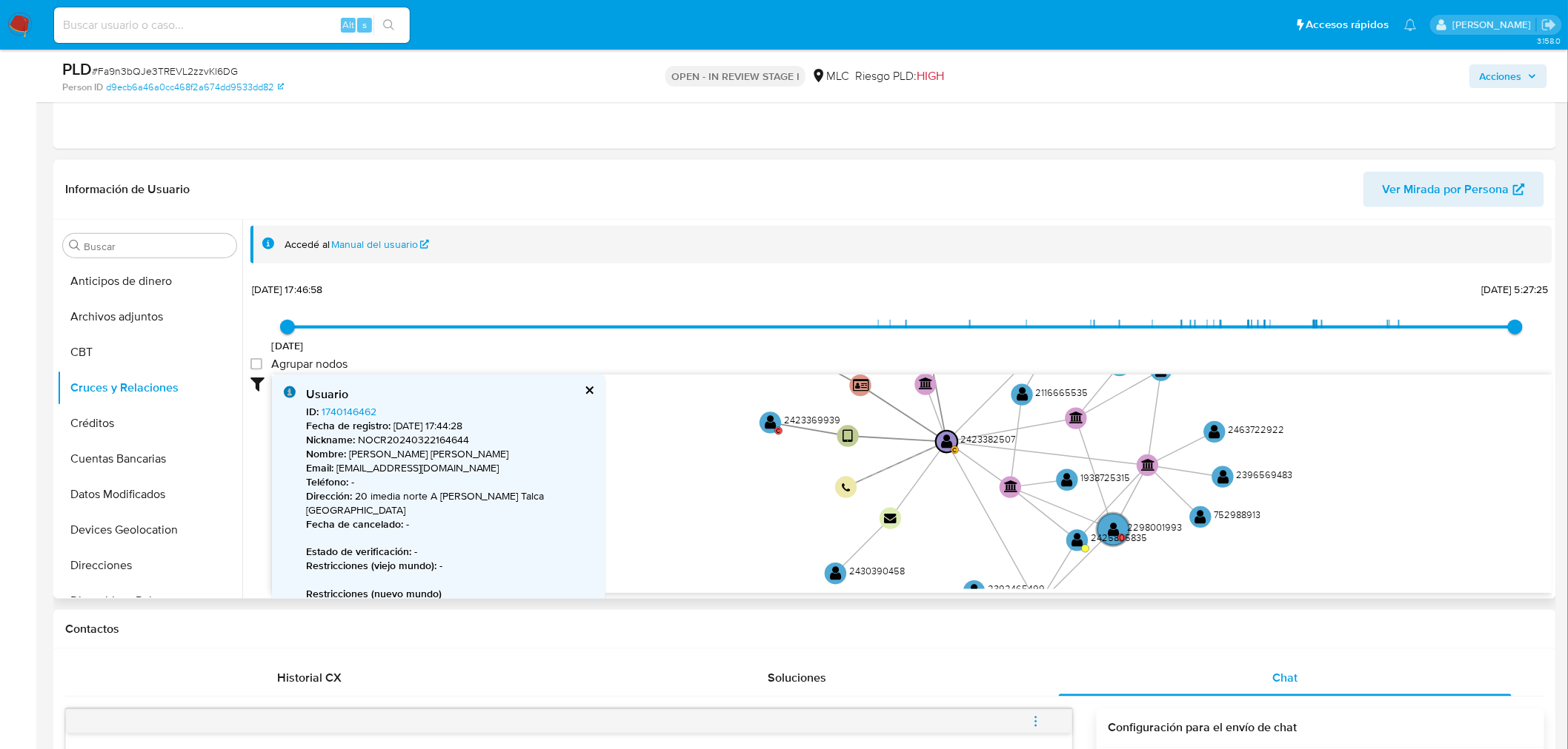
drag, startPoint x: 1246, startPoint y: 478, endPoint x: 1301, endPoint y: 562, distance: 100.4
click at [1301, 566] on icon "user-2423369939  2423369939 C device-681a550a5aa9cdc82e0517c5  user-242338250…" at bounding box center [912, 482] width 1280 height 214
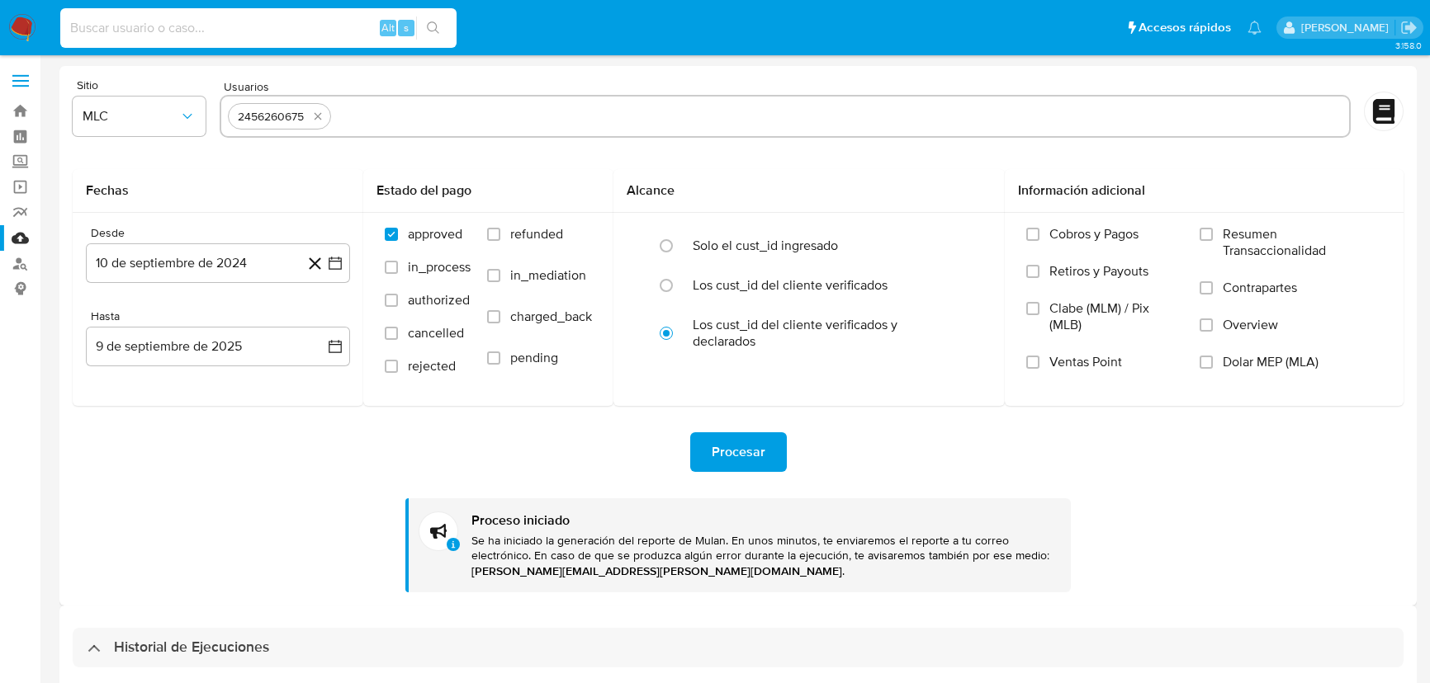
select select "10"
click at [287, 121] on div "2456260675" at bounding box center [270, 117] width 79 height 16
click at [315, 120] on icon "quitar 2456260675" at bounding box center [317, 116] width 13 height 13
click at [264, 121] on input "text" at bounding box center [785, 116] width 1114 height 26
paste input "2452151097"
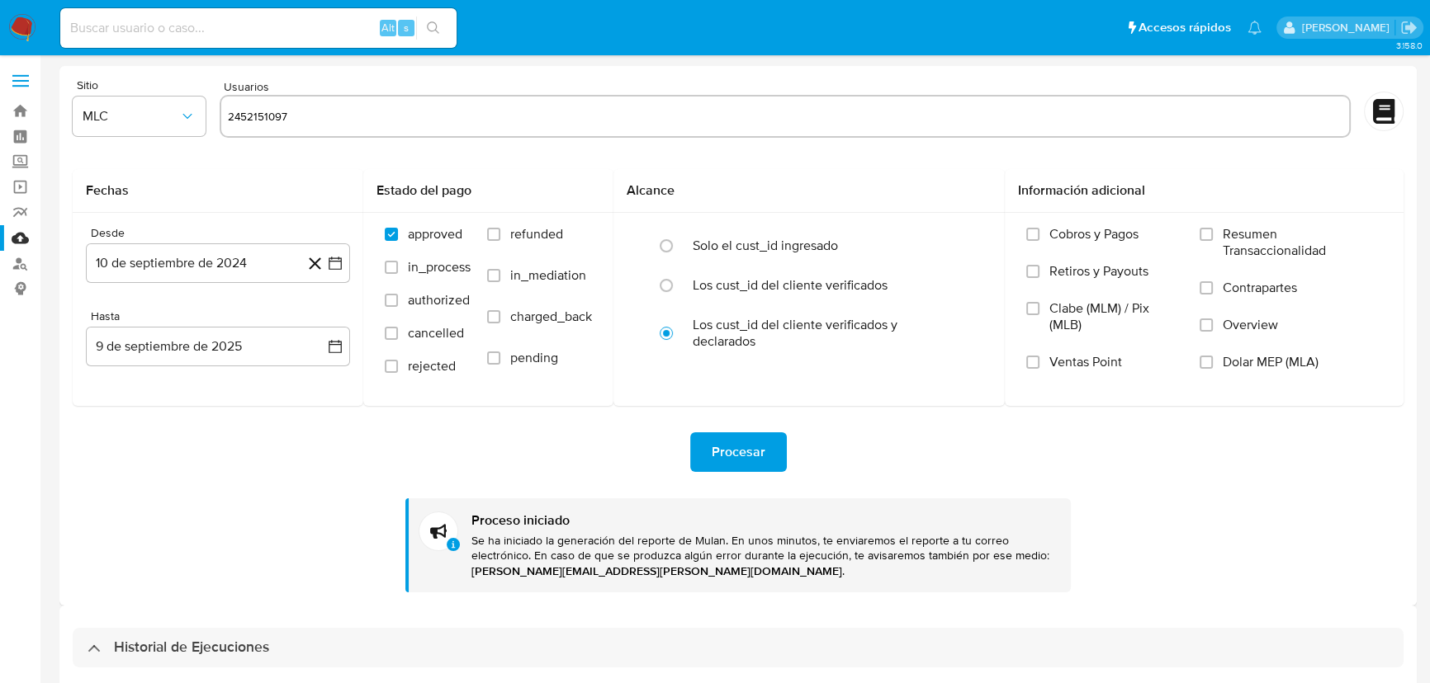
click at [325, 128] on input "2452151097" at bounding box center [785, 116] width 1114 height 26
type input "2452151097"
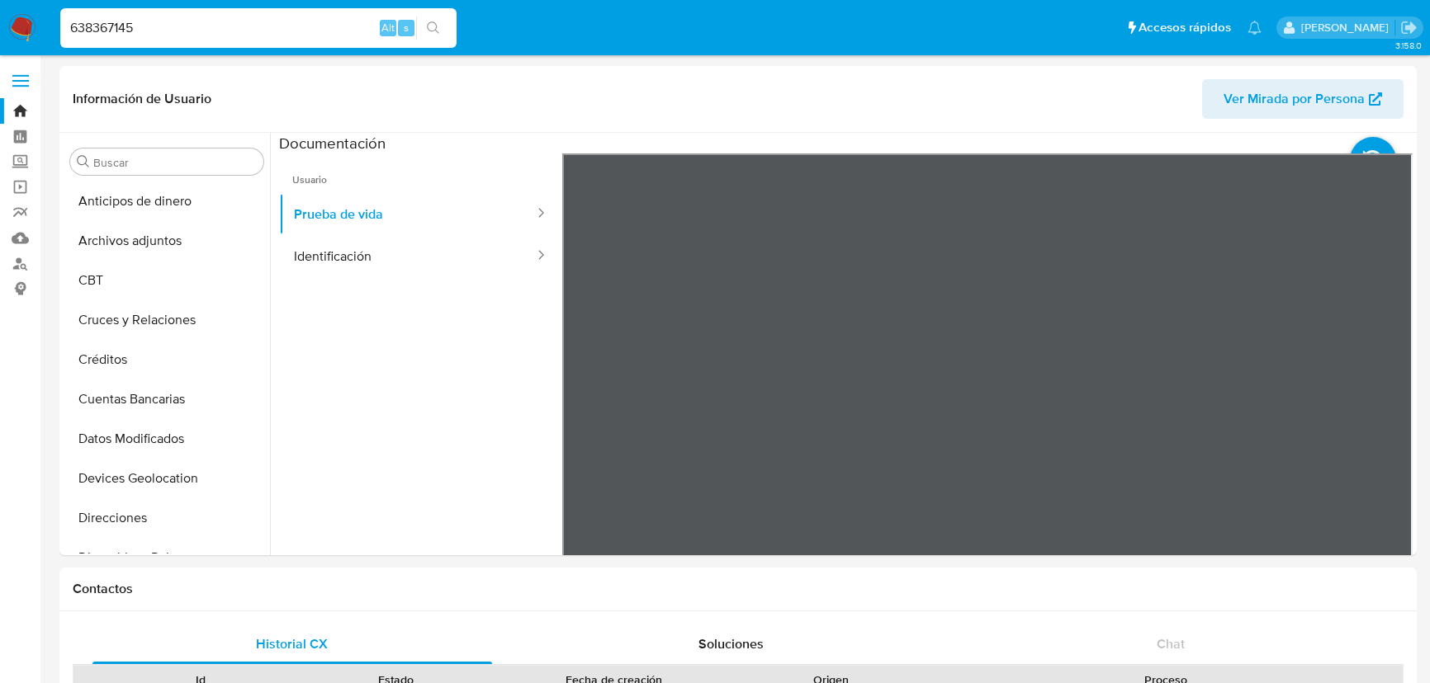
select select "10"
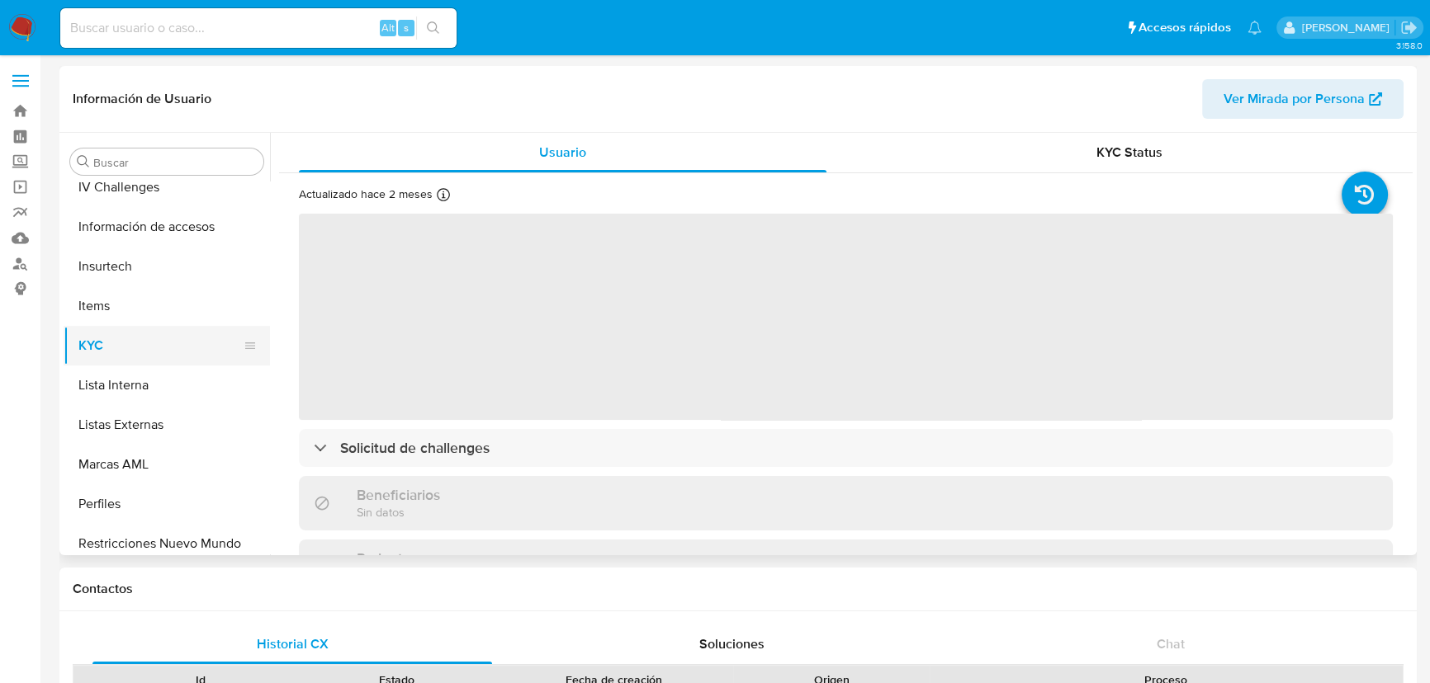
scroll to position [622, 0]
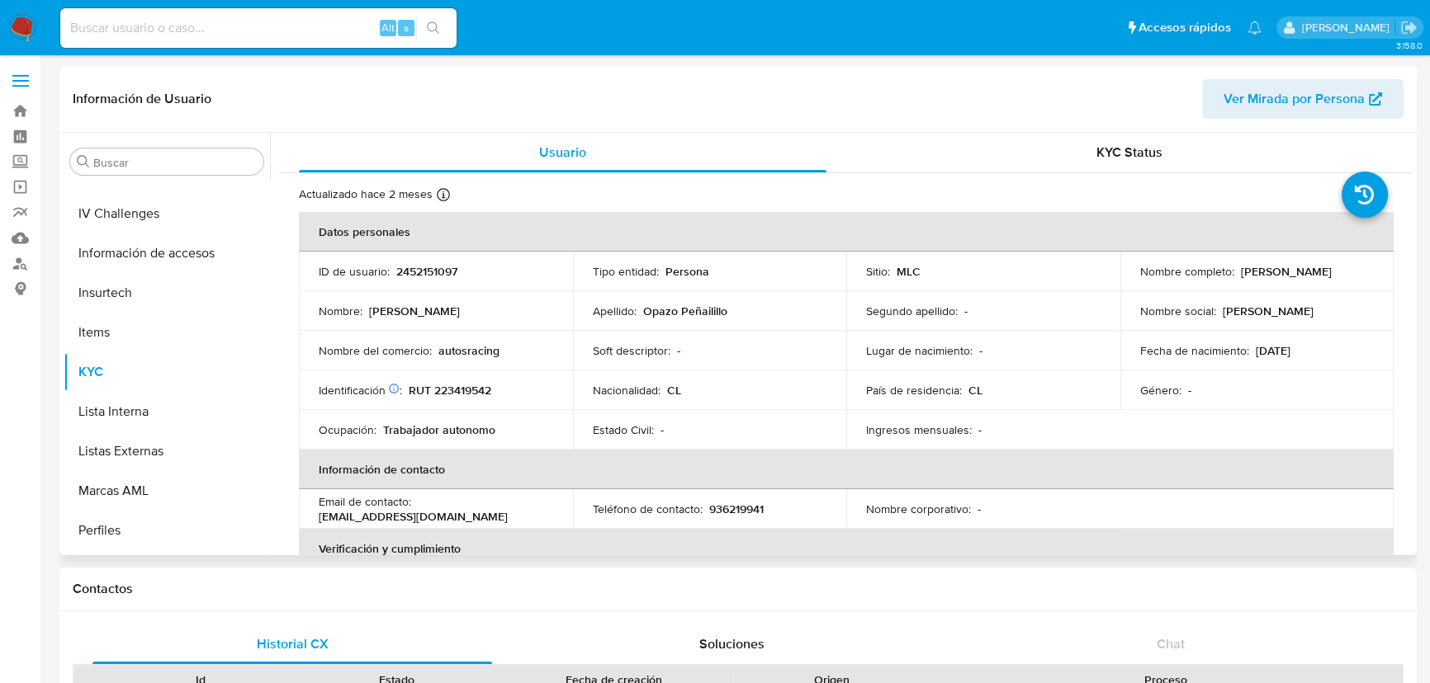
select select "10"
click at [1241, 279] on p "Jesús Armando Opazo Peñailillo" at bounding box center [1286, 271] width 91 height 15
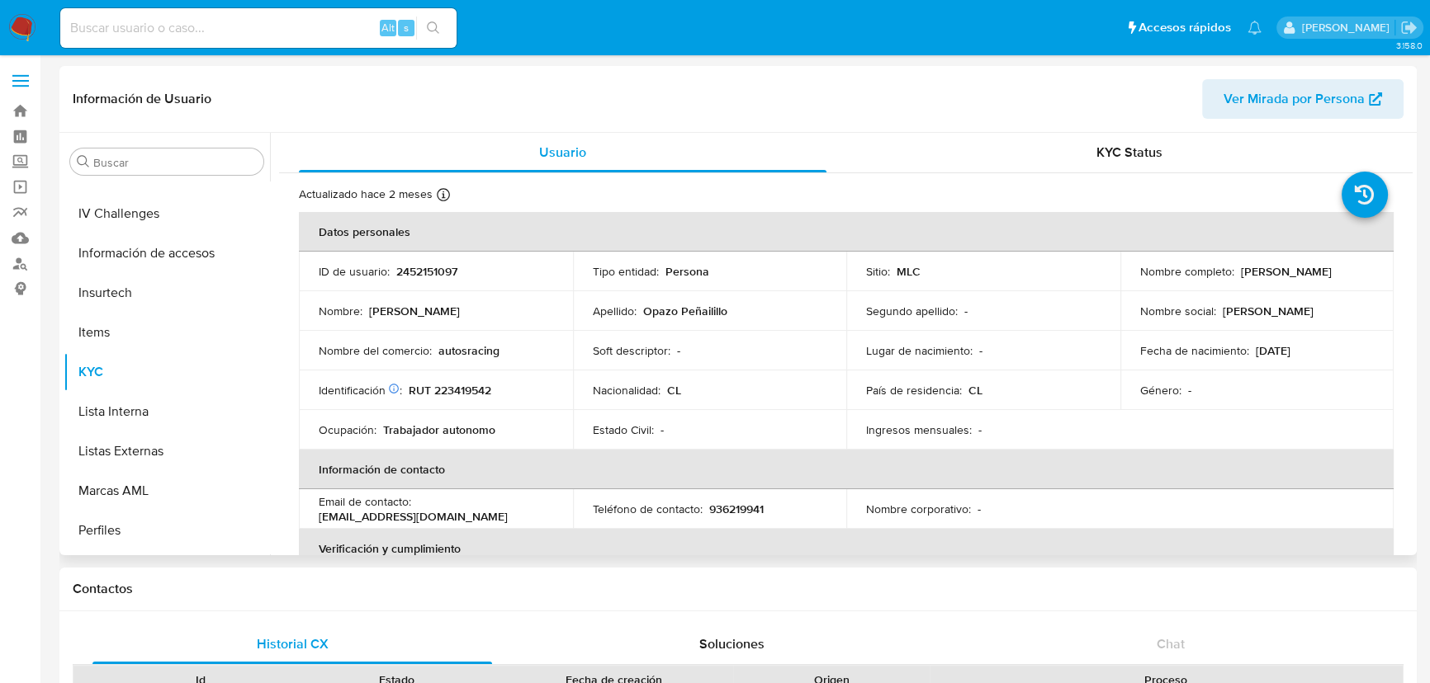
drag, startPoint x: 1184, startPoint y: 286, endPoint x: 1358, endPoint y: 281, distance: 174.3
click at [1361, 281] on td "Nombre completo : Jesús Armando Opazo Peñailillo" at bounding box center [1257, 272] width 274 height 40
copy p "Jesús Armando Opazo Peñailillo"
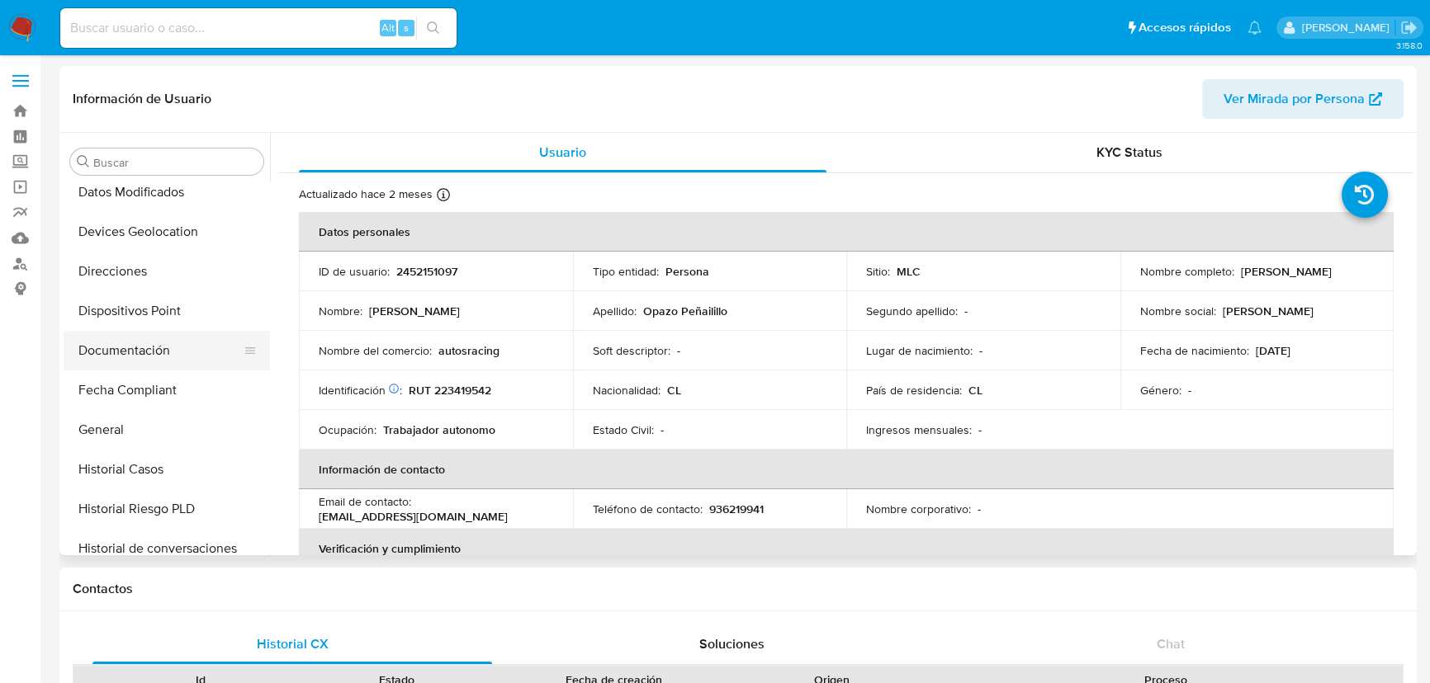
click at [124, 350] on button "Documentación" at bounding box center [160, 351] width 193 height 40
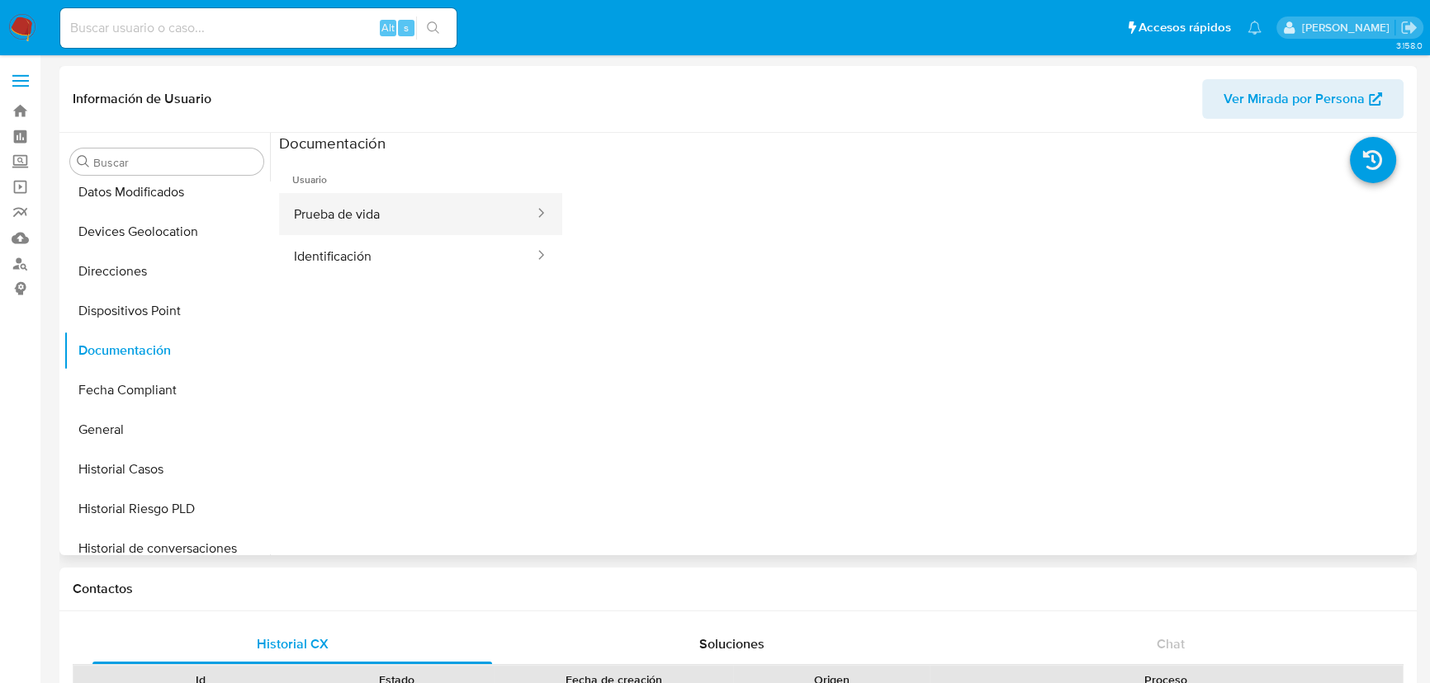
click at [366, 214] on button "Prueba de vida" at bounding box center [407, 214] width 257 height 42
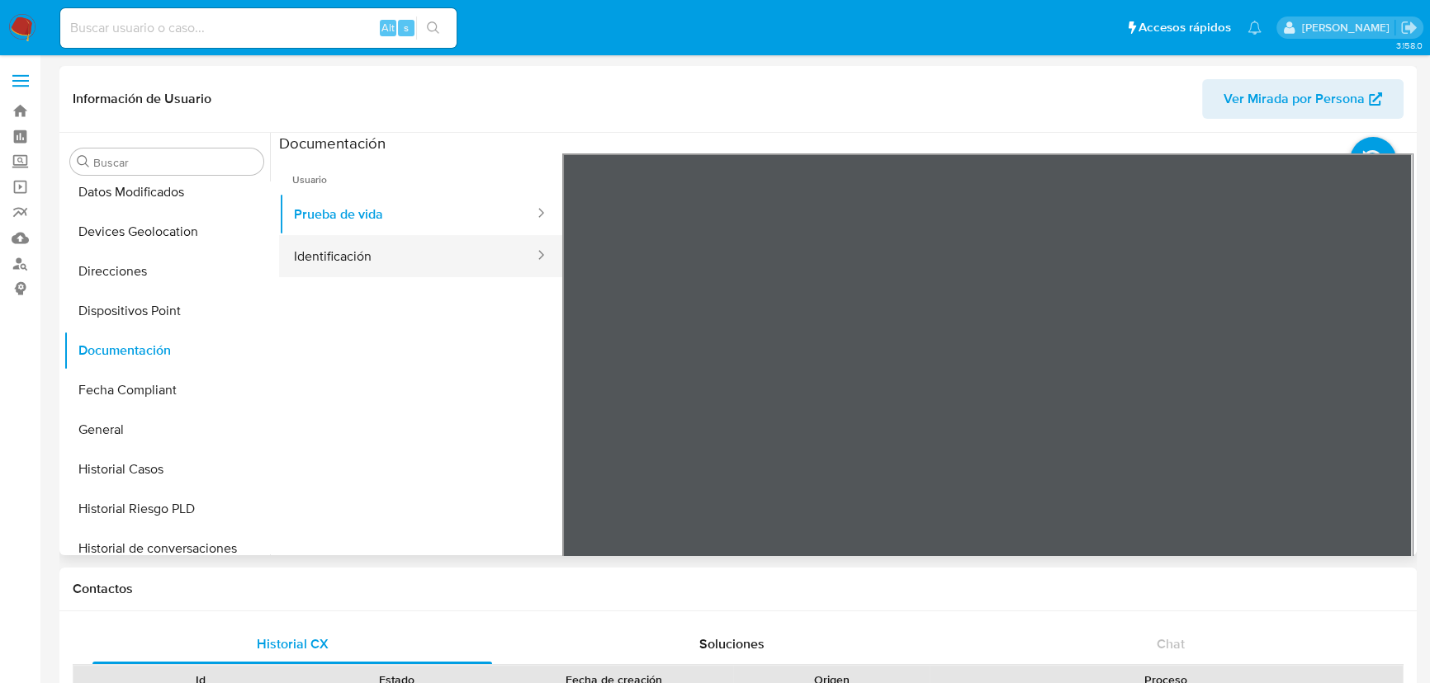
click at [404, 259] on button "Identificación" at bounding box center [407, 256] width 257 height 42
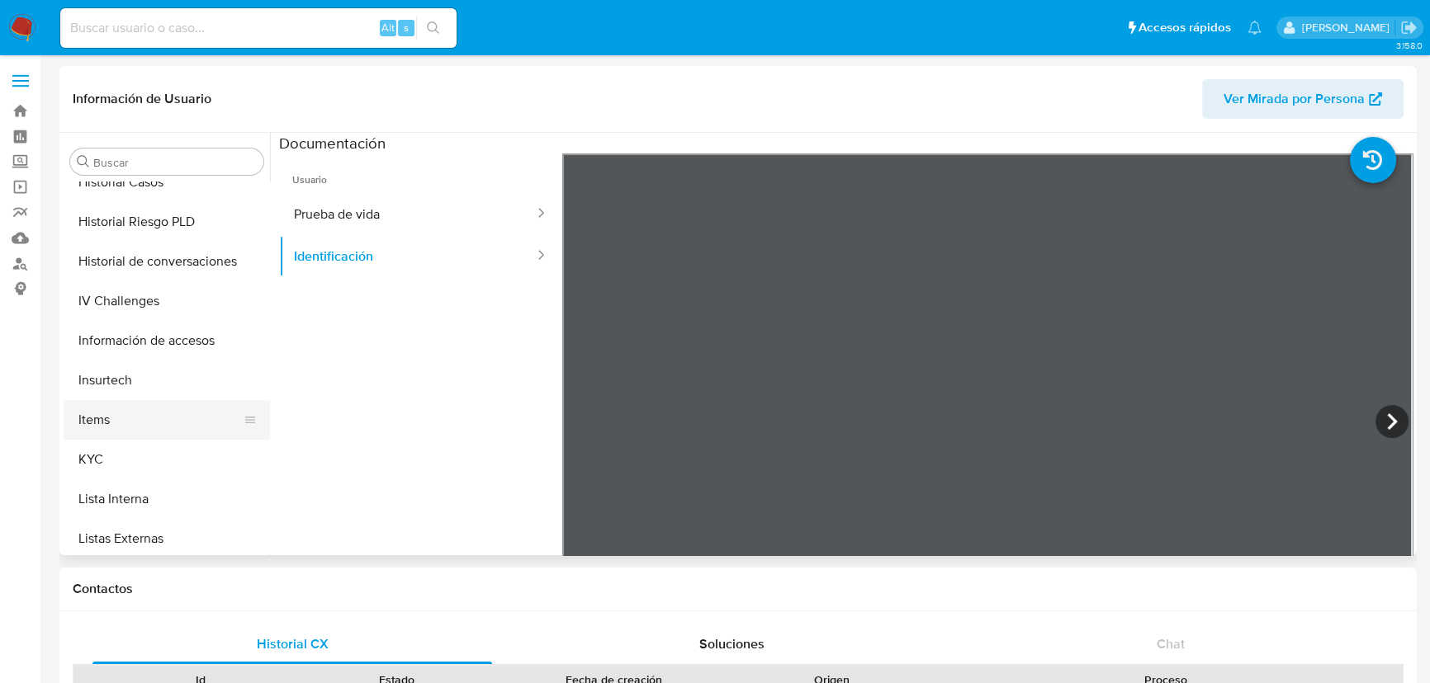
scroll to position [546, 0]
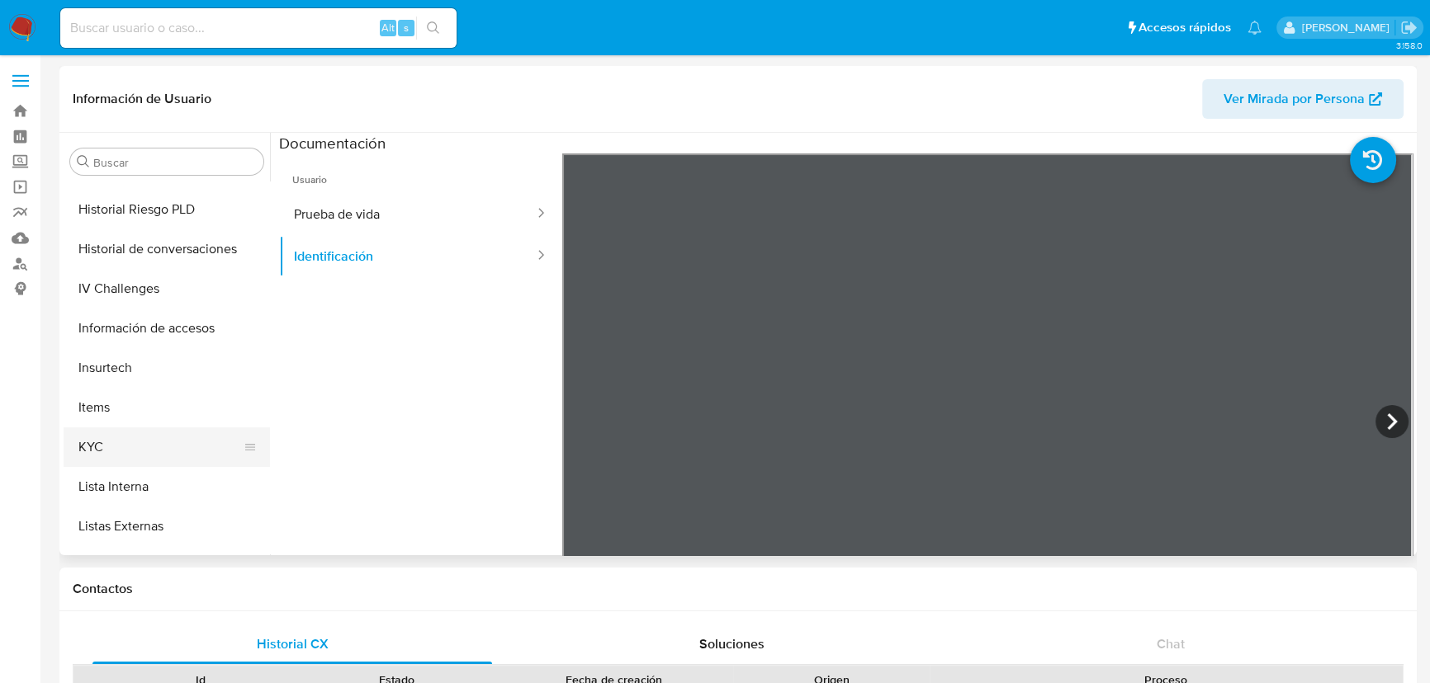
click at [162, 441] on button "KYC" at bounding box center [160, 448] width 193 height 40
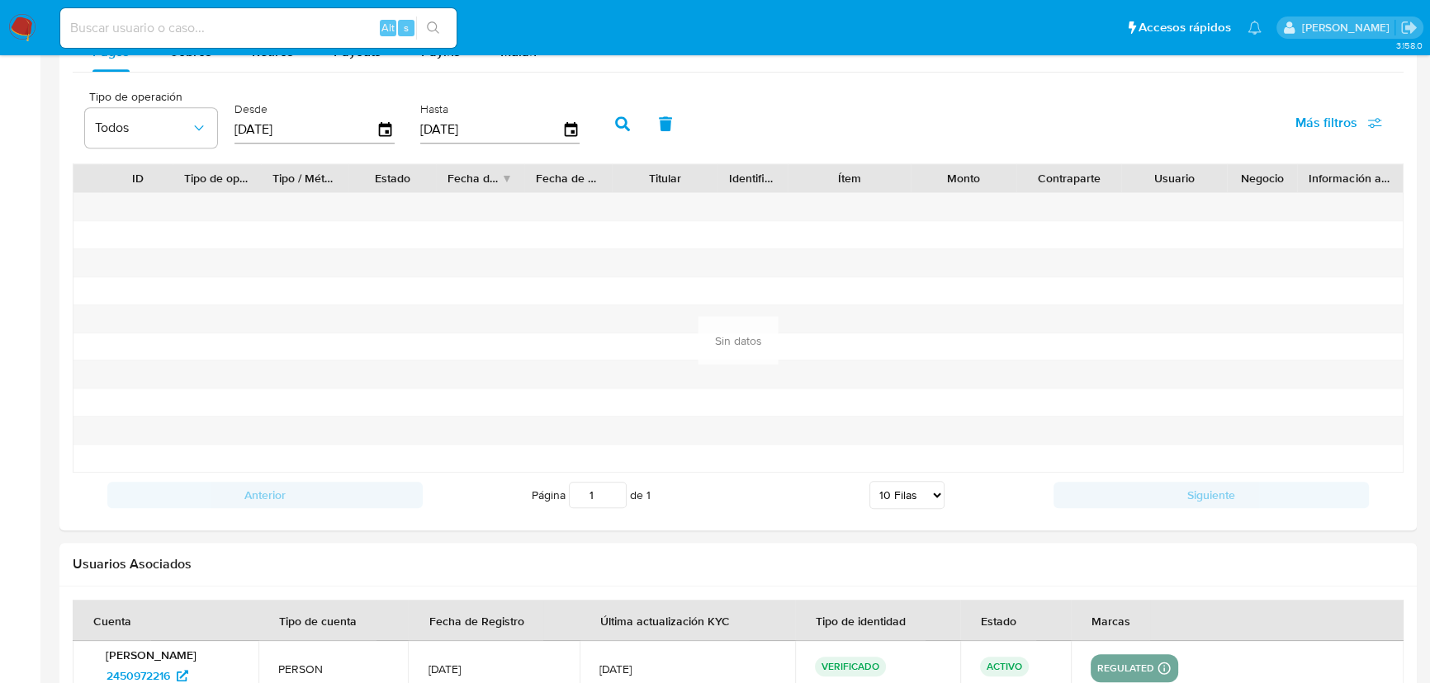
scroll to position [1050, 0]
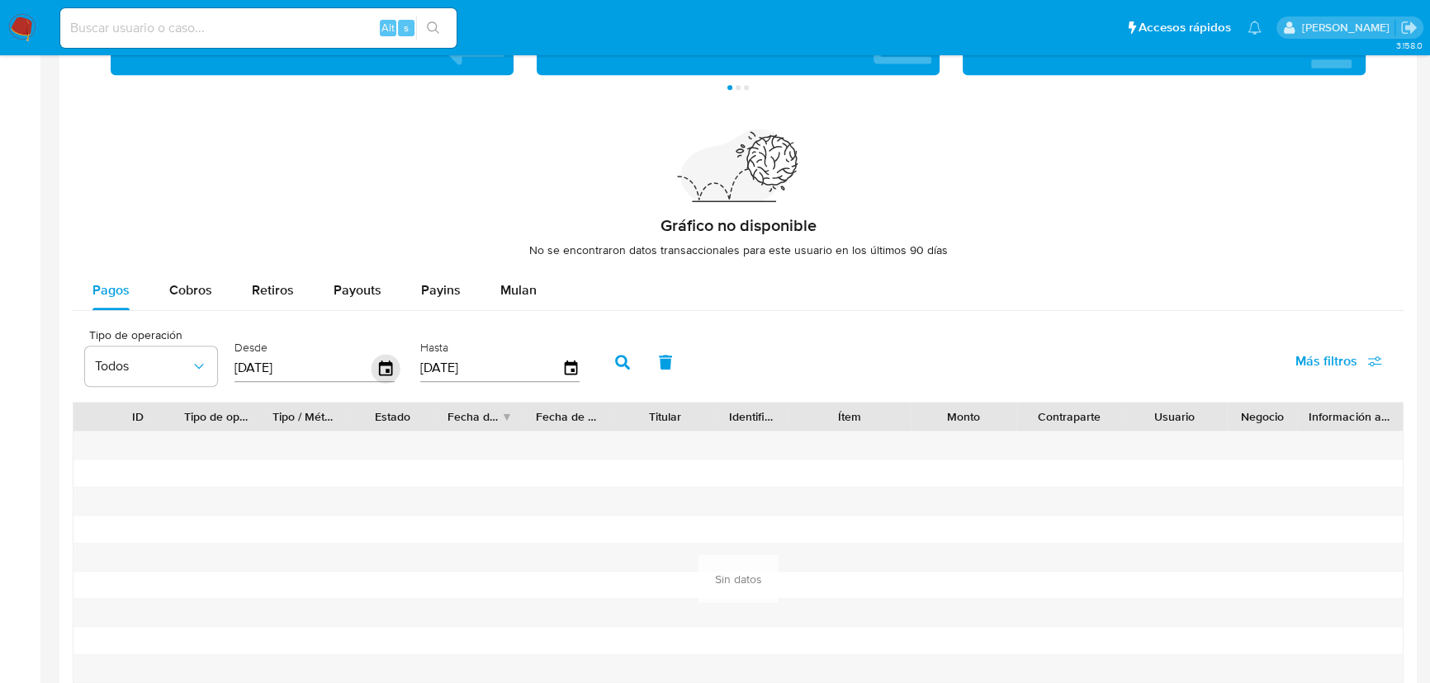
click at [390, 369] on icon "button" at bounding box center [385, 368] width 13 height 15
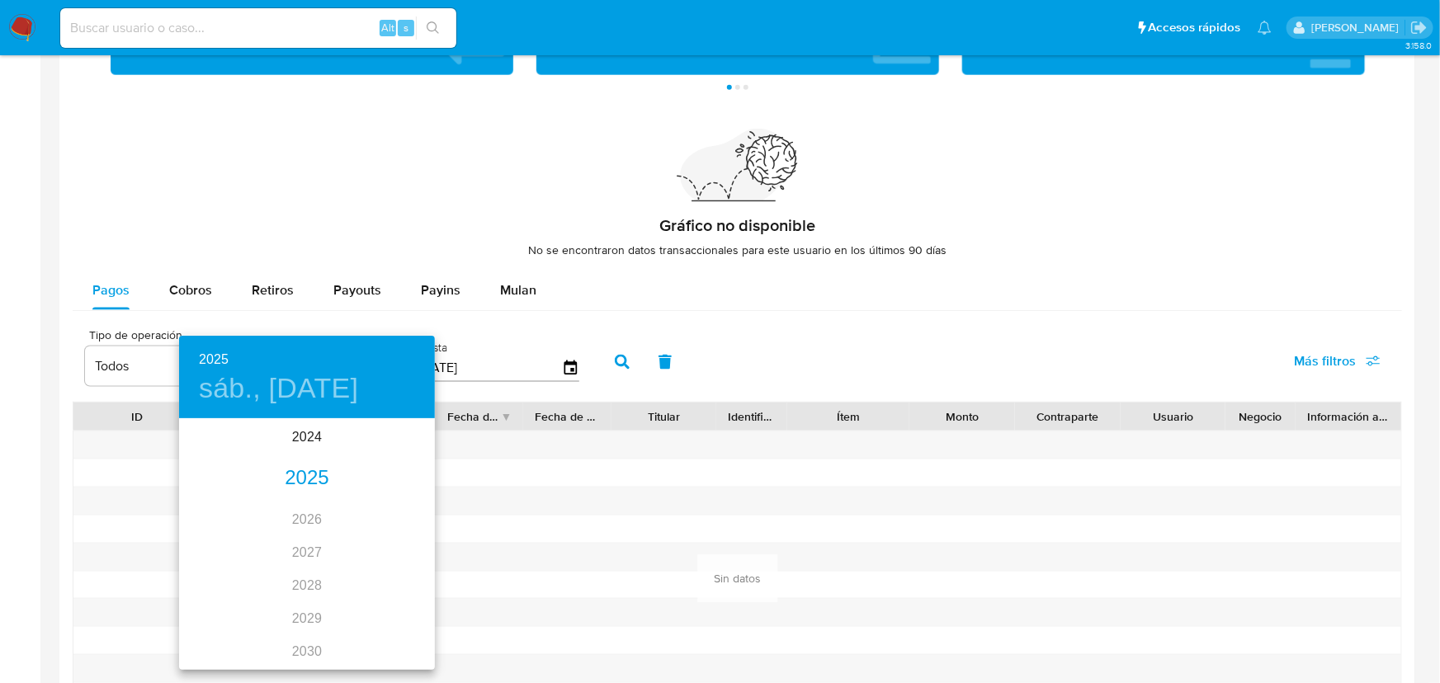
click at [303, 480] on div "2025" at bounding box center [307, 478] width 256 height 33
click at [215, 455] on div "ene." at bounding box center [221, 452] width 85 height 62
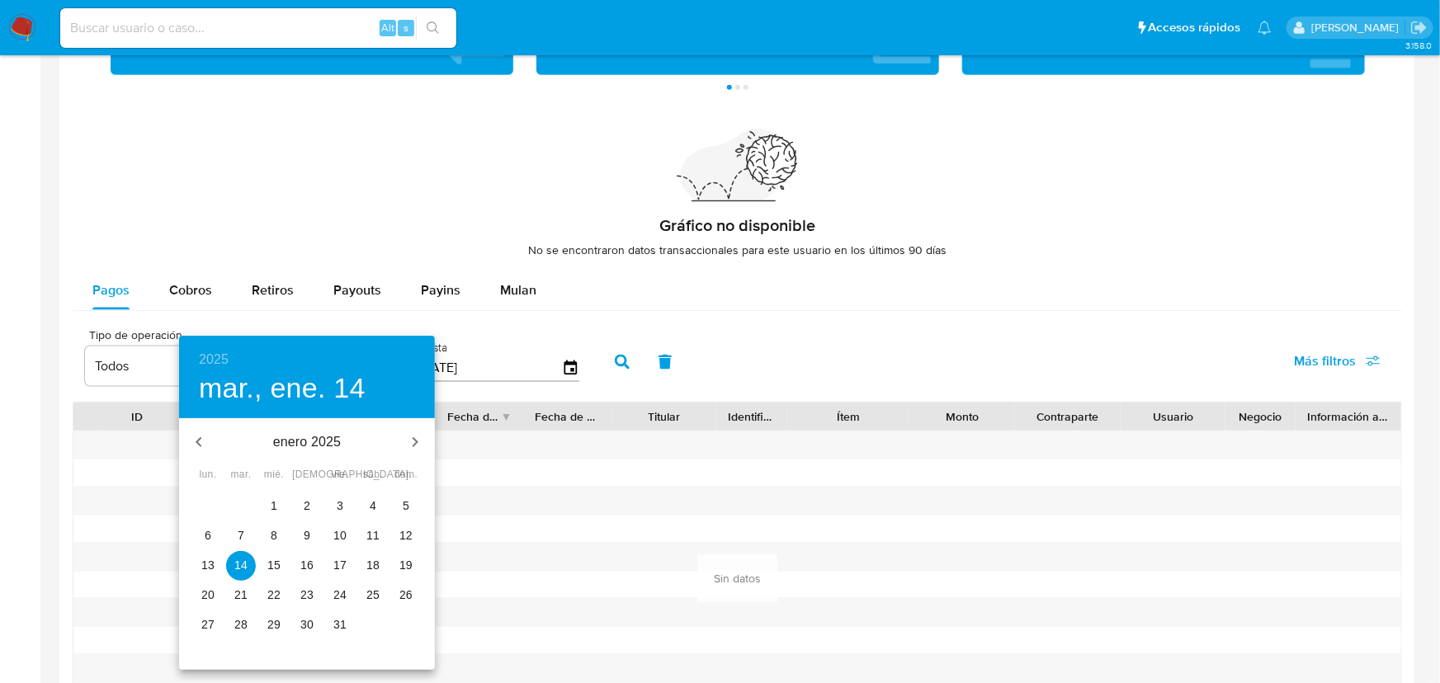
click at [273, 504] on p "1" at bounding box center [274, 506] width 7 height 17
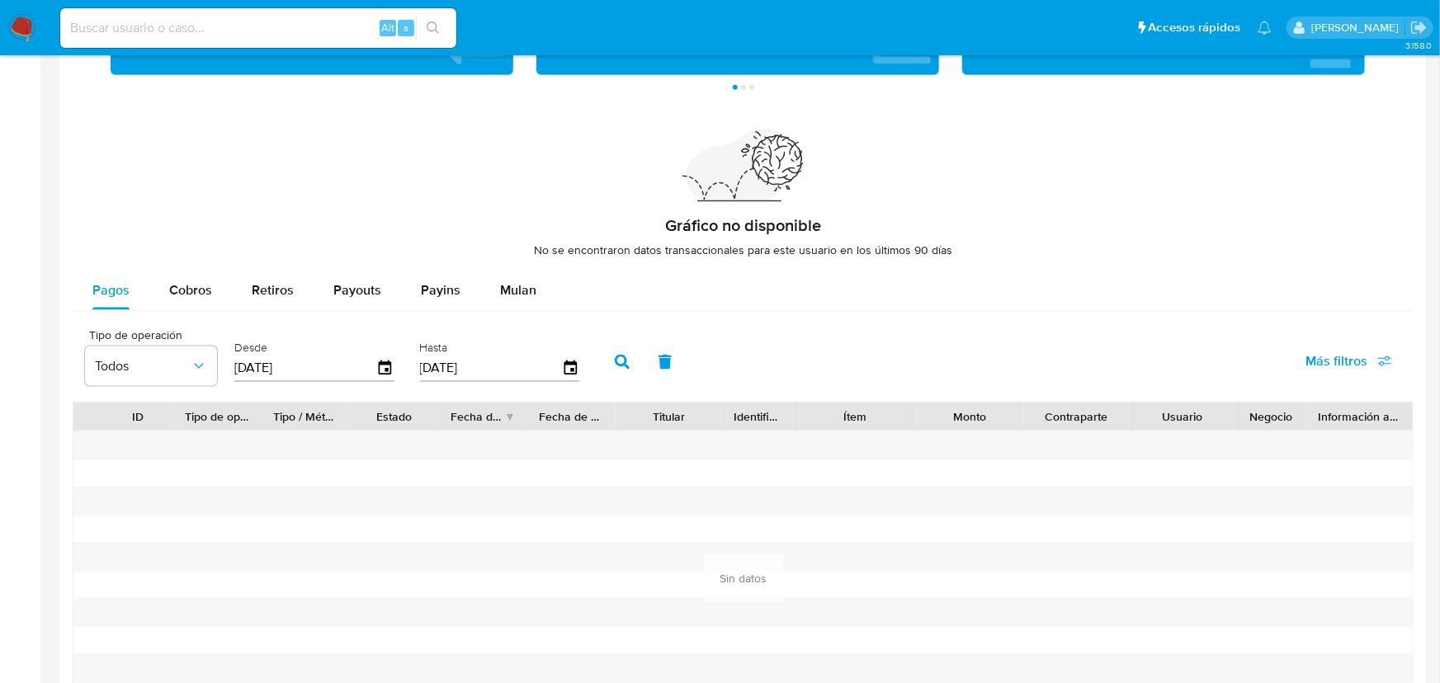
type input "01/01/2025"
click at [629, 366] on icon "button" at bounding box center [622, 362] width 15 height 15
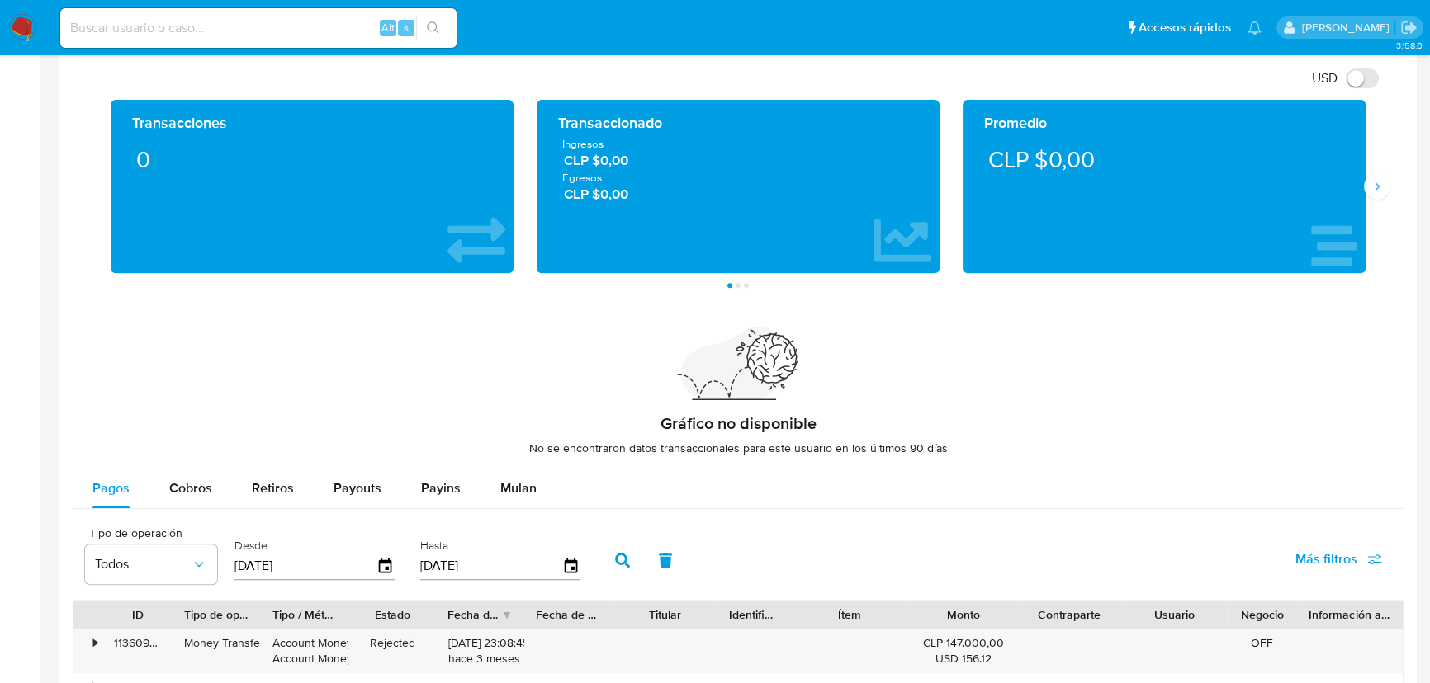
scroll to position [900, 0]
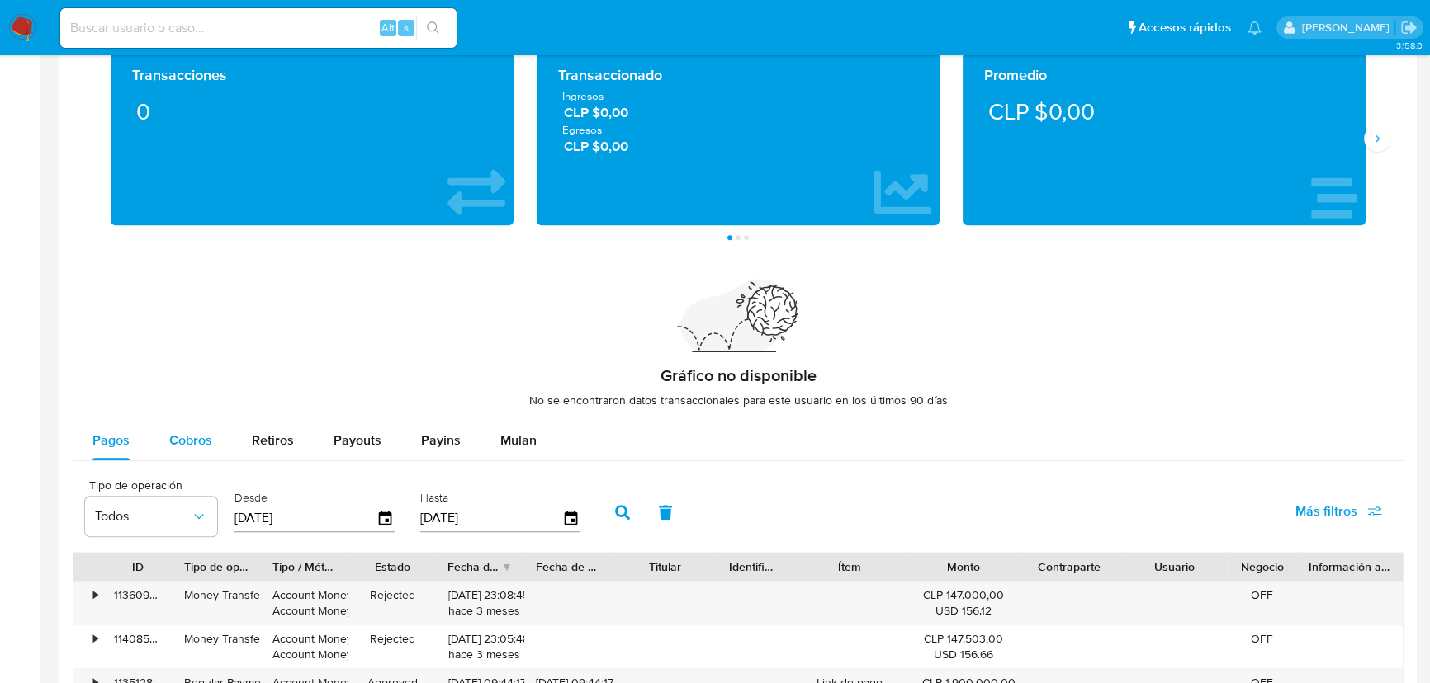
click at [177, 440] on span "Cobros" at bounding box center [190, 440] width 43 height 19
select select "10"
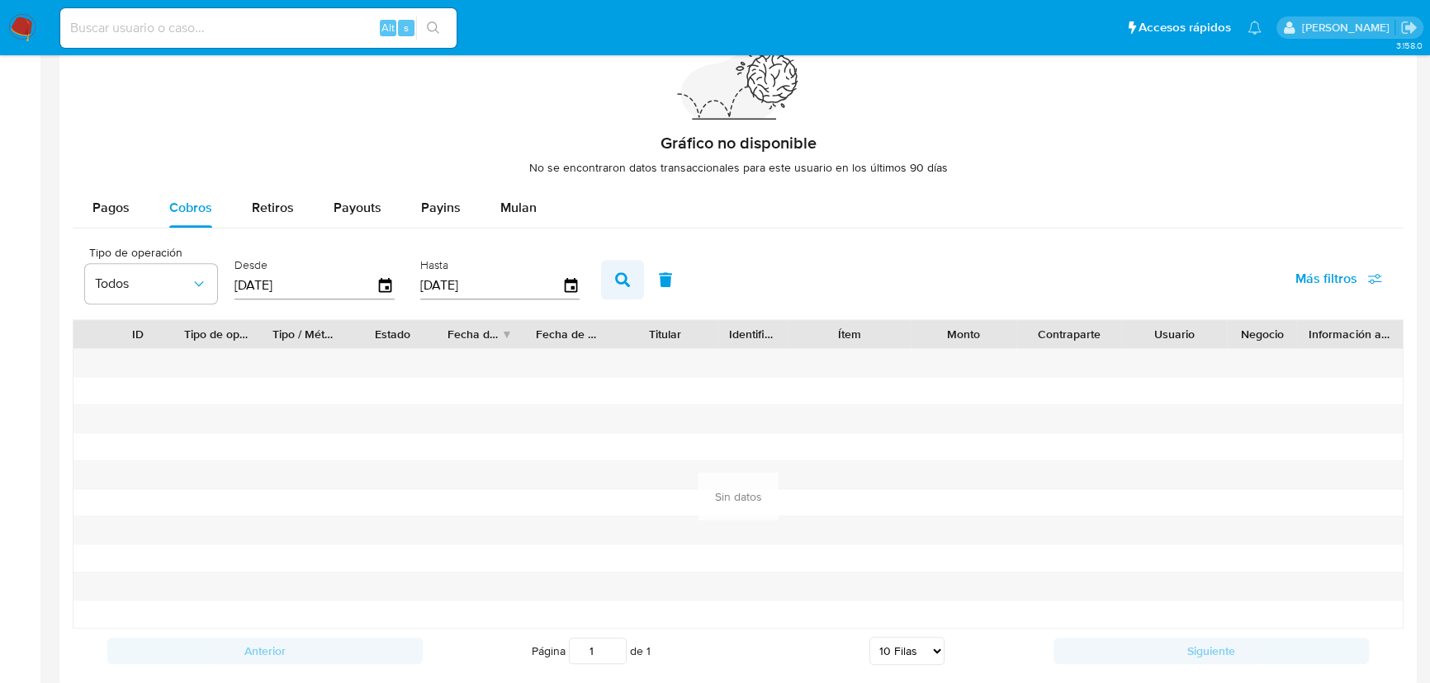
scroll to position [1200, 0]
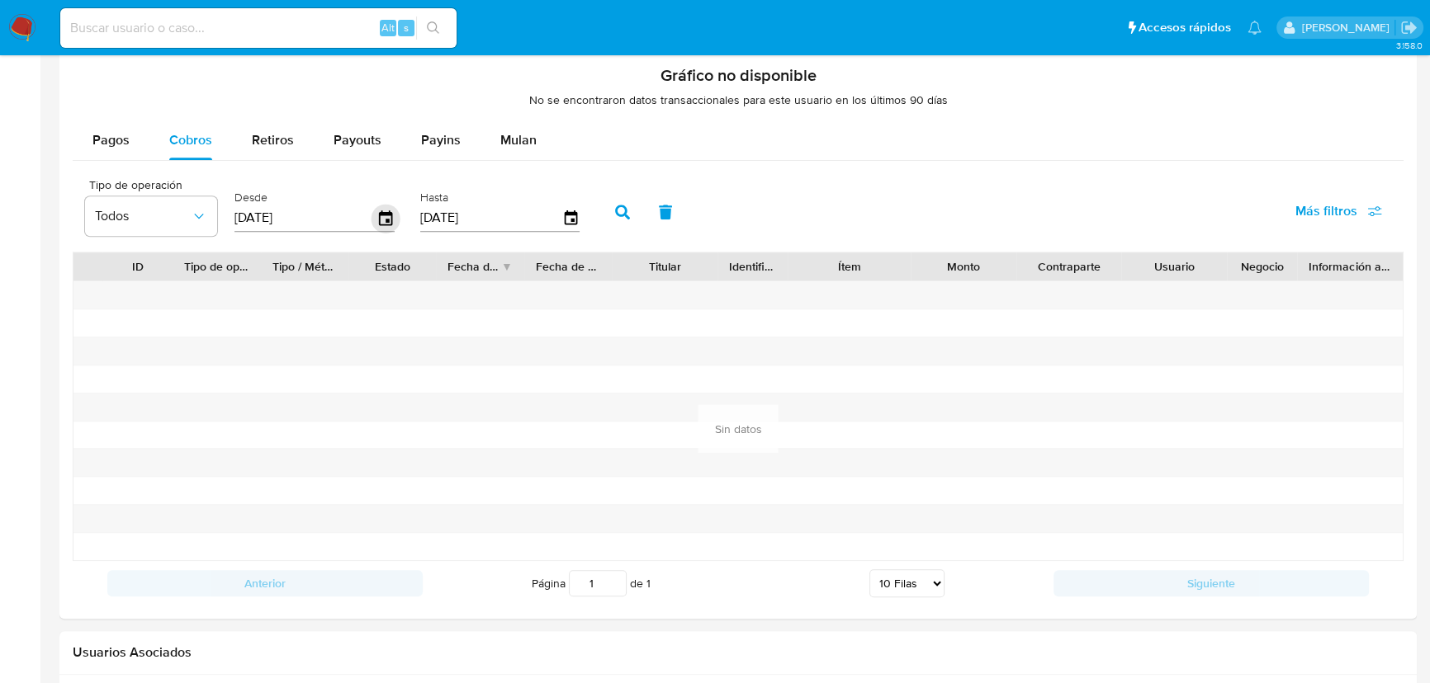
click at [388, 220] on icon "button" at bounding box center [385, 217] width 13 height 15
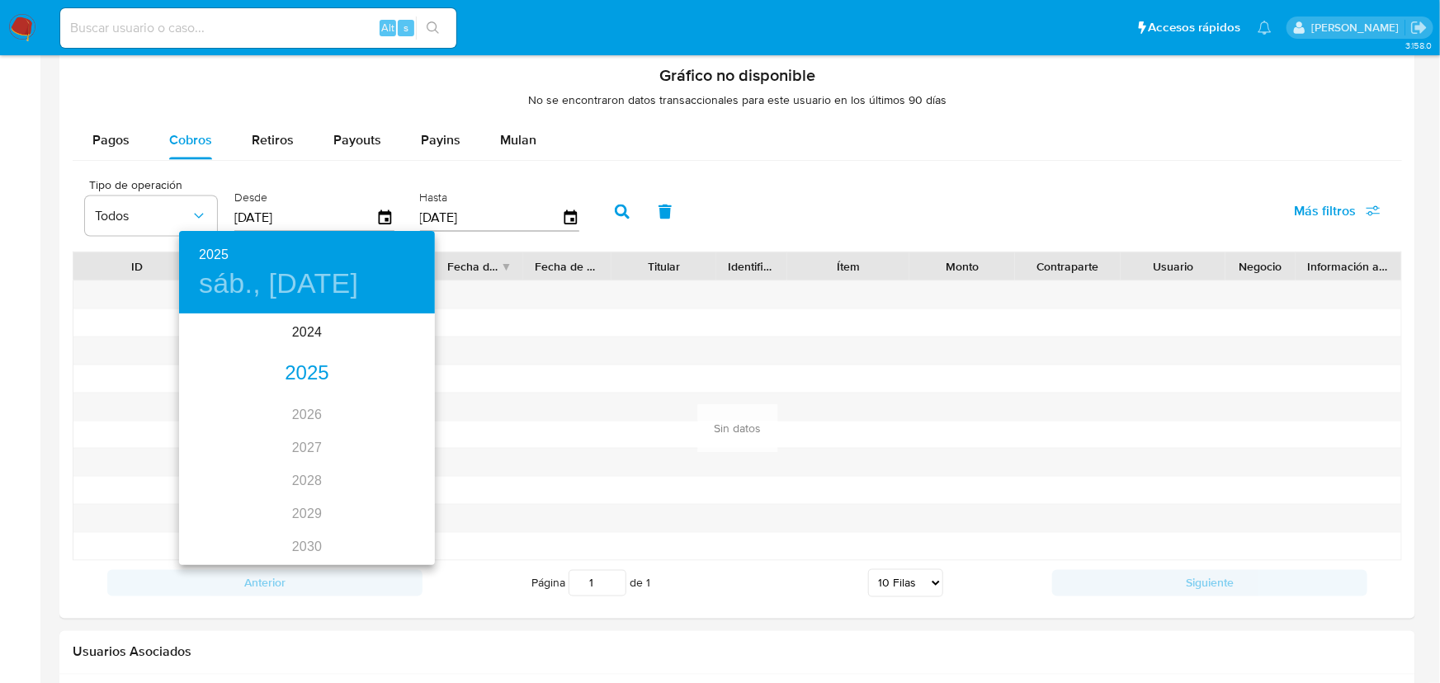
click at [304, 373] on div "2025" at bounding box center [307, 373] width 256 height 33
click at [229, 349] on div "ene." at bounding box center [221, 347] width 85 height 62
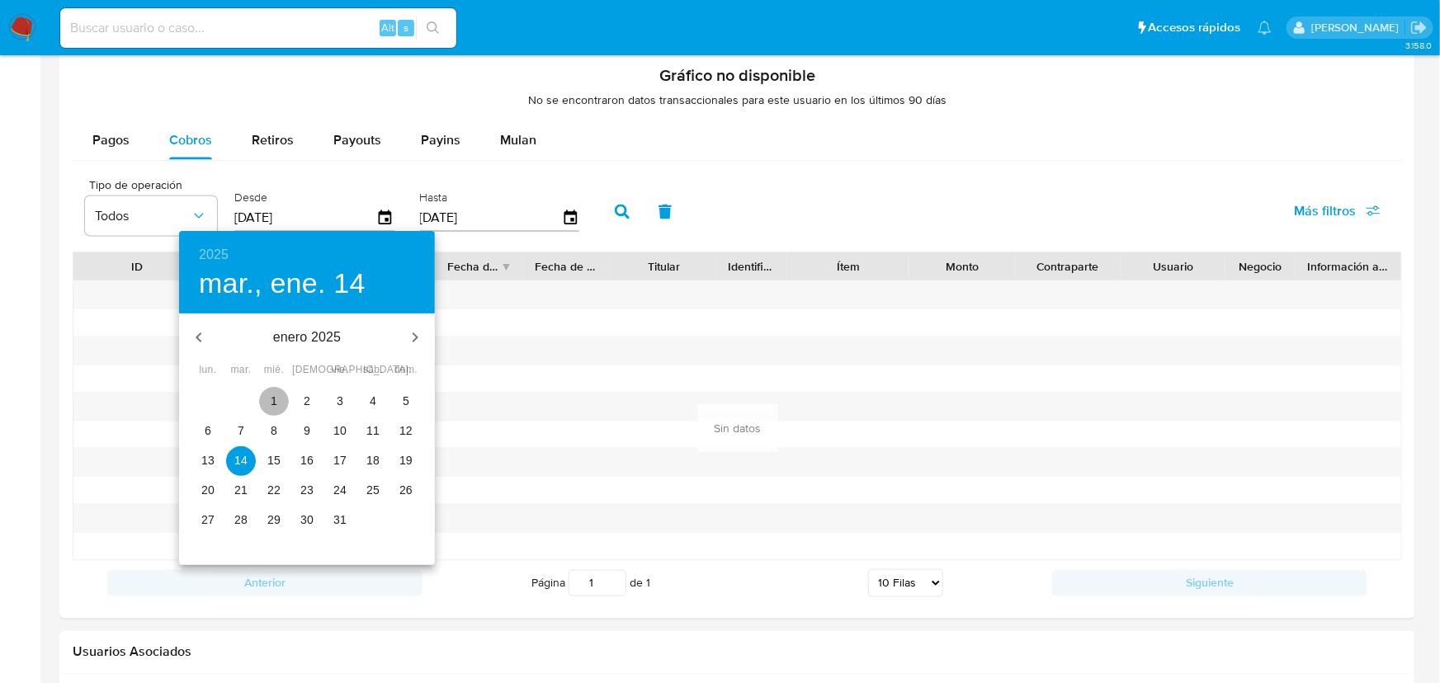
click at [276, 392] on button "1" at bounding box center [274, 402] width 30 height 30
type input "01/01/2025"
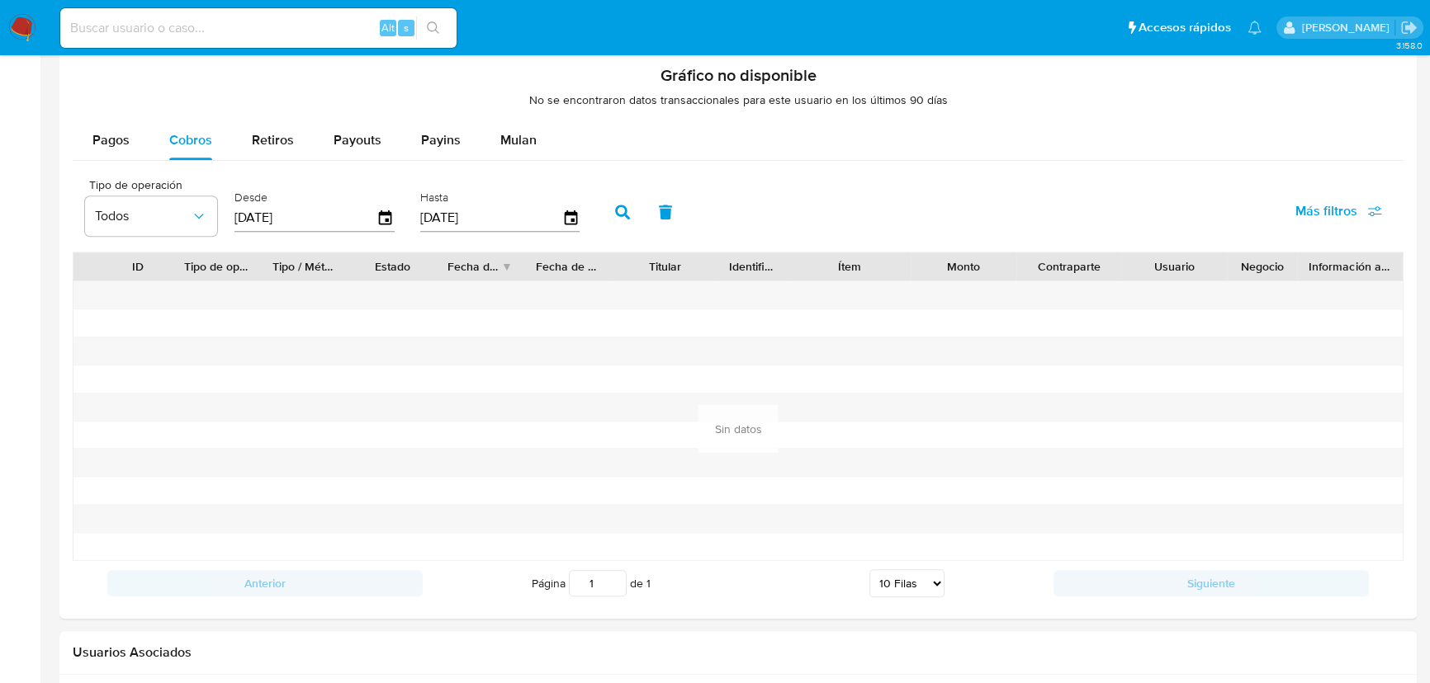
click at [625, 197] on button "button" at bounding box center [622, 212] width 43 height 40
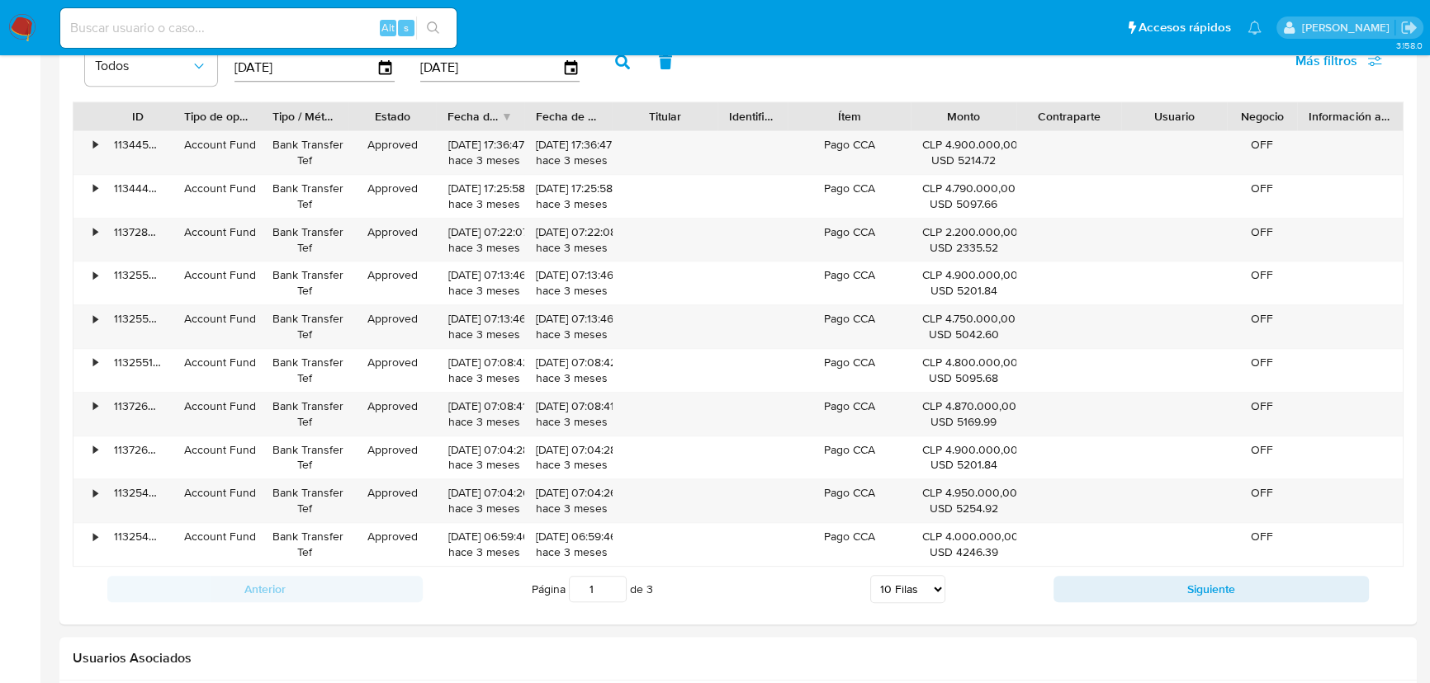
scroll to position [1501, 0]
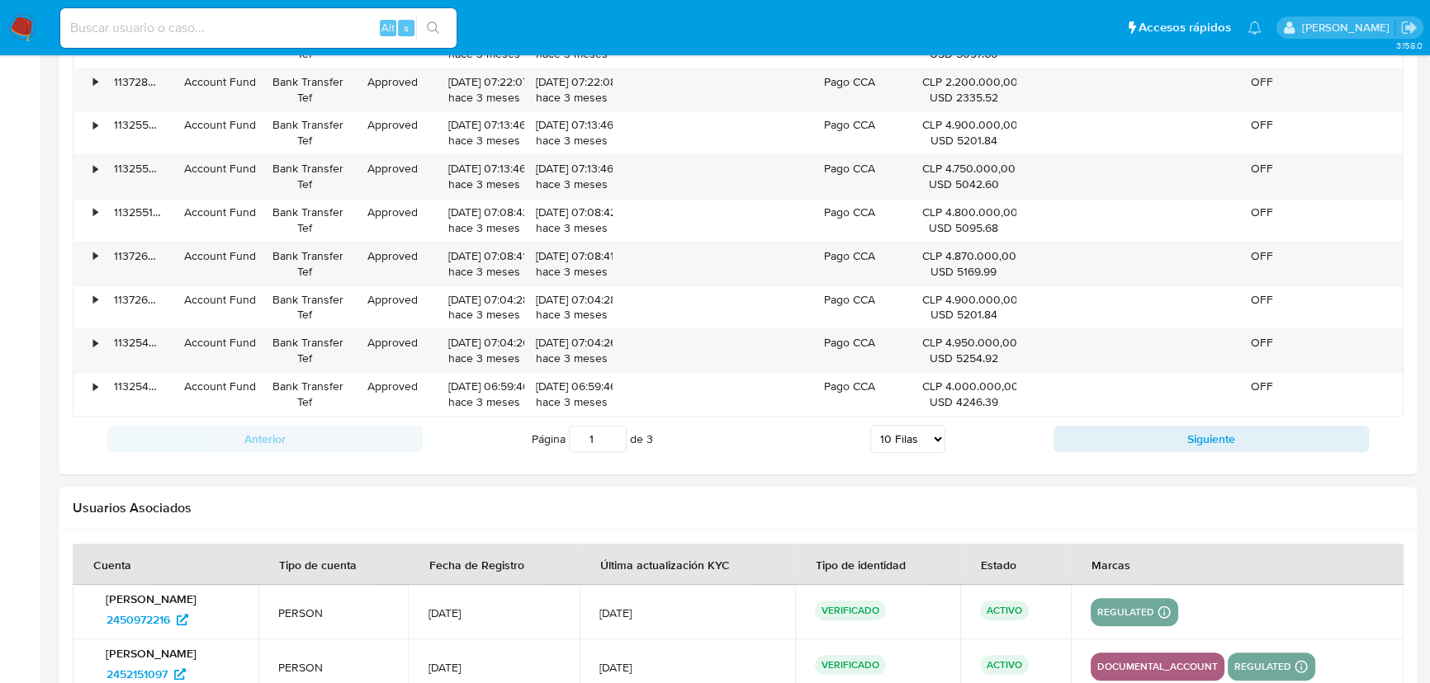
click at [911, 440] on select "5 Filas 10 Filas 20 Filas 25 Filas 50 Filas 100 Filas" at bounding box center [907, 439] width 75 height 28
click at [871, 425] on select "5 Filas 10 Filas 20 Filas 25 Filas 50 Filas 100 Filas" at bounding box center [907, 439] width 75 height 28
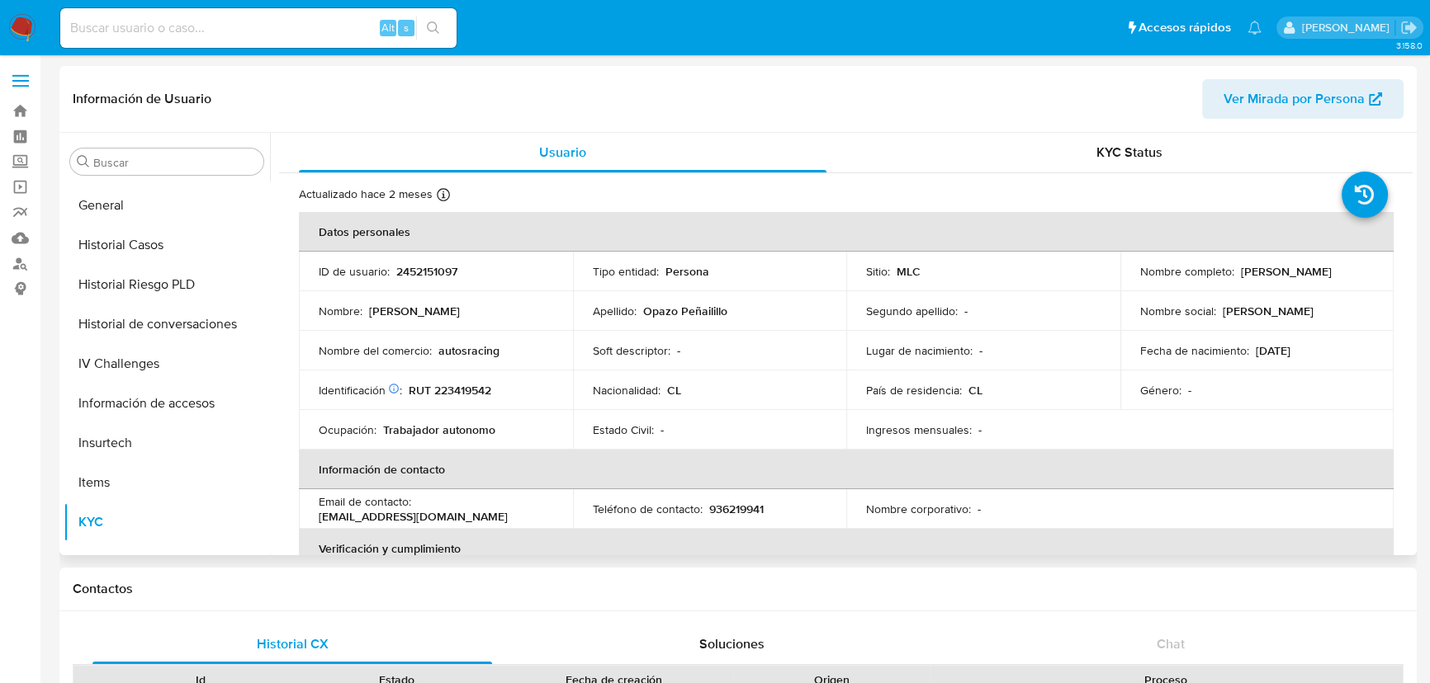
scroll to position [0, 0]
click at [462, 392] on p "RUT 223419542" at bounding box center [450, 390] width 83 height 15
copy p "223419542"
click at [463, 354] on p "autosracing" at bounding box center [468, 350] width 61 height 15
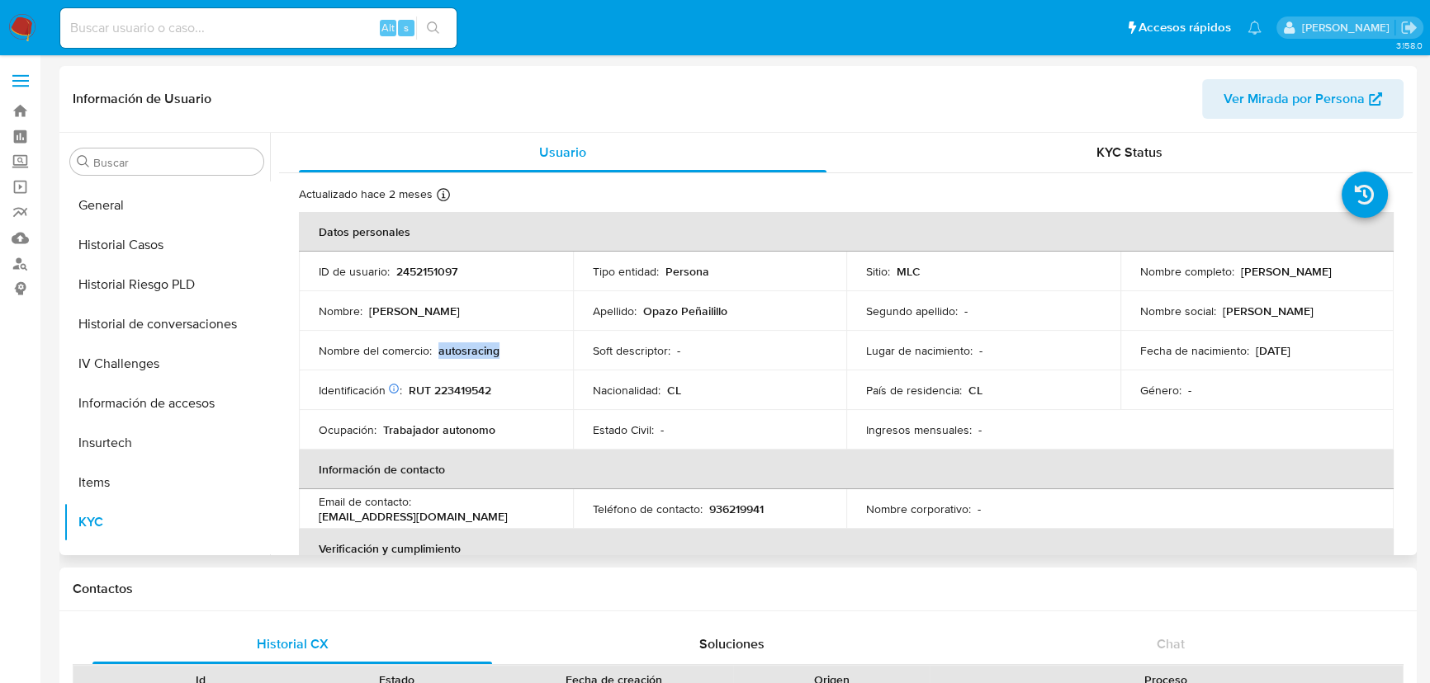
click at [463, 354] on p "autosracing" at bounding box center [468, 350] width 61 height 15
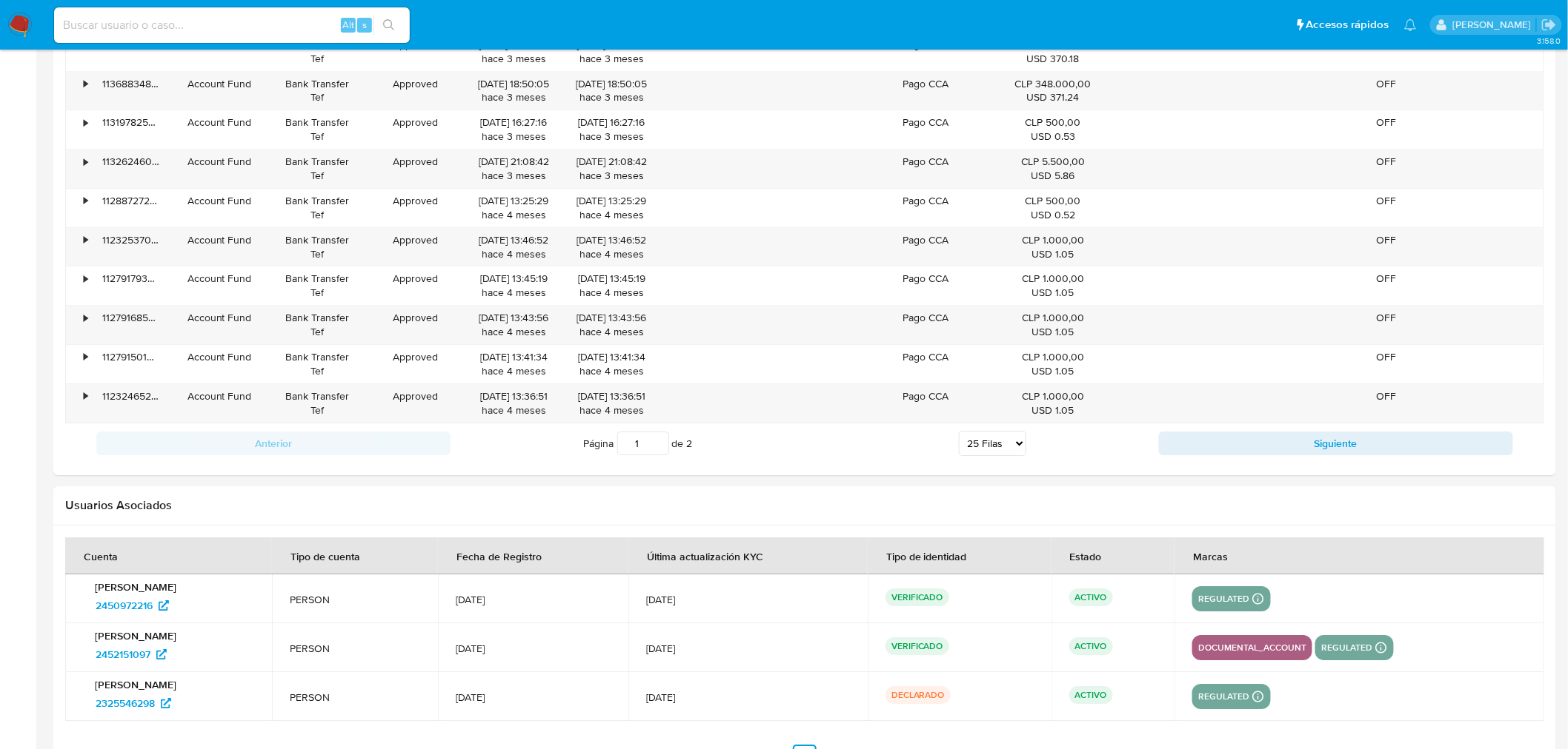
scroll to position [1885, 0]
click at [983, 449] on select "5 Filas 10 Filas 20 Filas 25 Filas 50 Filas 100 Filas" at bounding box center [992, 442] width 67 height 25
select select "50"
click at [959, 432] on select "5 Filas 10 Filas 20 Filas 25 Filas 50 Filas 100 Filas" at bounding box center [992, 442] width 67 height 25
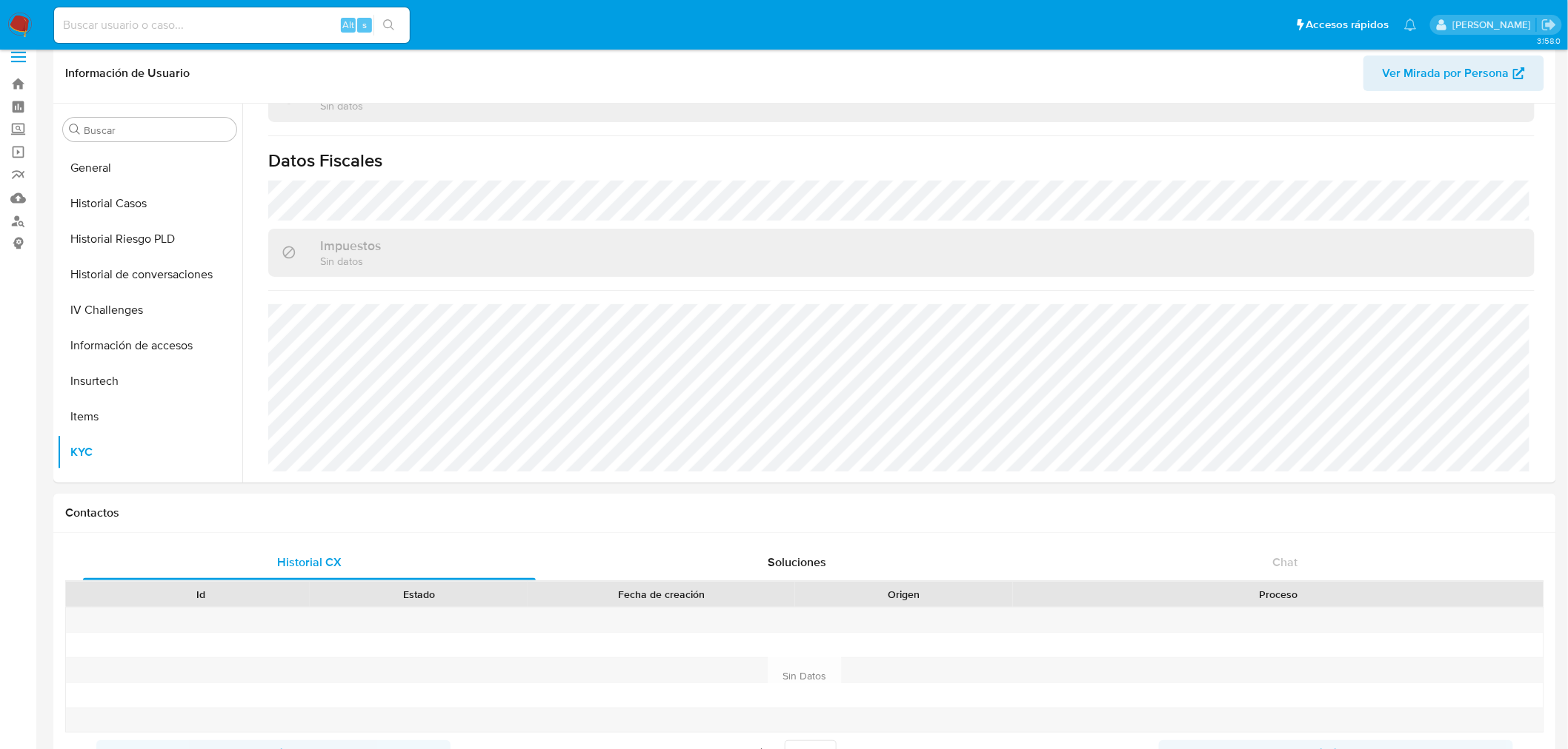
scroll to position [0, 0]
